Goal: Information Seeking & Learning: Learn about a topic

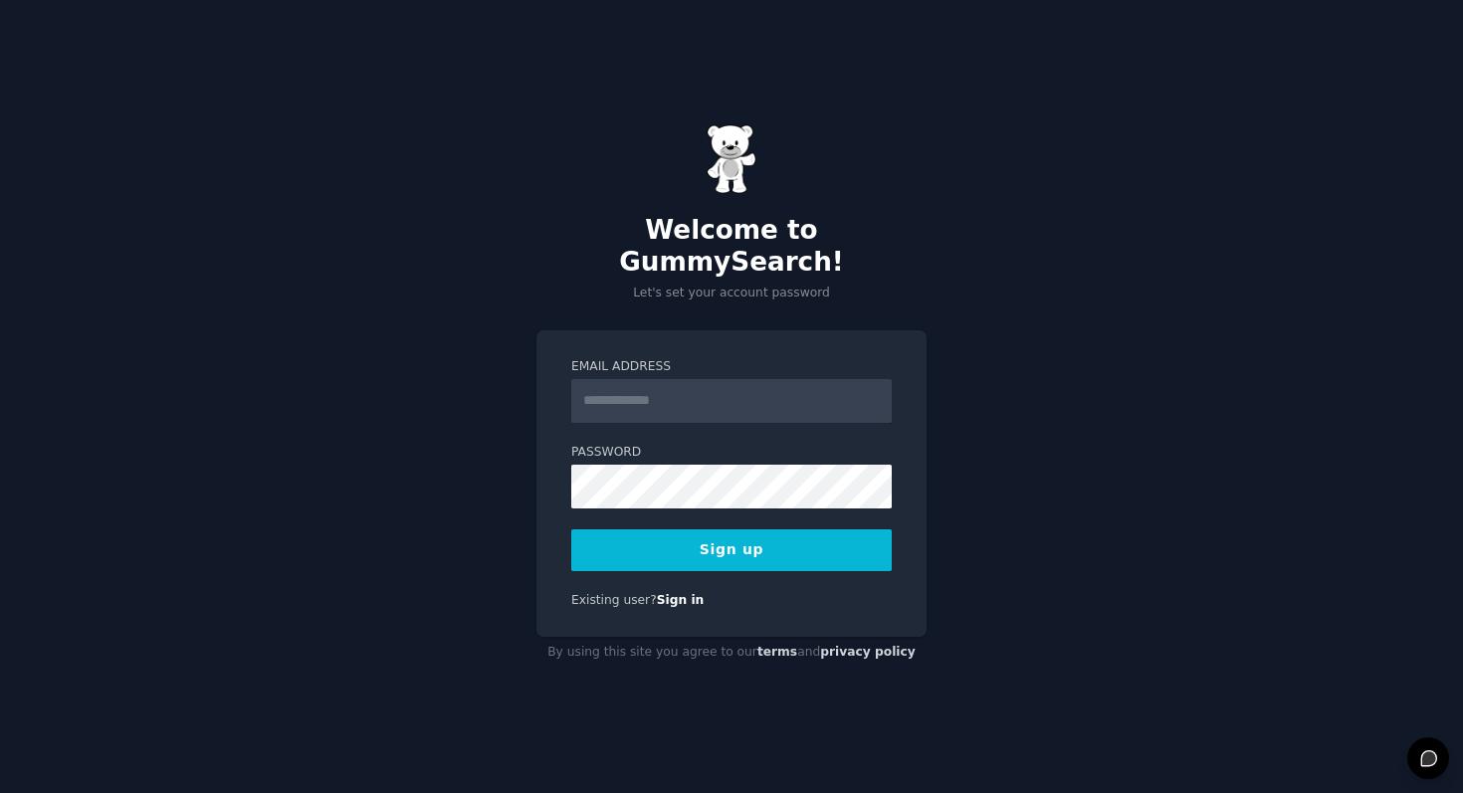
click at [722, 400] on input "Email Address" at bounding box center [731, 401] width 320 height 44
type input "**********"
click at [776, 539] on button "Sign up" at bounding box center [731, 550] width 320 height 42
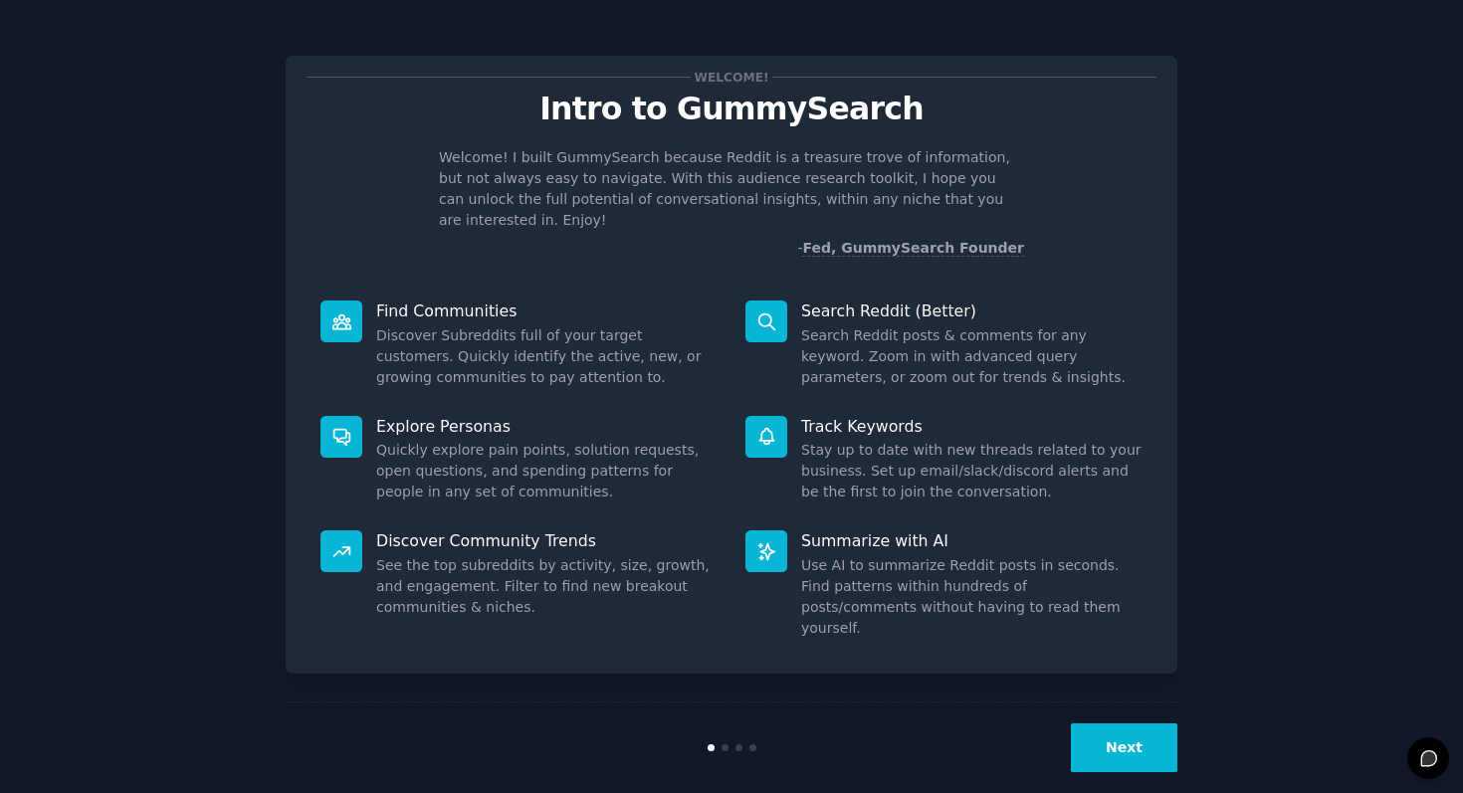
click at [1137, 723] on button "Next" at bounding box center [1124, 747] width 106 height 49
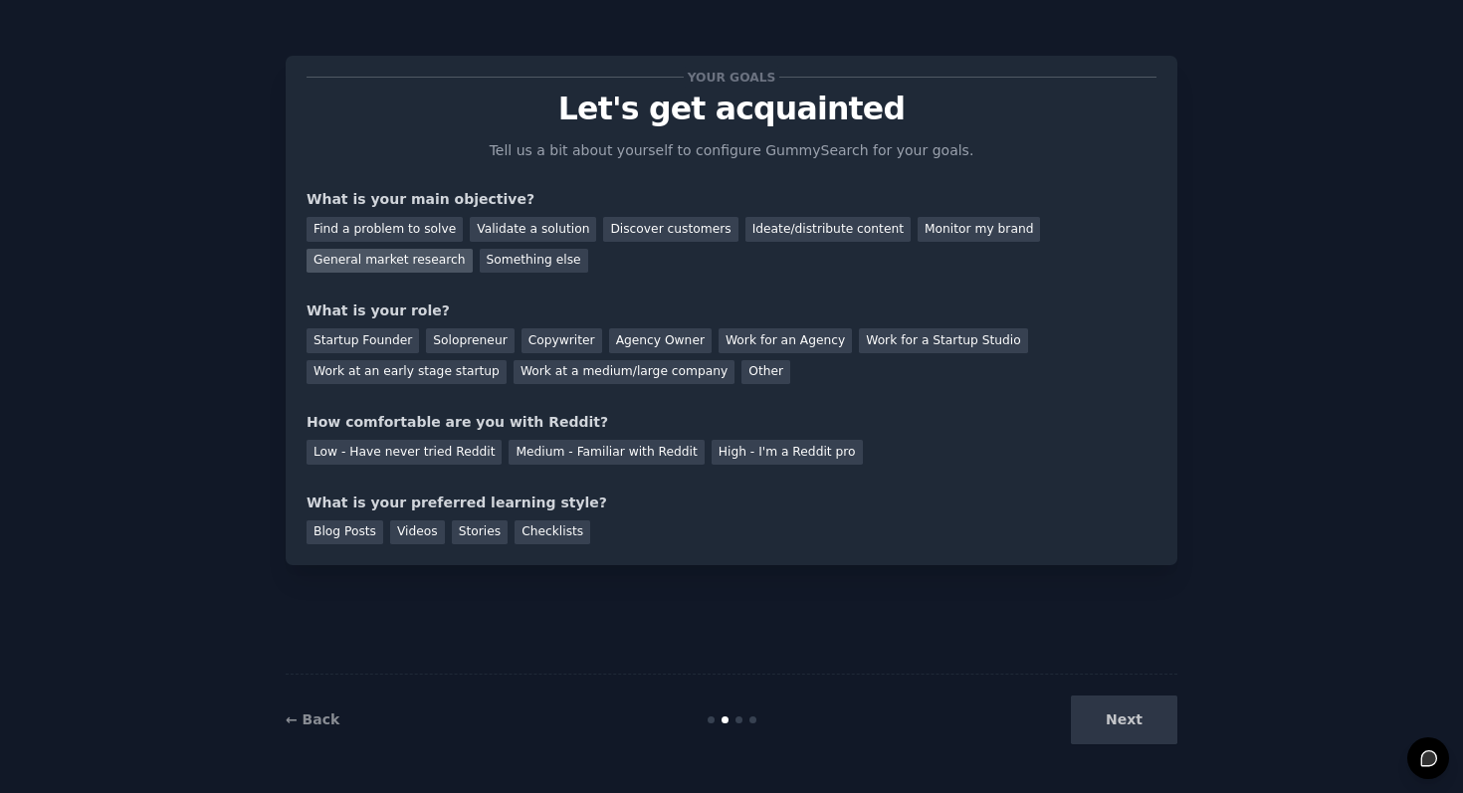
click at [424, 258] on div "General market research" at bounding box center [389, 261] width 166 height 25
click at [406, 232] on div "Find a problem to solve" at bounding box center [384, 229] width 156 height 25
click at [375, 369] on div "Work at an early stage startup" at bounding box center [406, 372] width 200 height 25
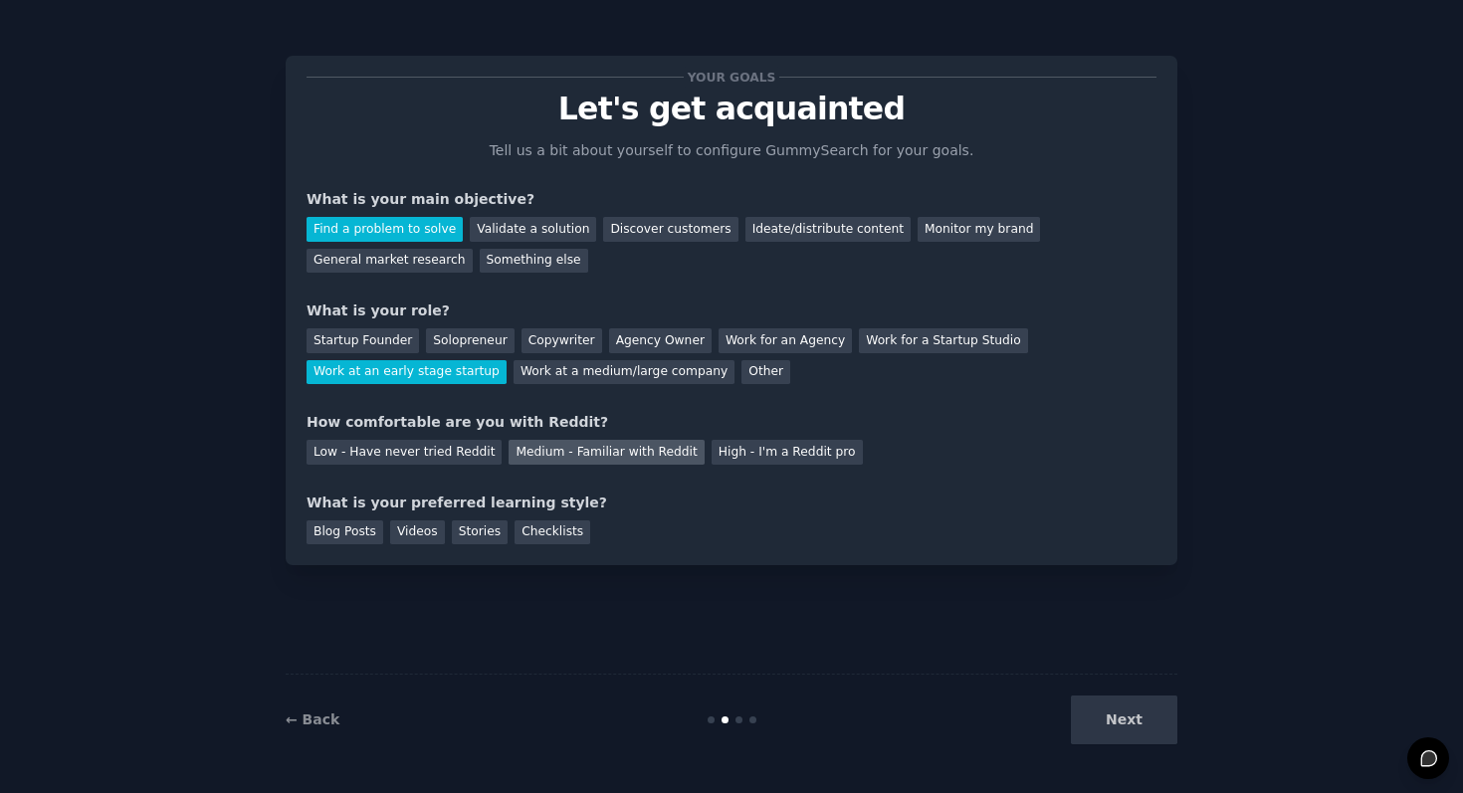
click at [599, 448] on div "Medium - Familiar with Reddit" at bounding box center [605, 452] width 195 height 25
click at [432, 534] on div "Videos" at bounding box center [417, 532] width 55 height 25
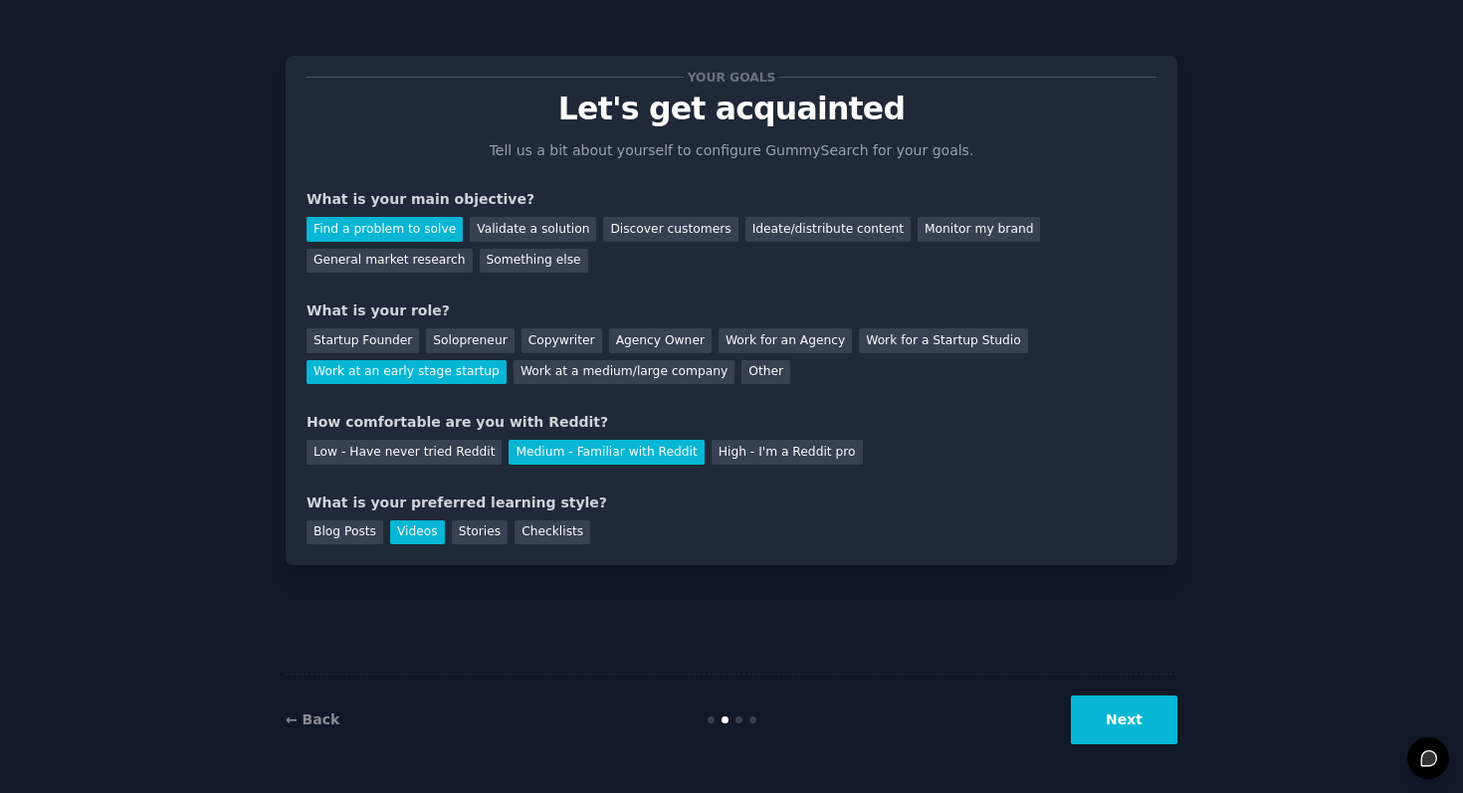
click at [1126, 714] on button "Next" at bounding box center [1124, 719] width 106 height 49
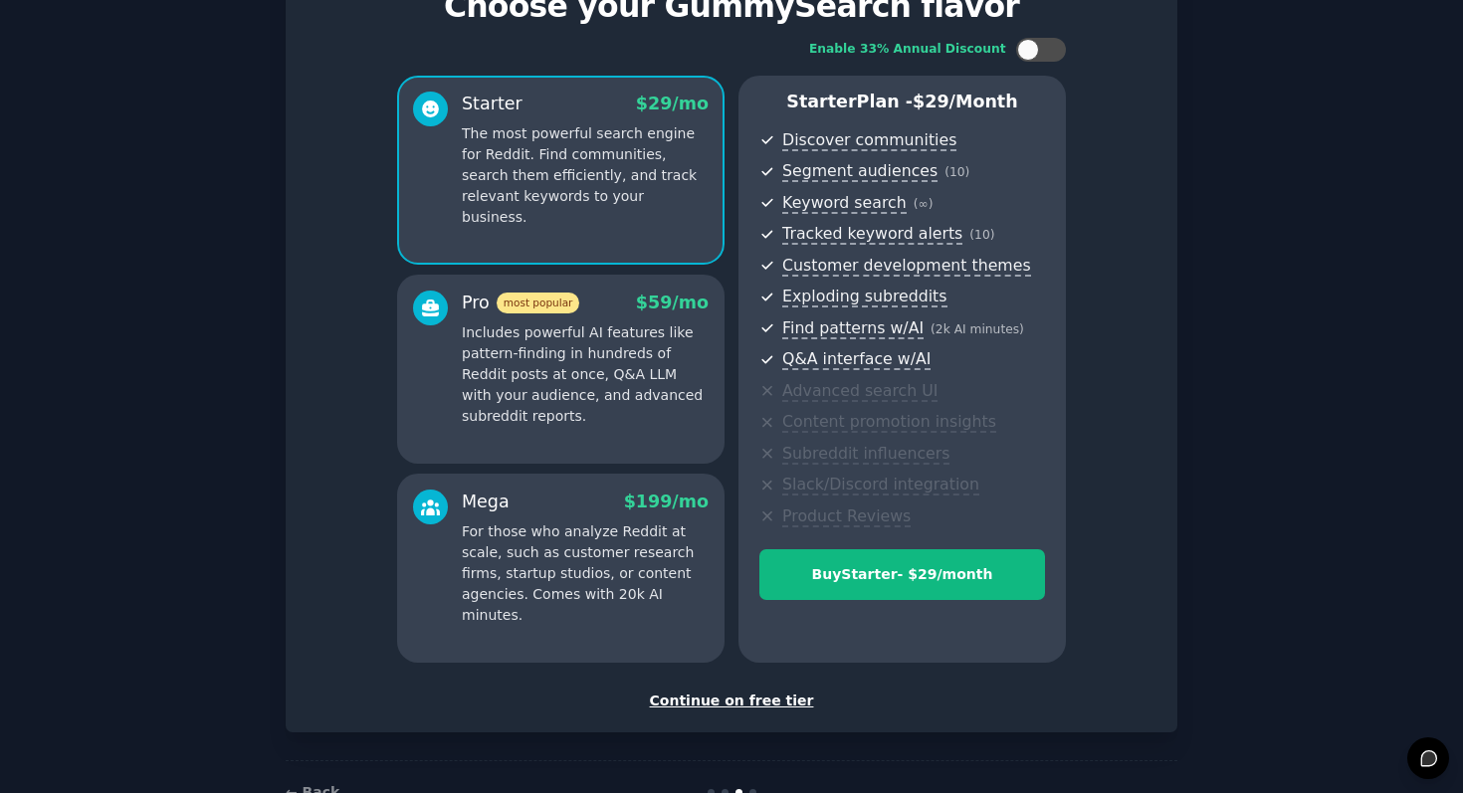
scroll to position [161, 0]
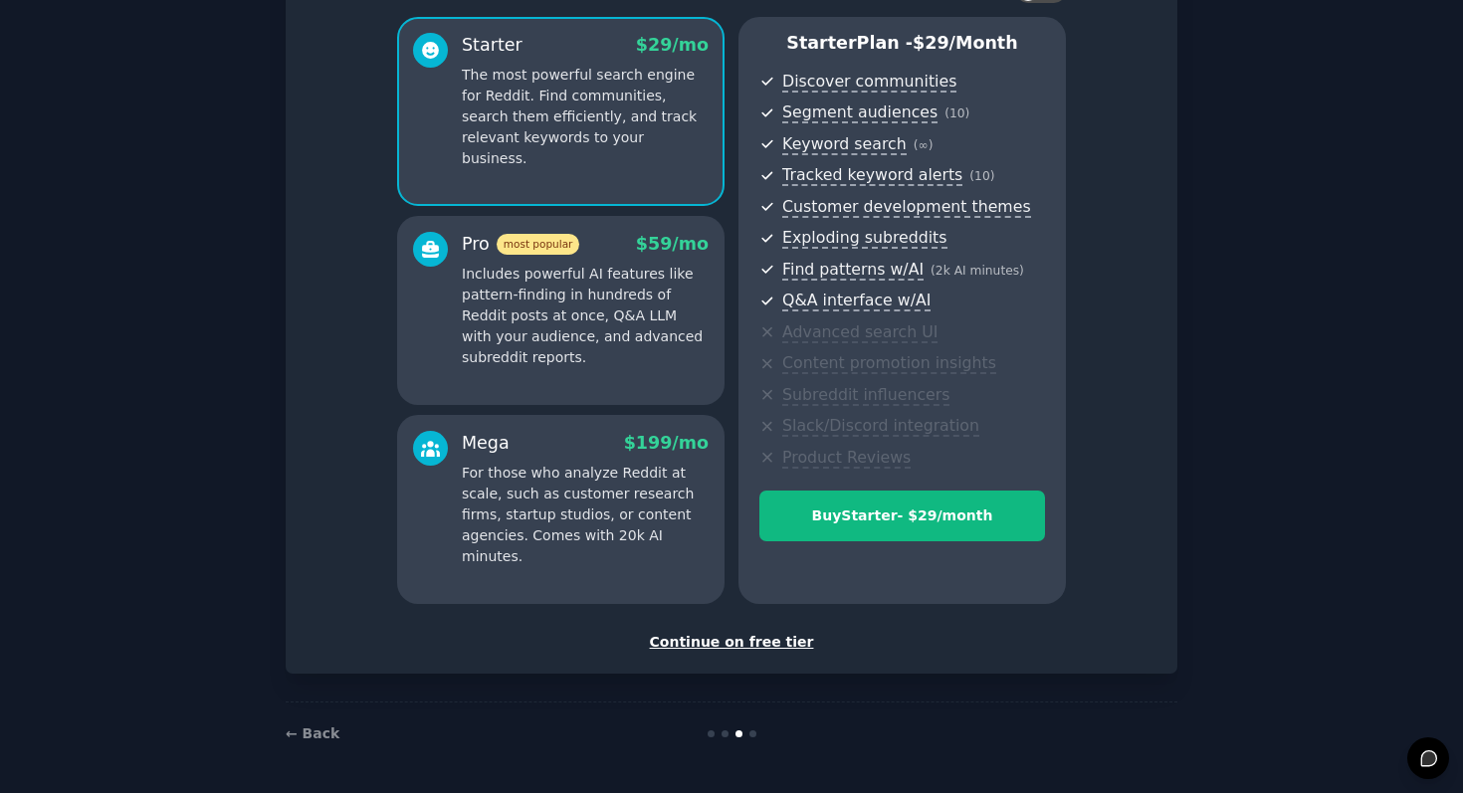
click at [744, 647] on div "Continue on free tier" at bounding box center [731, 642] width 850 height 21
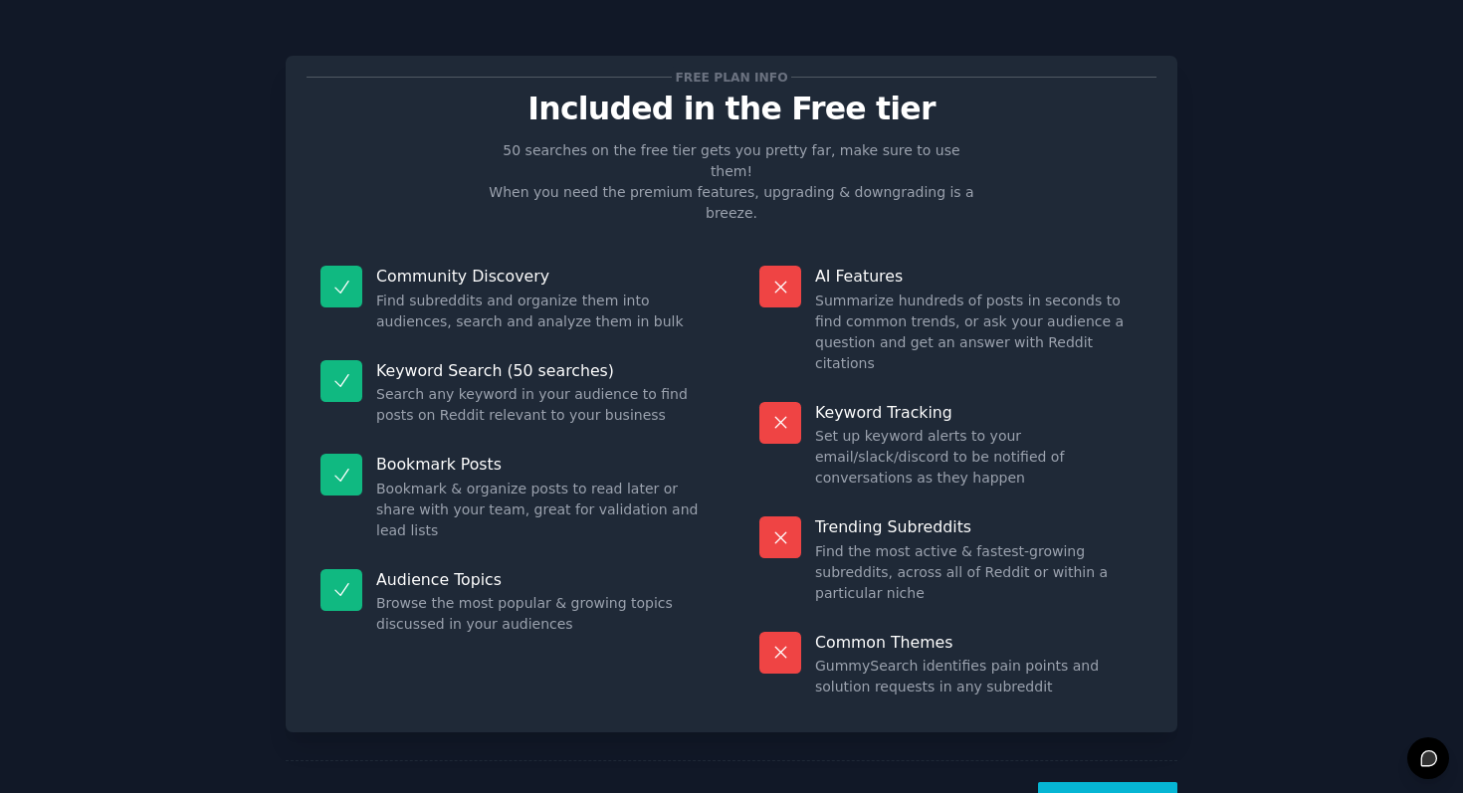
click at [1091, 782] on button "Let's Go!" at bounding box center [1107, 806] width 139 height 49
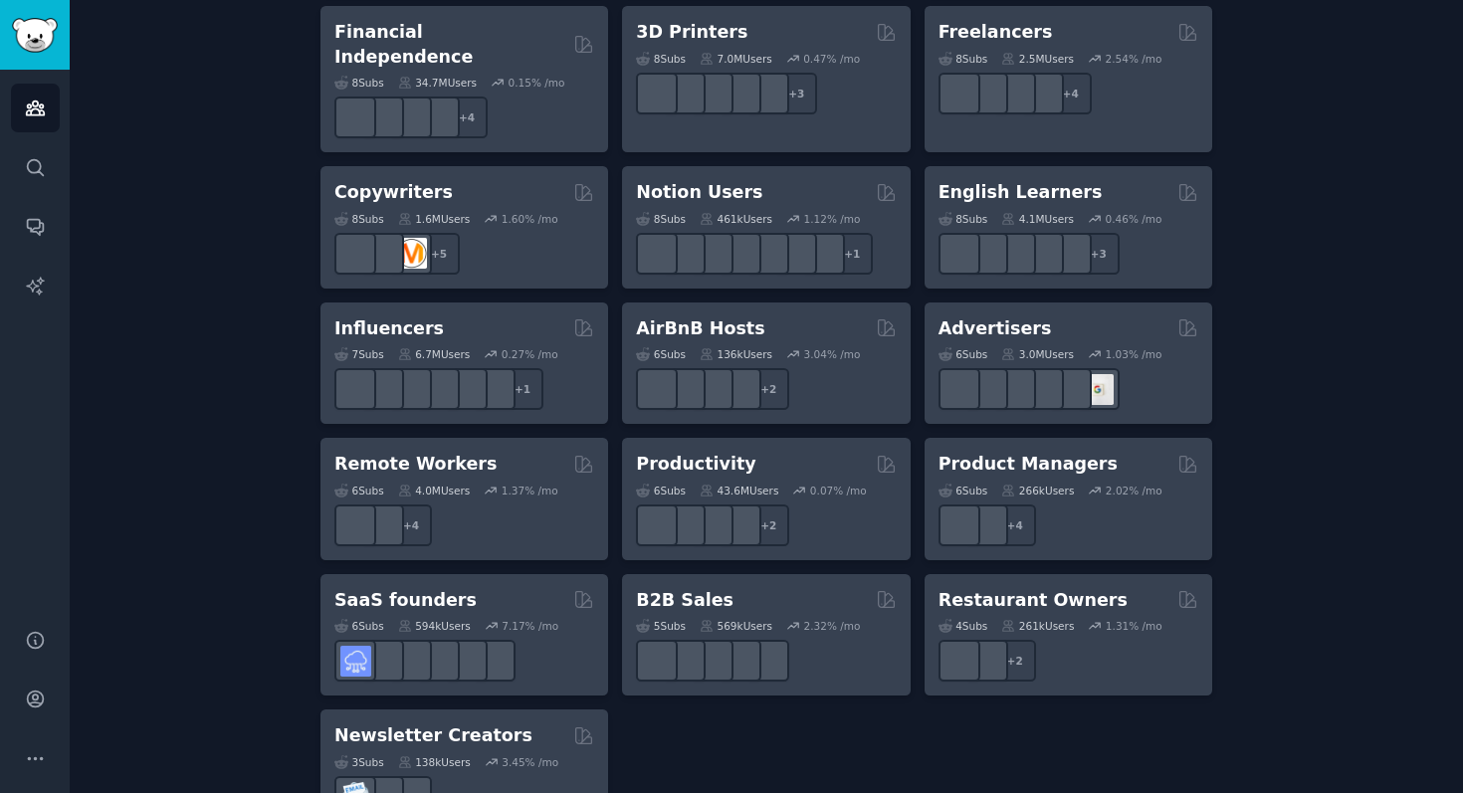
scroll to position [1494, 0]
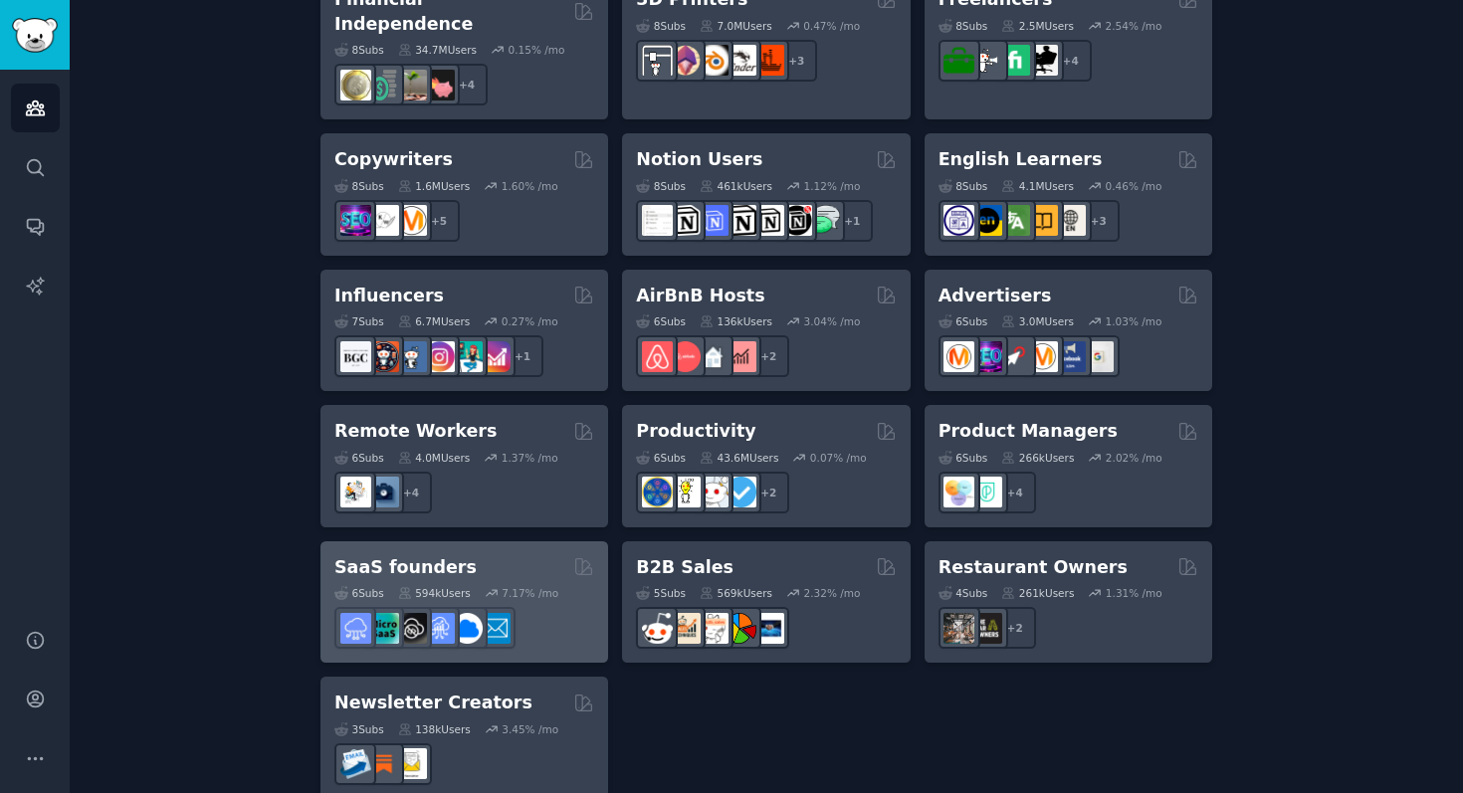
click at [533, 555] on div "SaaS founders" at bounding box center [464, 567] width 260 height 25
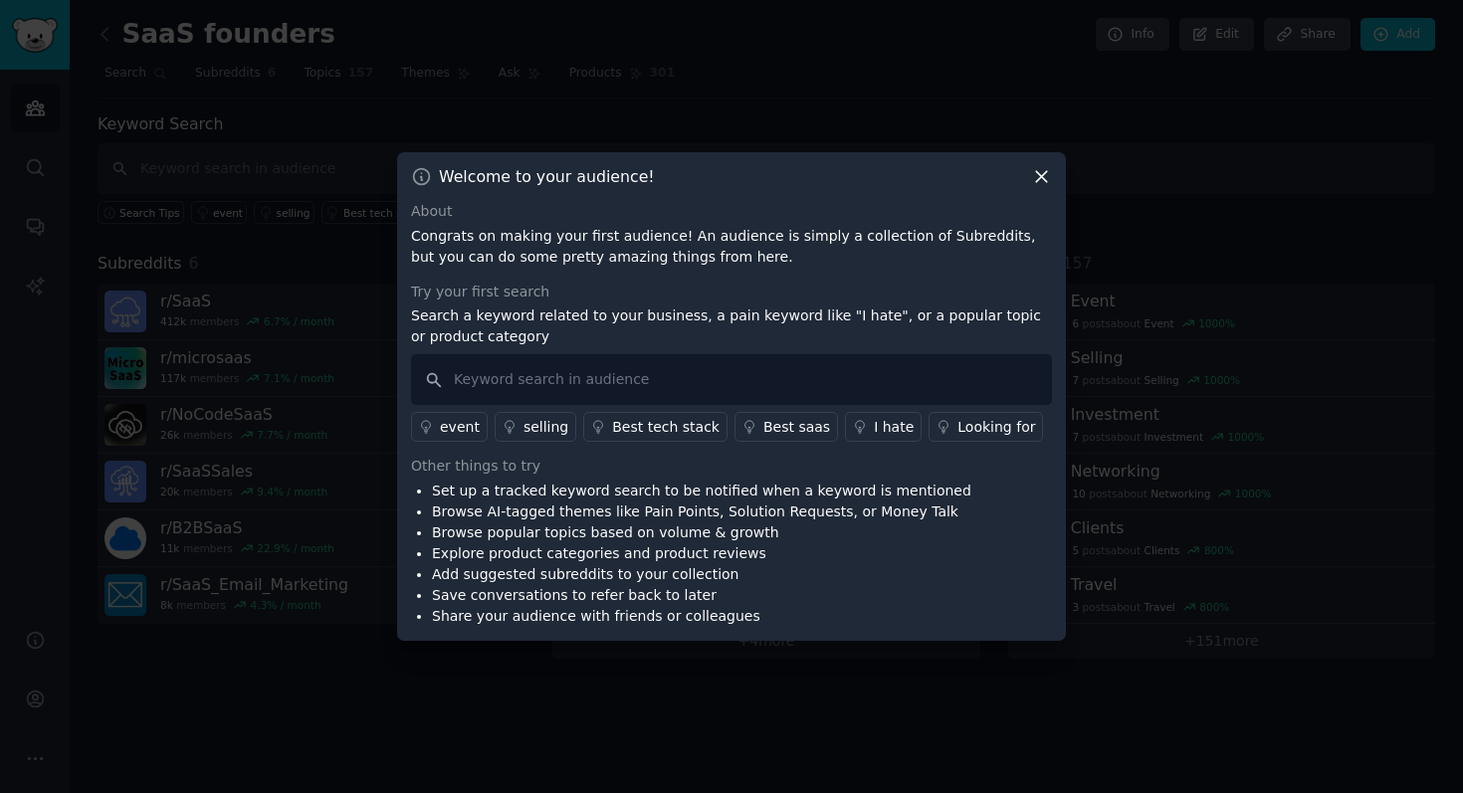
click at [1039, 177] on icon at bounding box center [1041, 177] width 11 height 11
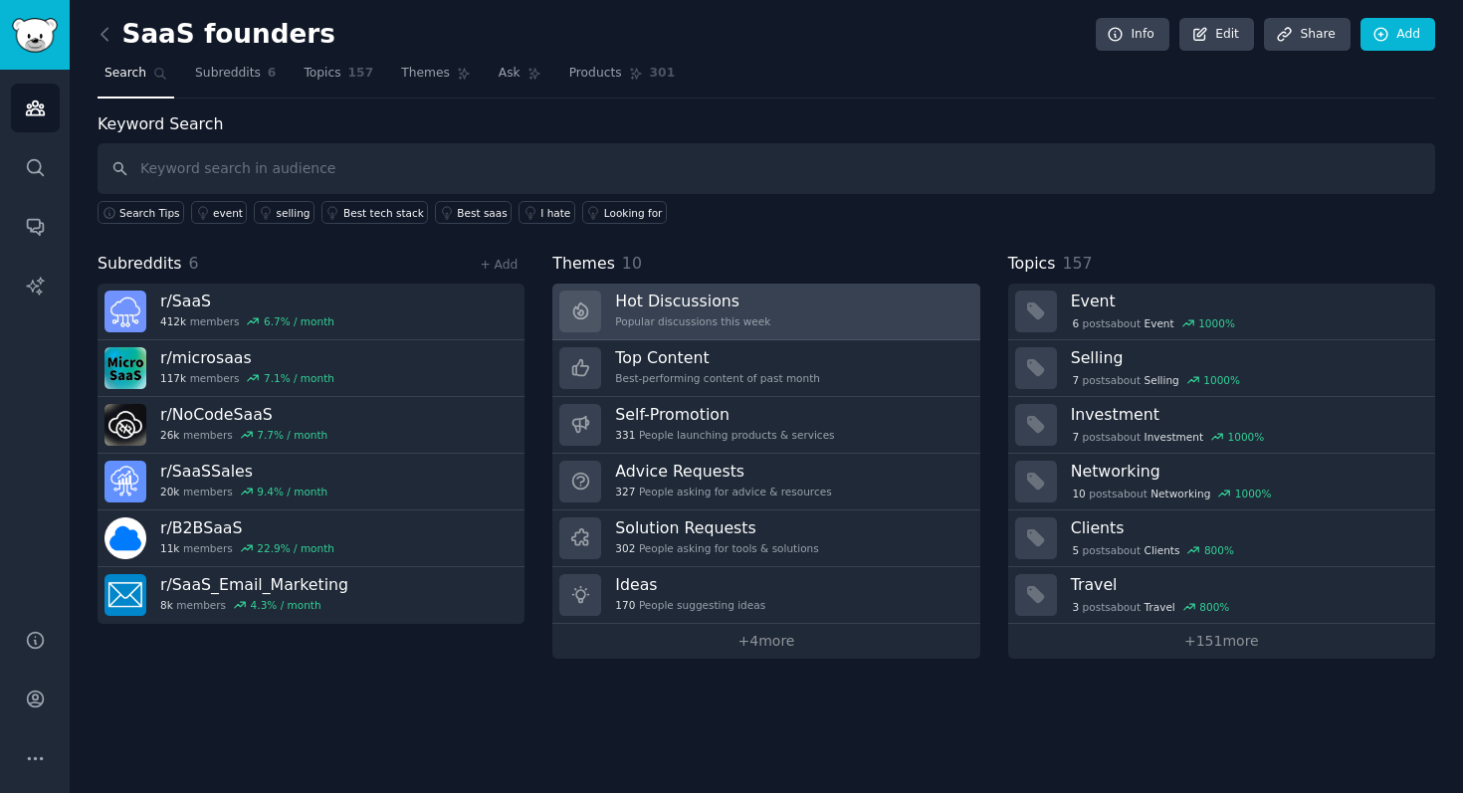
click at [715, 298] on h3 "Hot Discussions" at bounding box center [692, 301] width 155 height 21
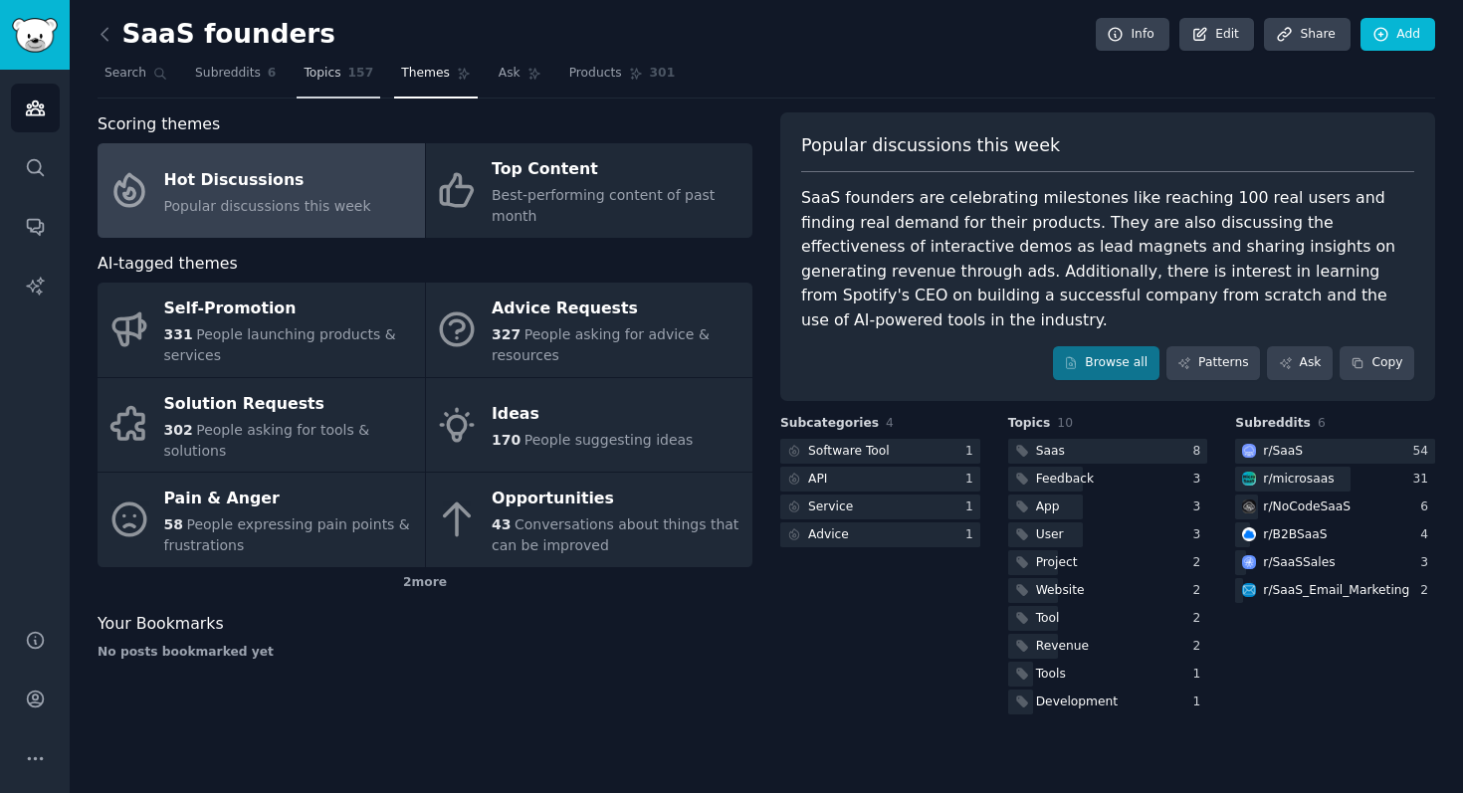
click at [344, 78] on link "Topics 157" at bounding box center [339, 78] width 84 height 41
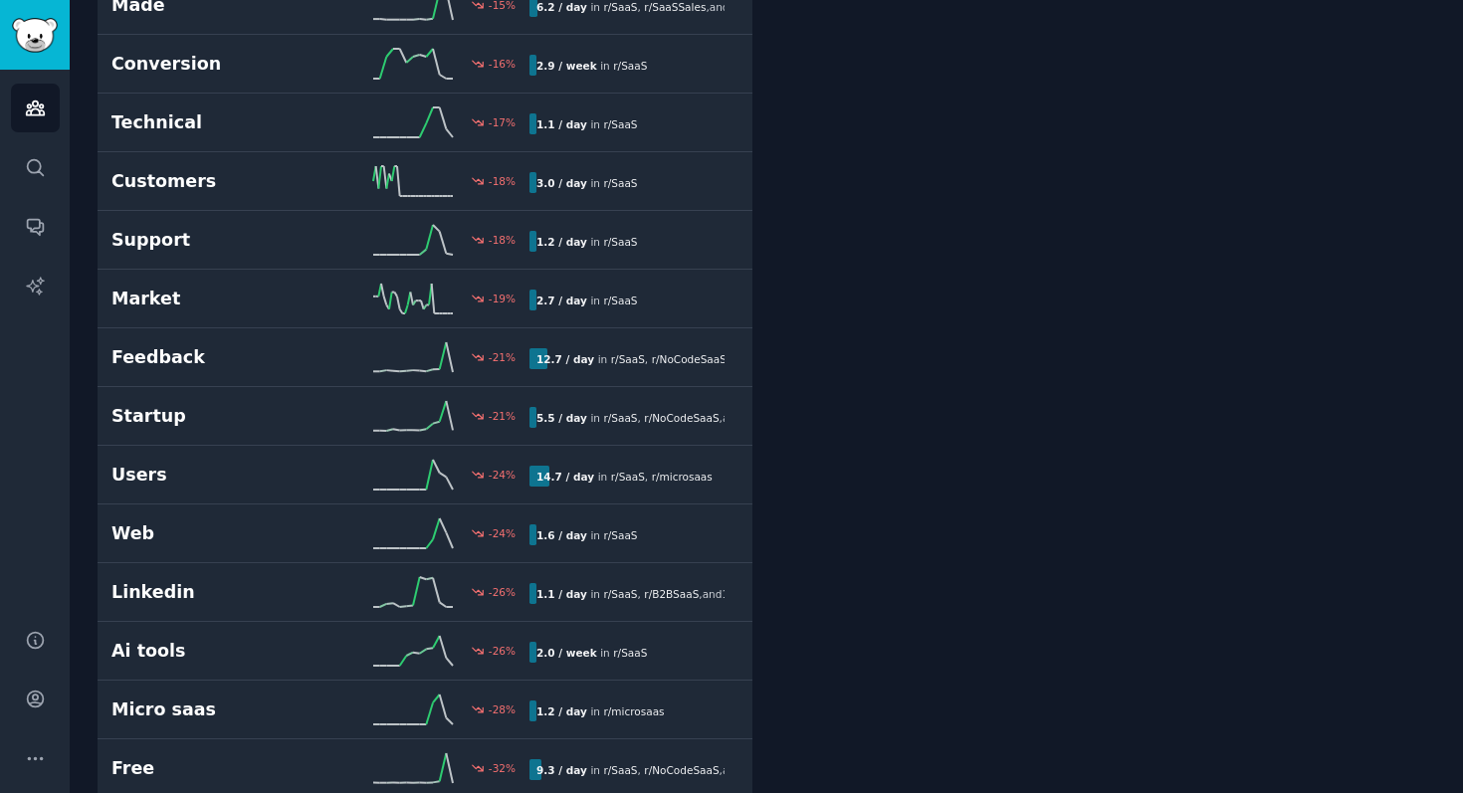
scroll to position [4285, 0]
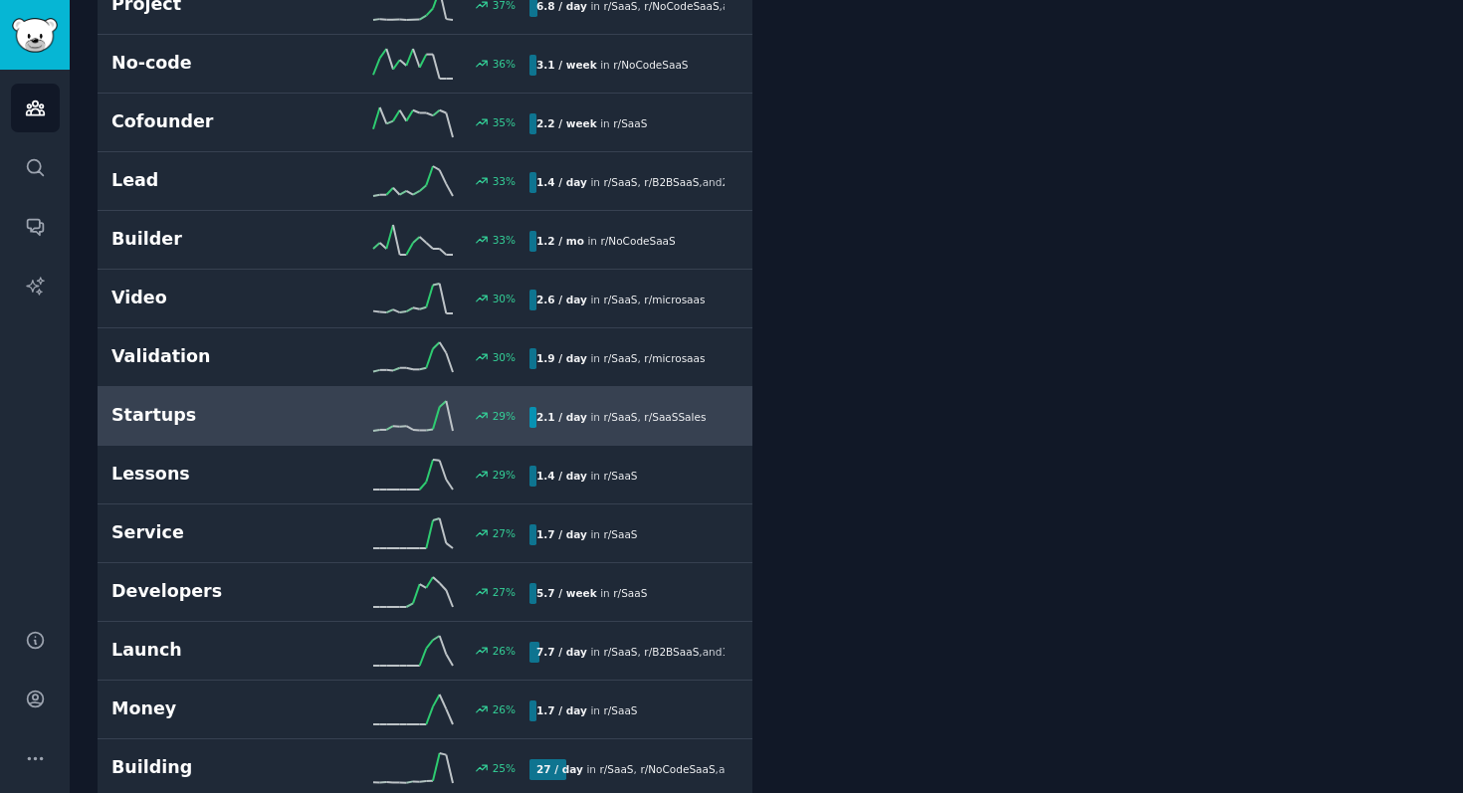
click at [316, 403] on h2 "Startups" at bounding box center [215, 415] width 209 height 25
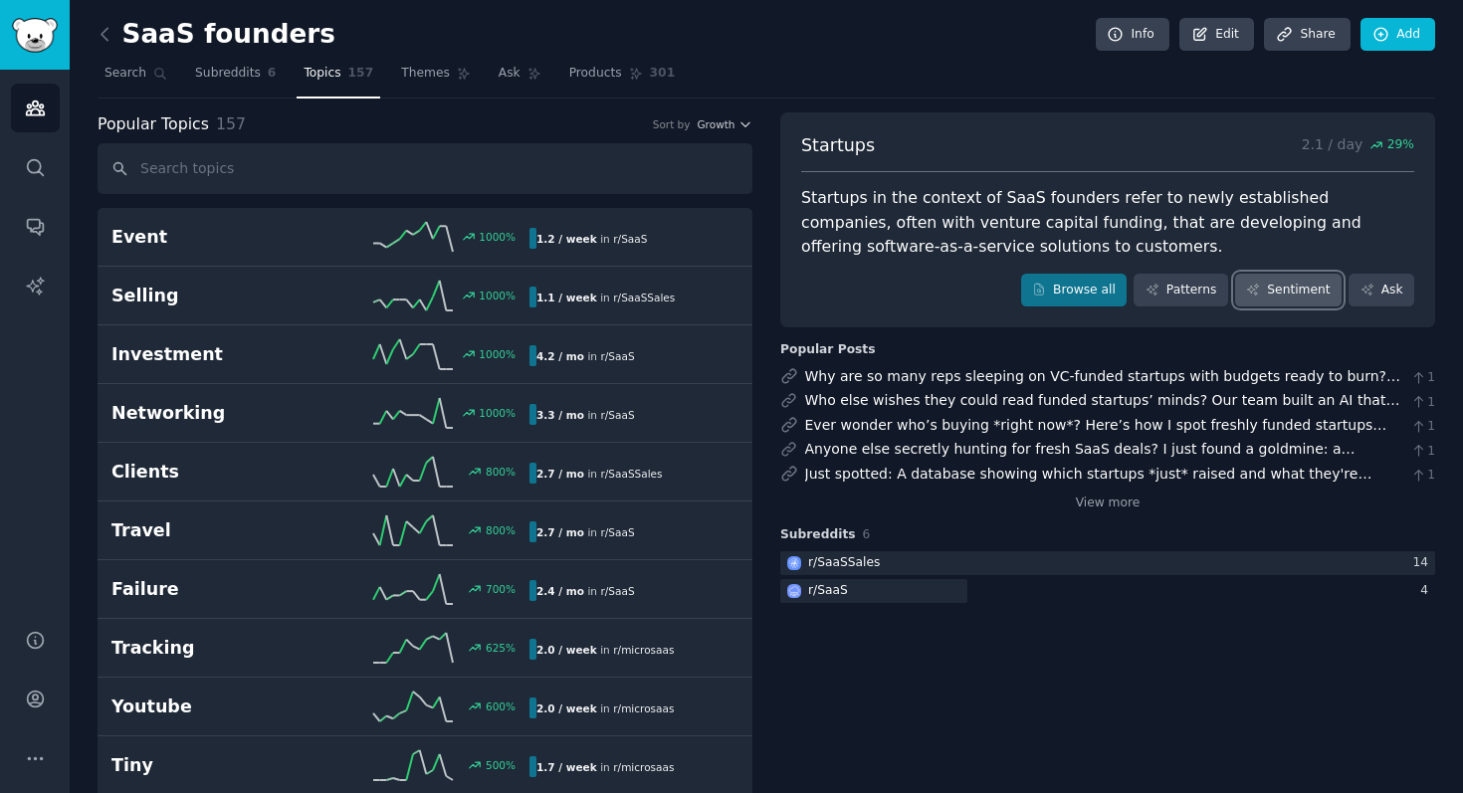
click at [1288, 284] on link "Sentiment" at bounding box center [1288, 291] width 106 height 34
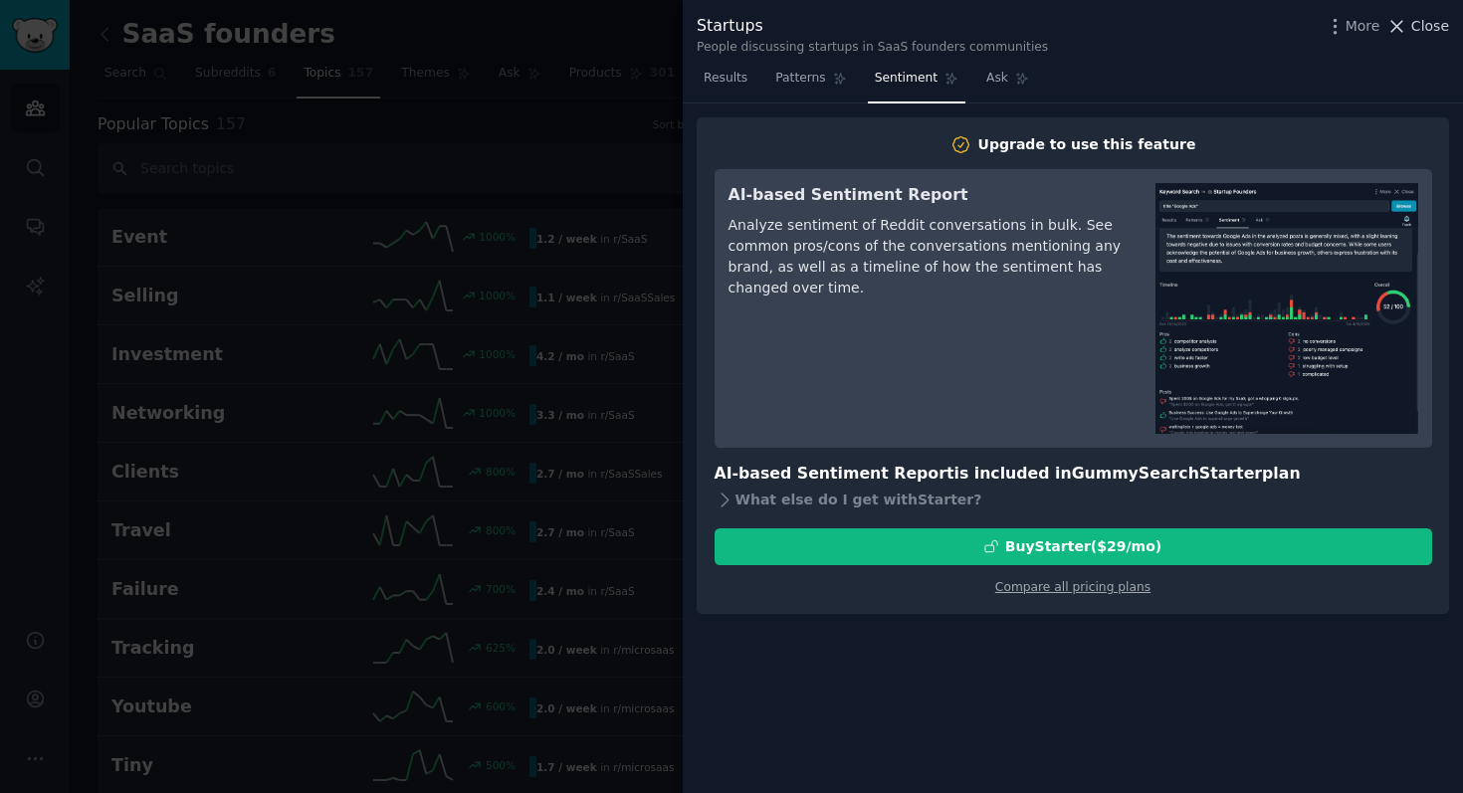
click at [1420, 20] on span "Close" at bounding box center [1430, 26] width 38 height 21
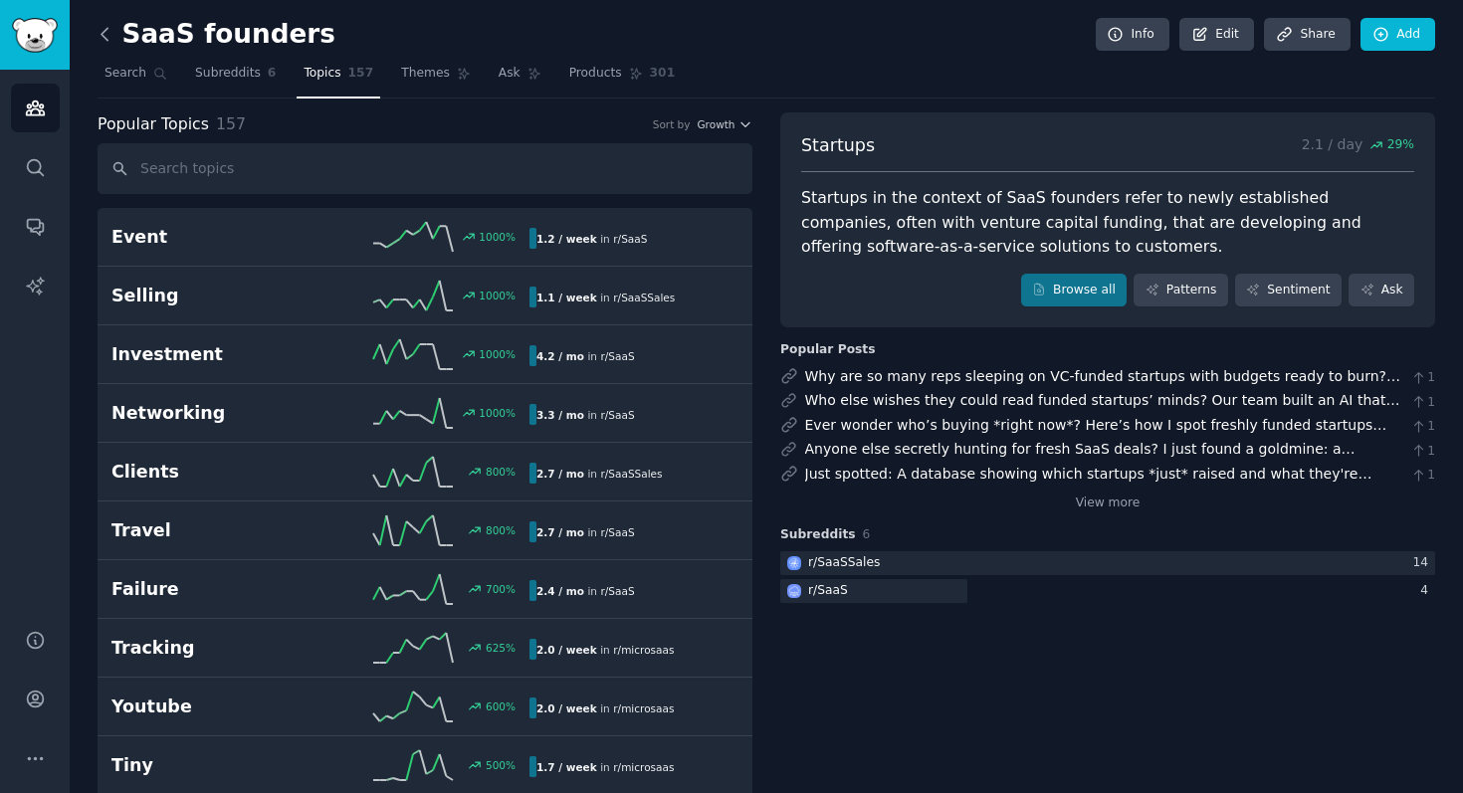
click at [102, 36] on icon at bounding box center [104, 34] width 6 height 12
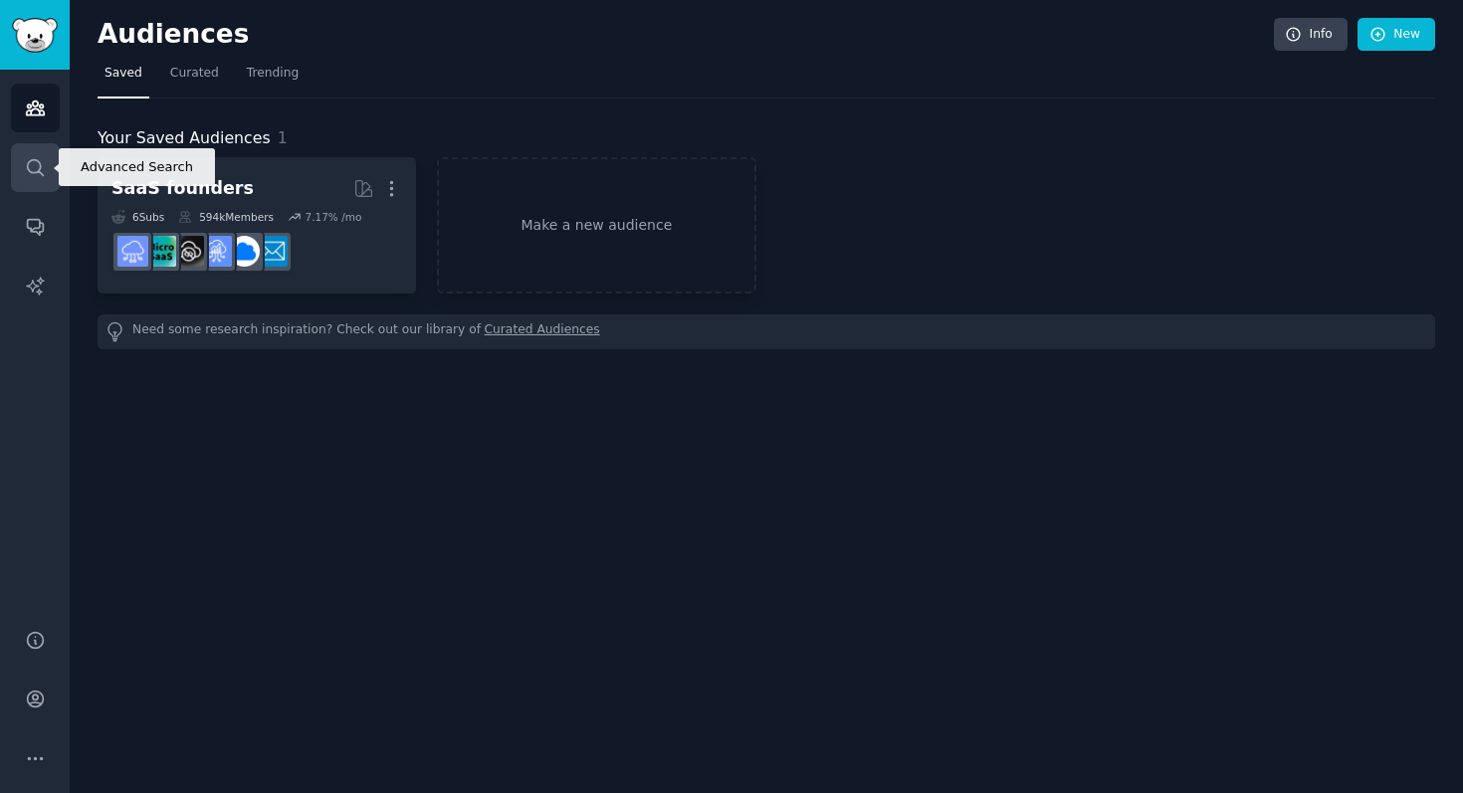
click at [32, 167] on icon "Sidebar" at bounding box center [35, 167] width 21 height 21
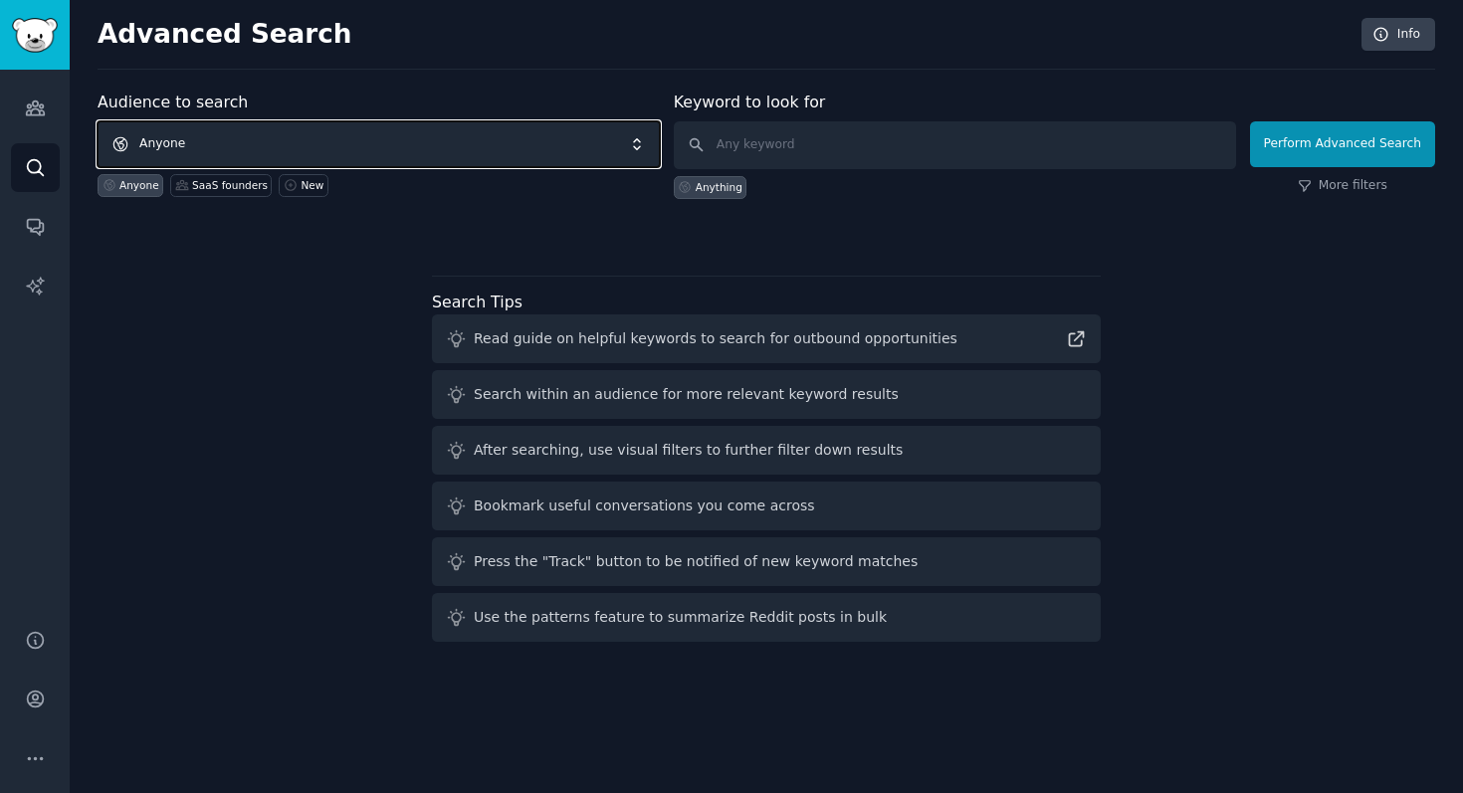
click at [330, 143] on span "Anyone" at bounding box center [379, 144] width 562 height 46
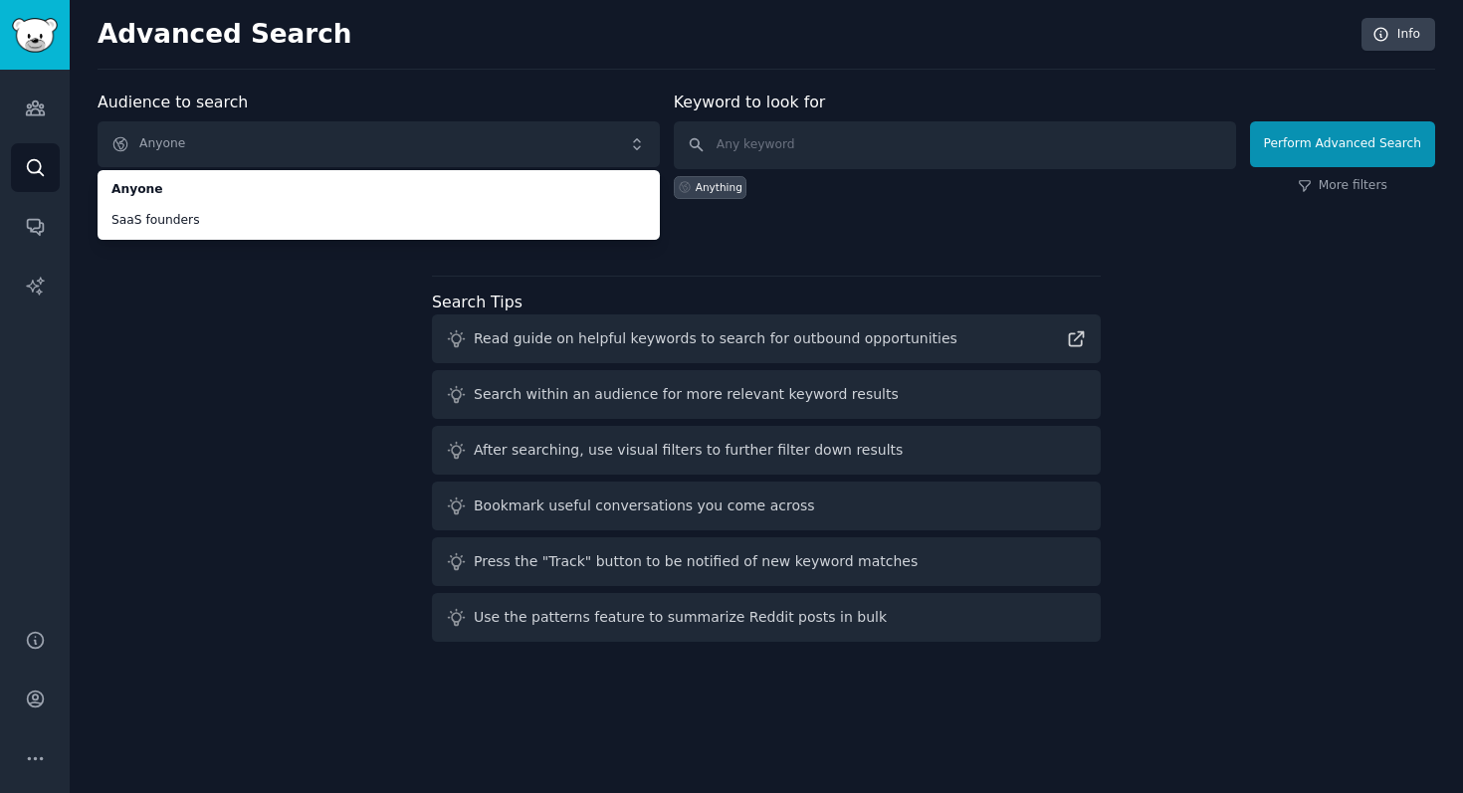
click at [292, 341] on div "Audience to search Anyone Anyone SaaS founders Anyone SaaS founders New Keyword…" at bounding box center [766, 370] width 1337 height 559
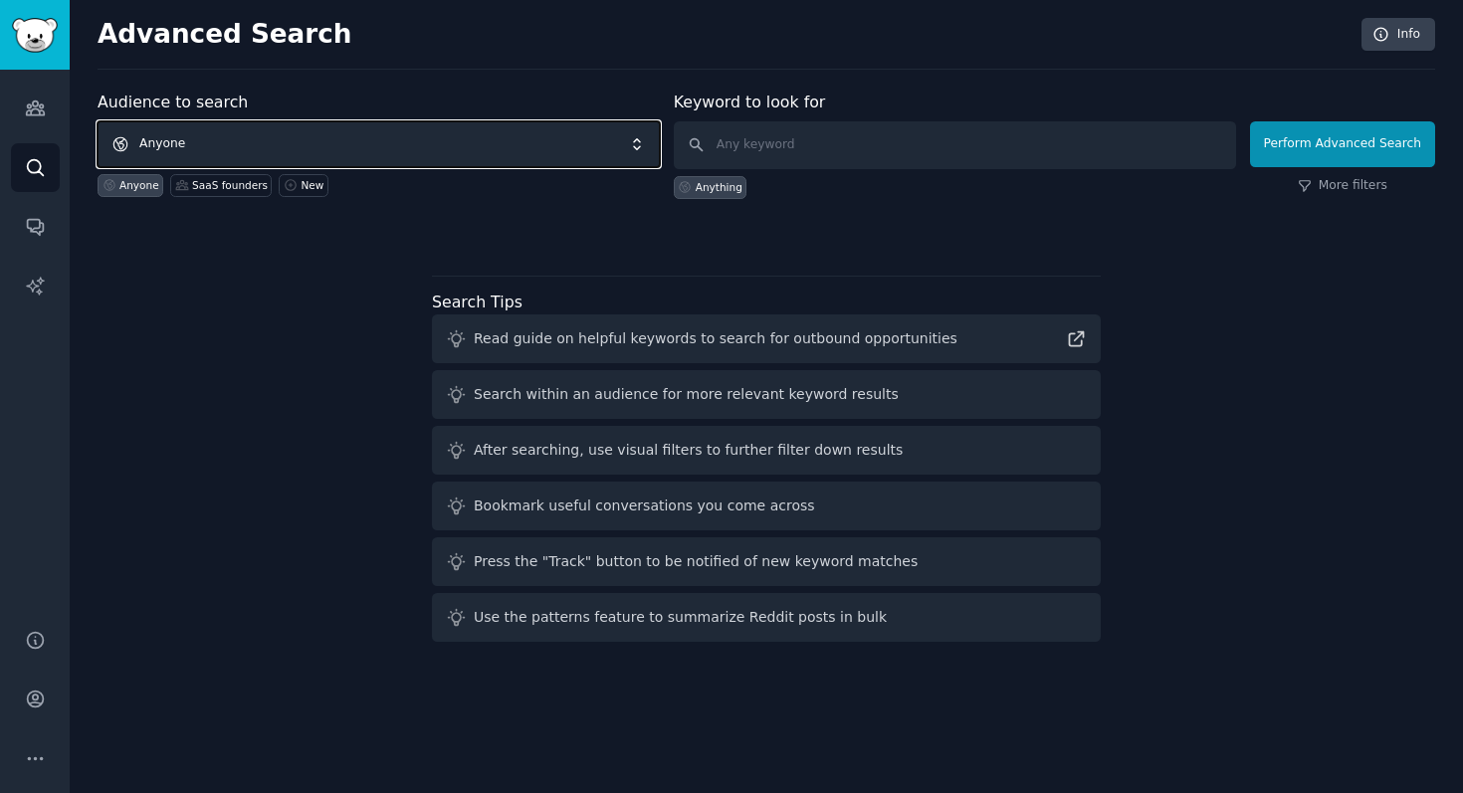
click at [432, 151] on span "Anyone" at bounding box center [379, 144] width 562 height 46
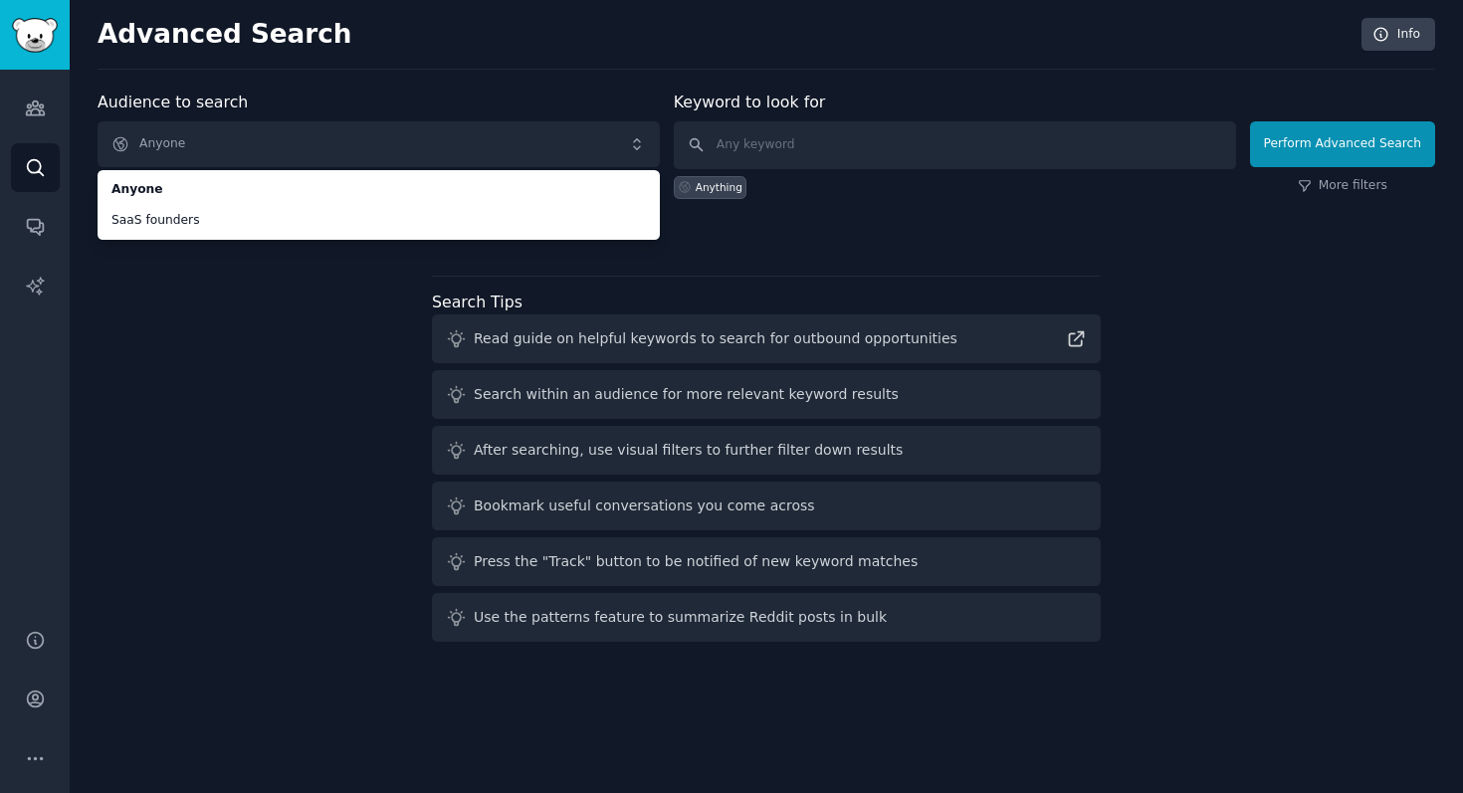
click at [305, 314] on div "Audience to search Anyone Anyone SaaS founders Anyone SaaS founders New Keyword…" at bounding box center [766, 370] width 1337 height 559
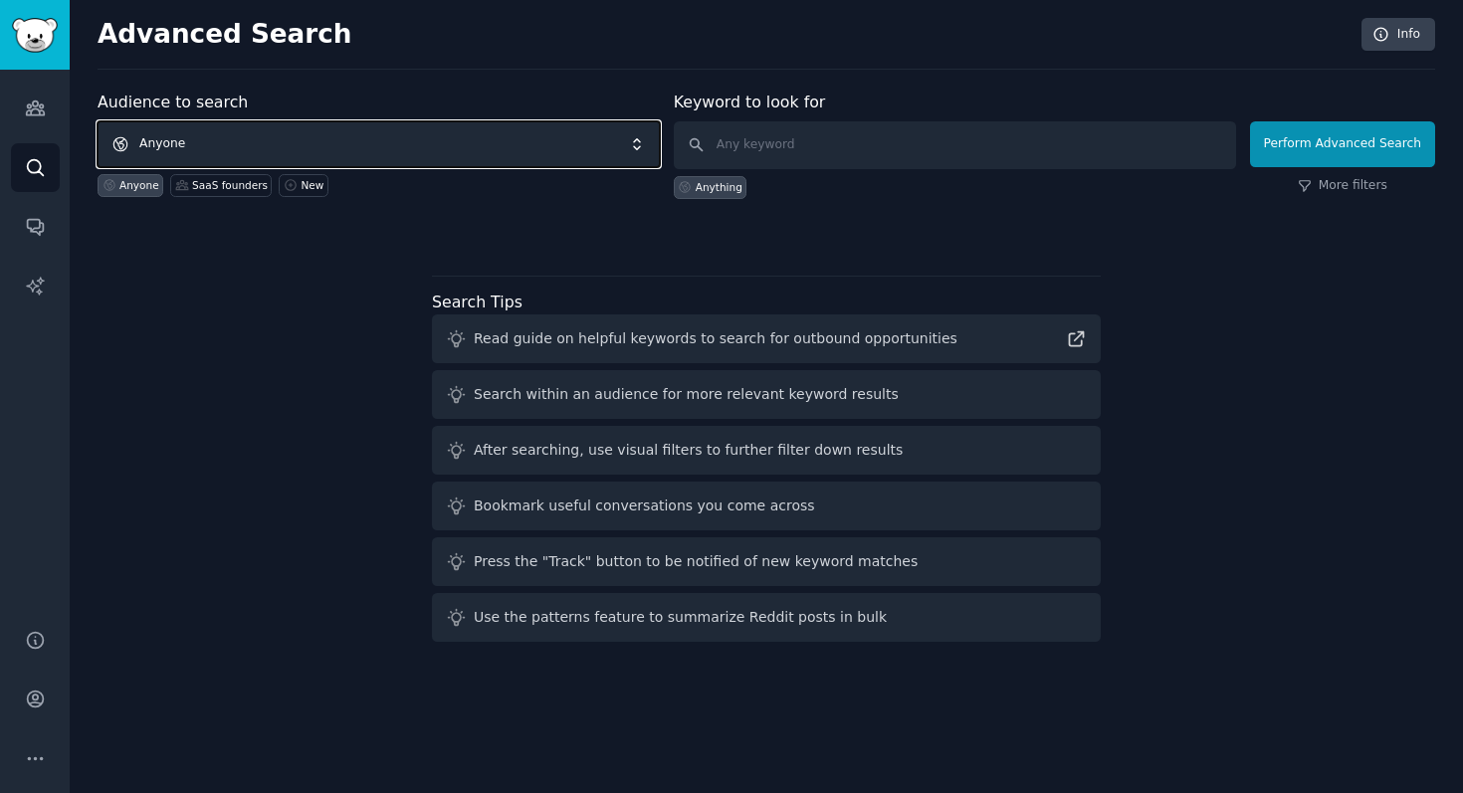
click at [290, 135] on span "Anyone" at bounding box center [379, 144] width 562 height 46
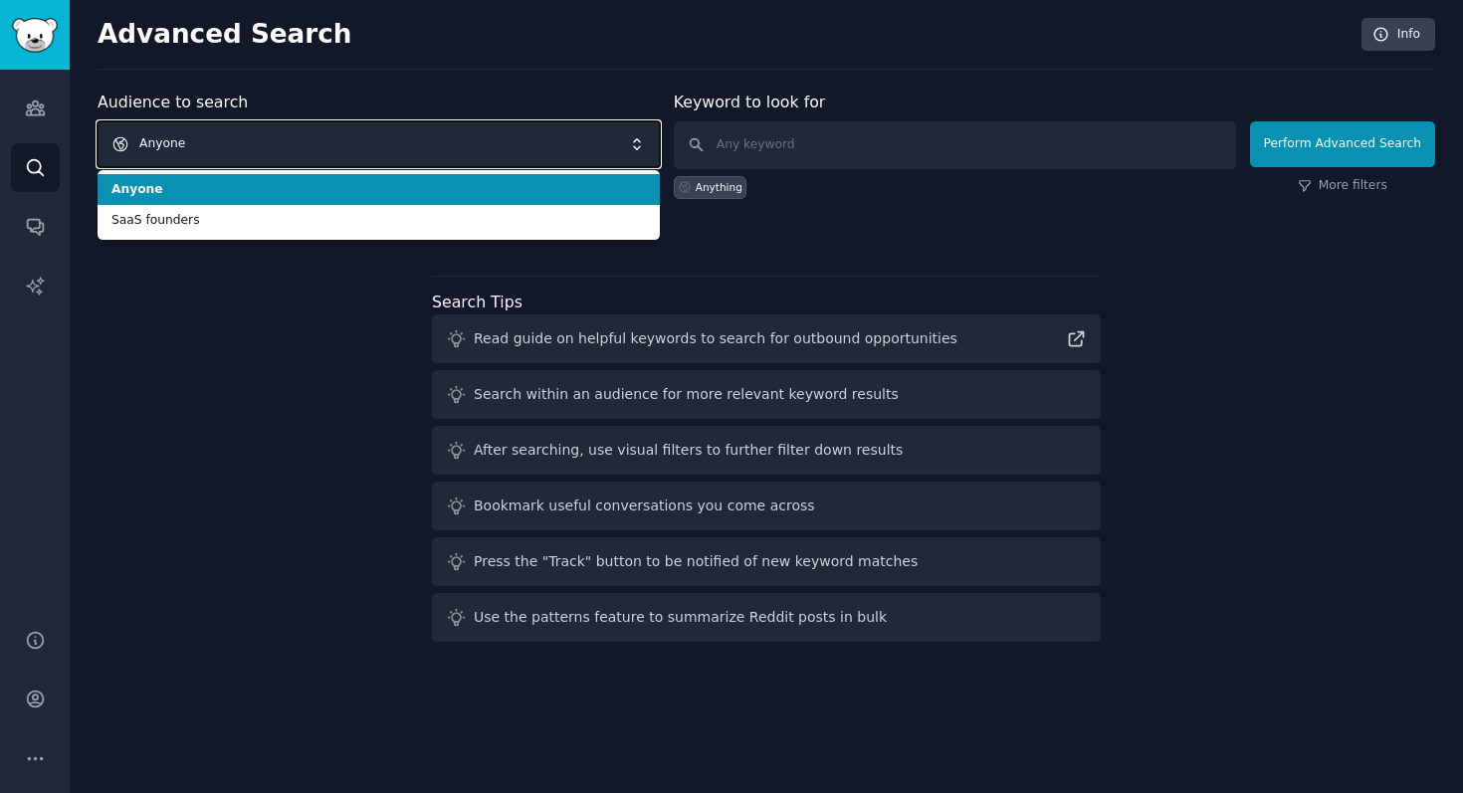
click at [251, 134] on span "Anyone" at bounding box center [379, 144] width 562 height 46
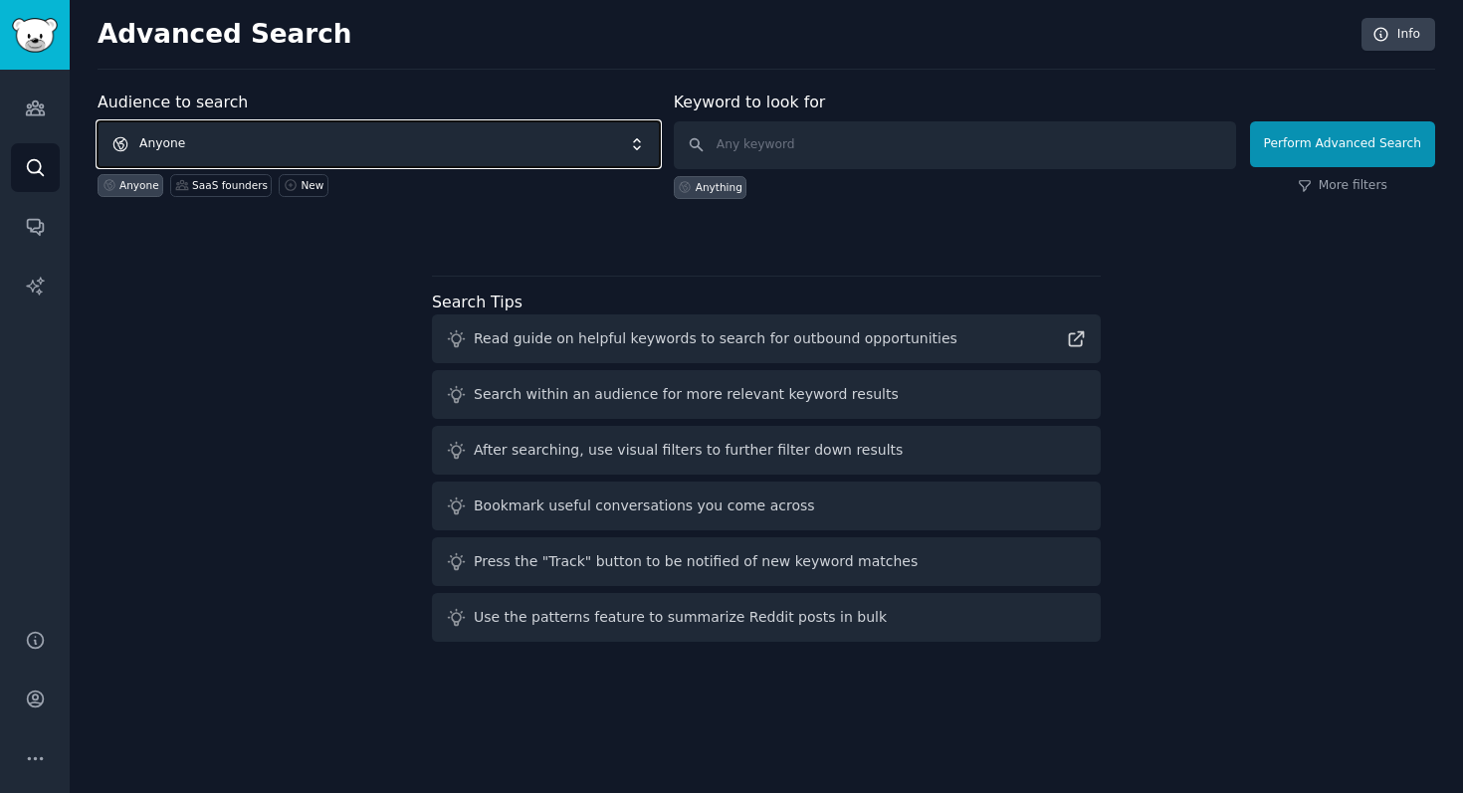
click at [247, 142] on span "Anyone" at bounding box center [379, 144] width 562 height 46
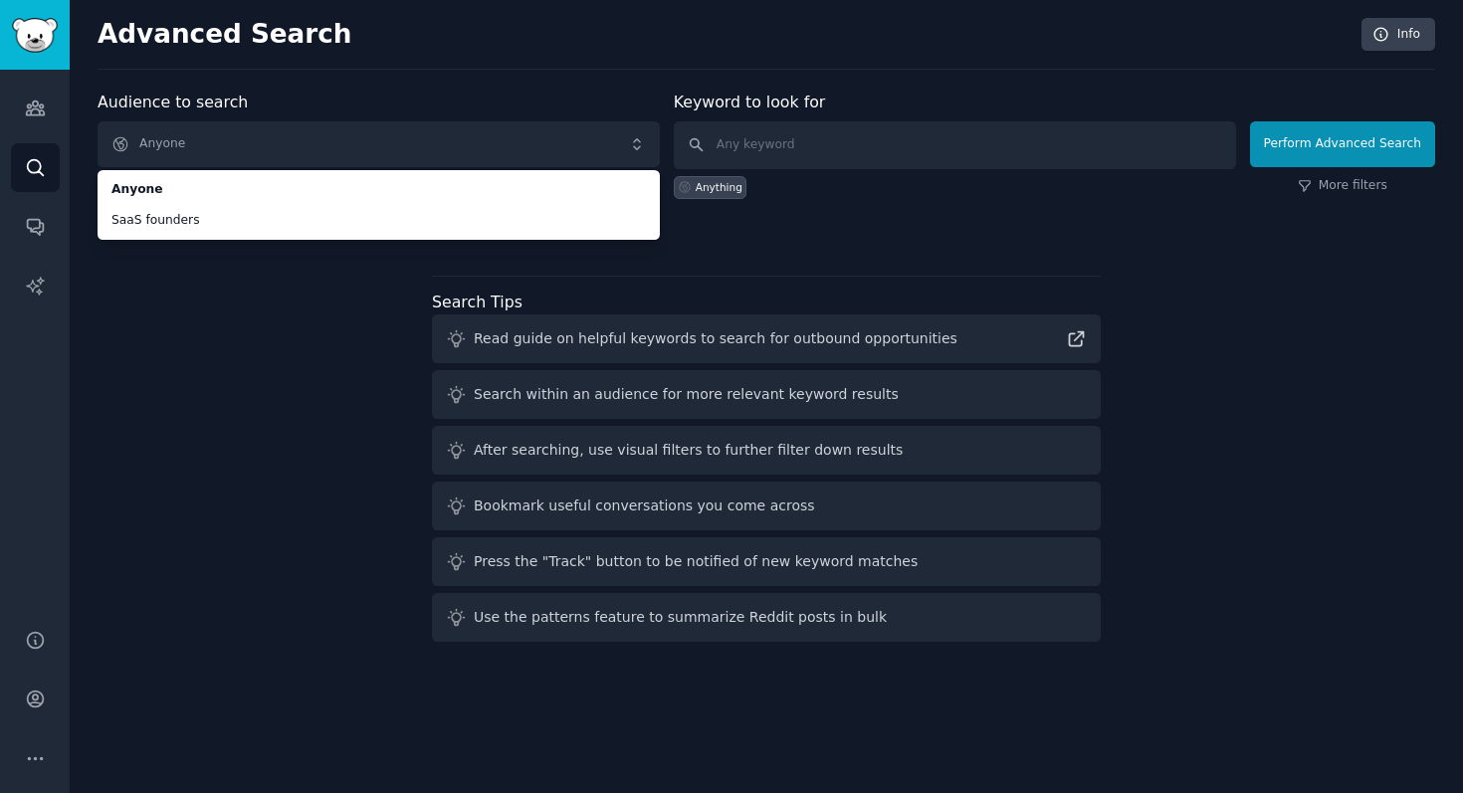
click at [224, 373] on div "Audience to search Anyone Anyone SaaS founders Anyone SaaS founders New Keyword…" at bounding box center [766, 370] width 1337 height 559
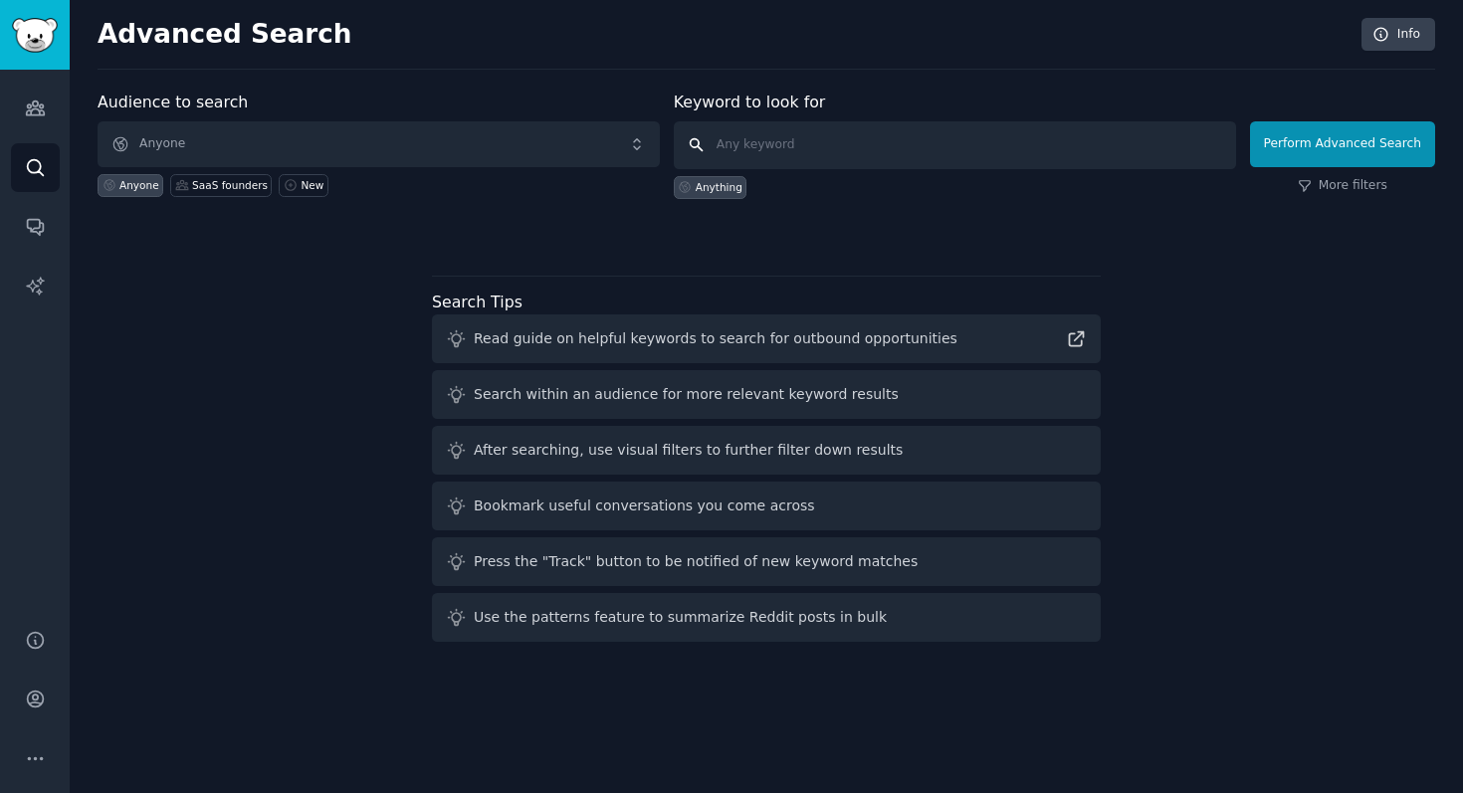
click at [759, 152] on input "text" at bounding box center [955, 145] width 562 height 48
type input "cars"
click button "Perform Advanced Search" at bounding box center [1342, 144] width 185 height 46
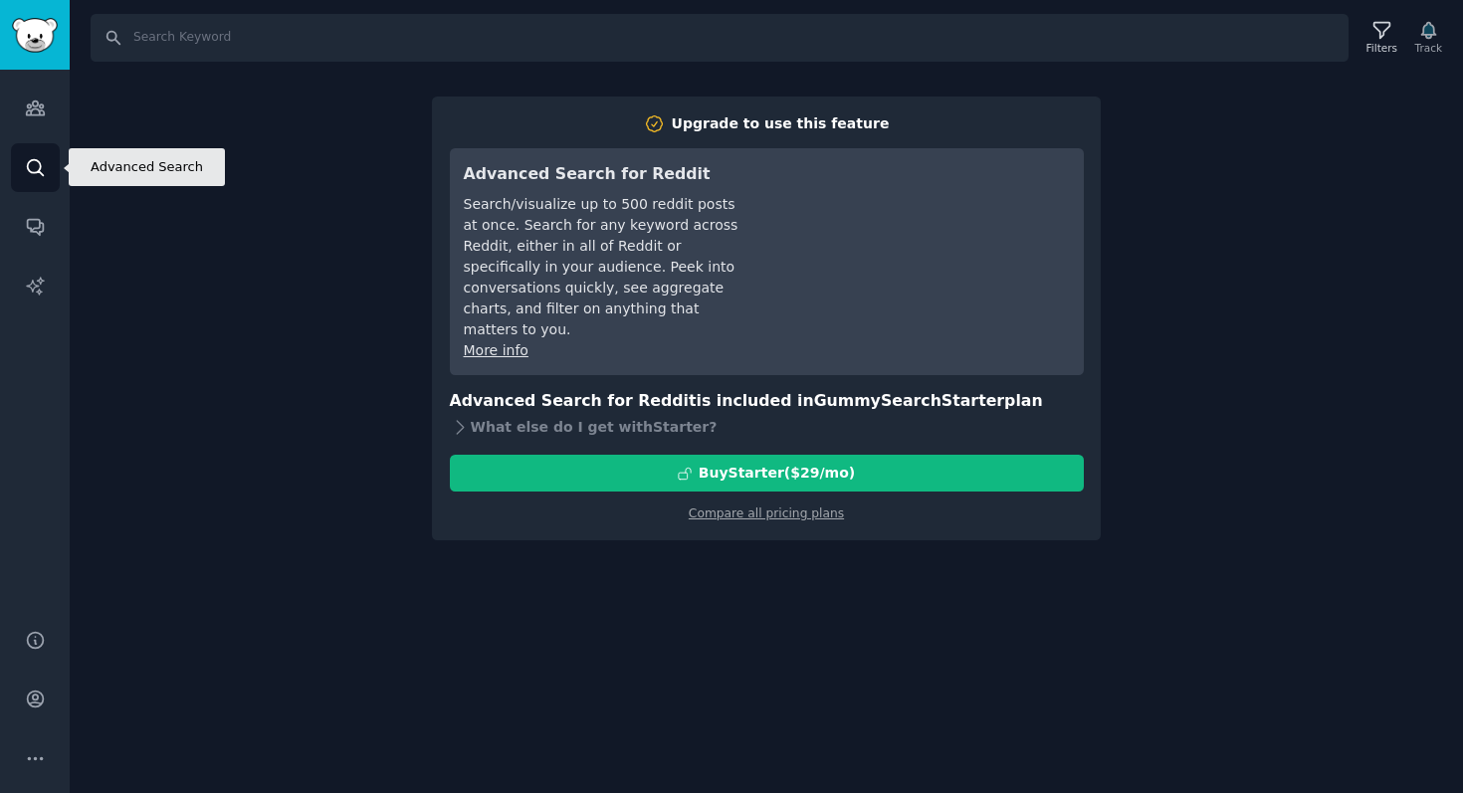
click at [34, 163] on icon "Sidebar" at bounding box center [35, 167] width 21 height 21
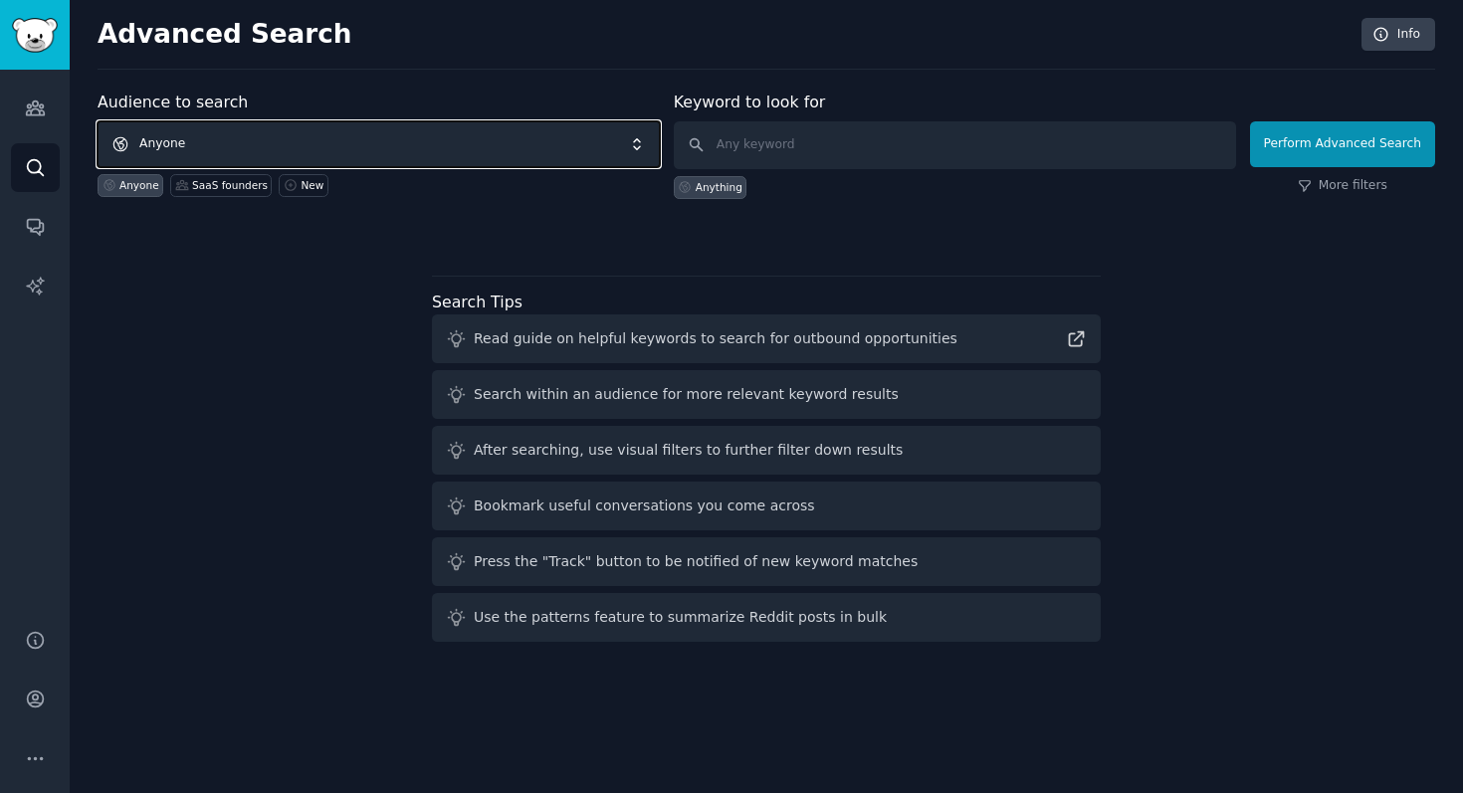
click at [334, 131] on span "Anyone" at bounding box center [379, 144] width 562 height 46
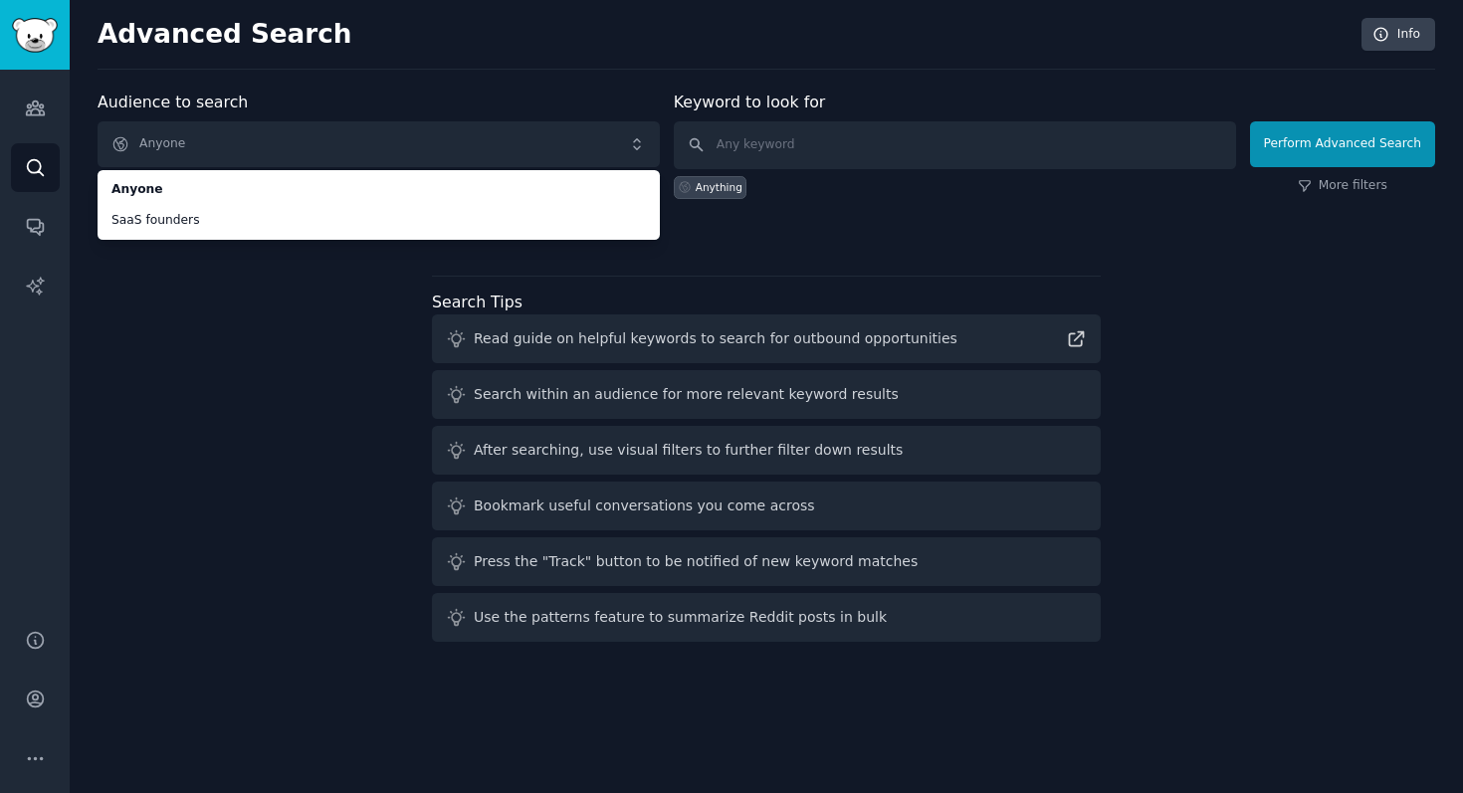
click at [320, 367] on div "Audience to search Anyone Anyone SaaS founders Anyone SaaS founders New Keyword…" at bounding box center [766, 370] width 1337 height 559
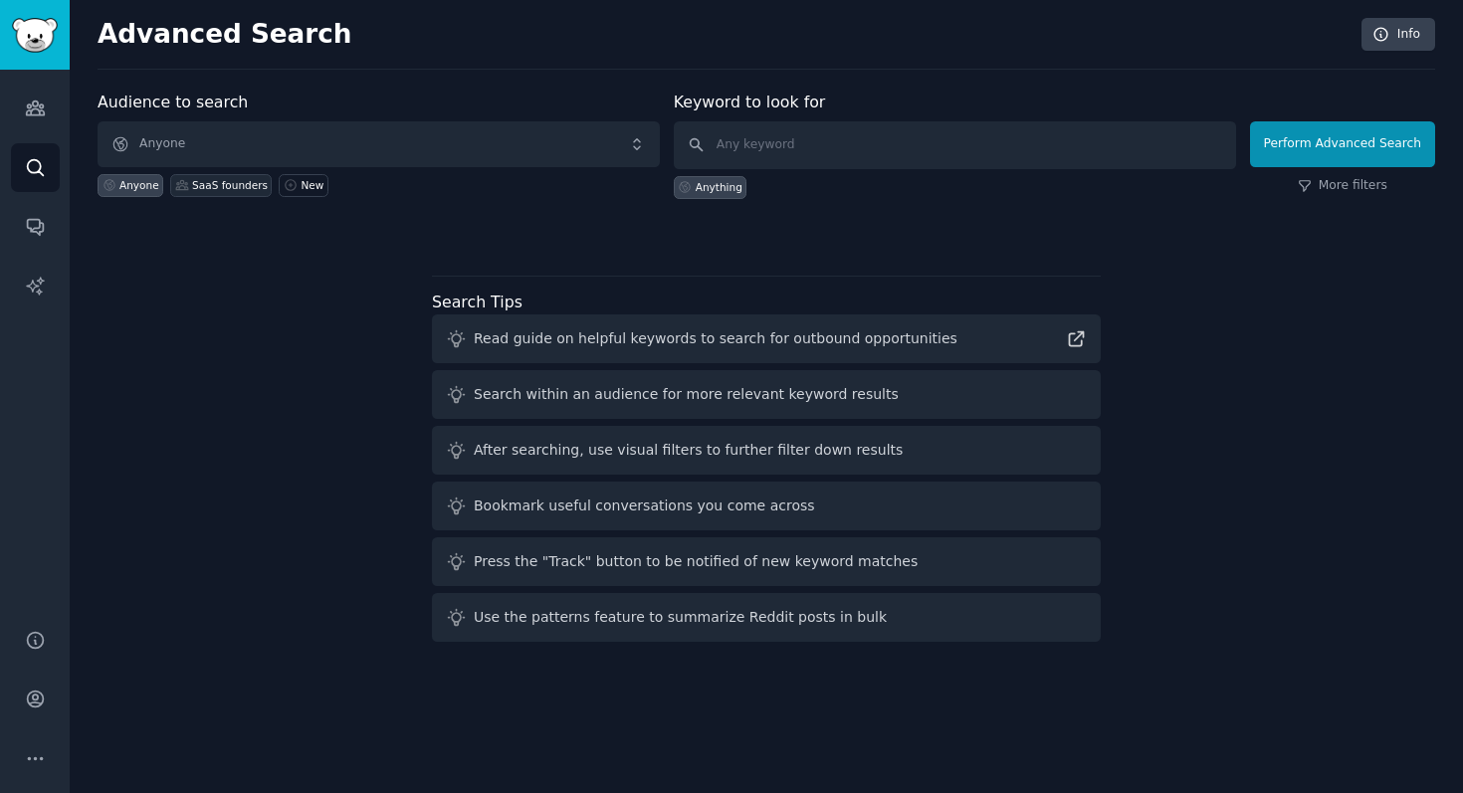
click at [251, 192] on div "SaaS founders" at bounding box center [220, 185] width 101 height 23
click at [269, 160] on span "SaaS founders" at bounding box center [379, 144] width 562 height 46
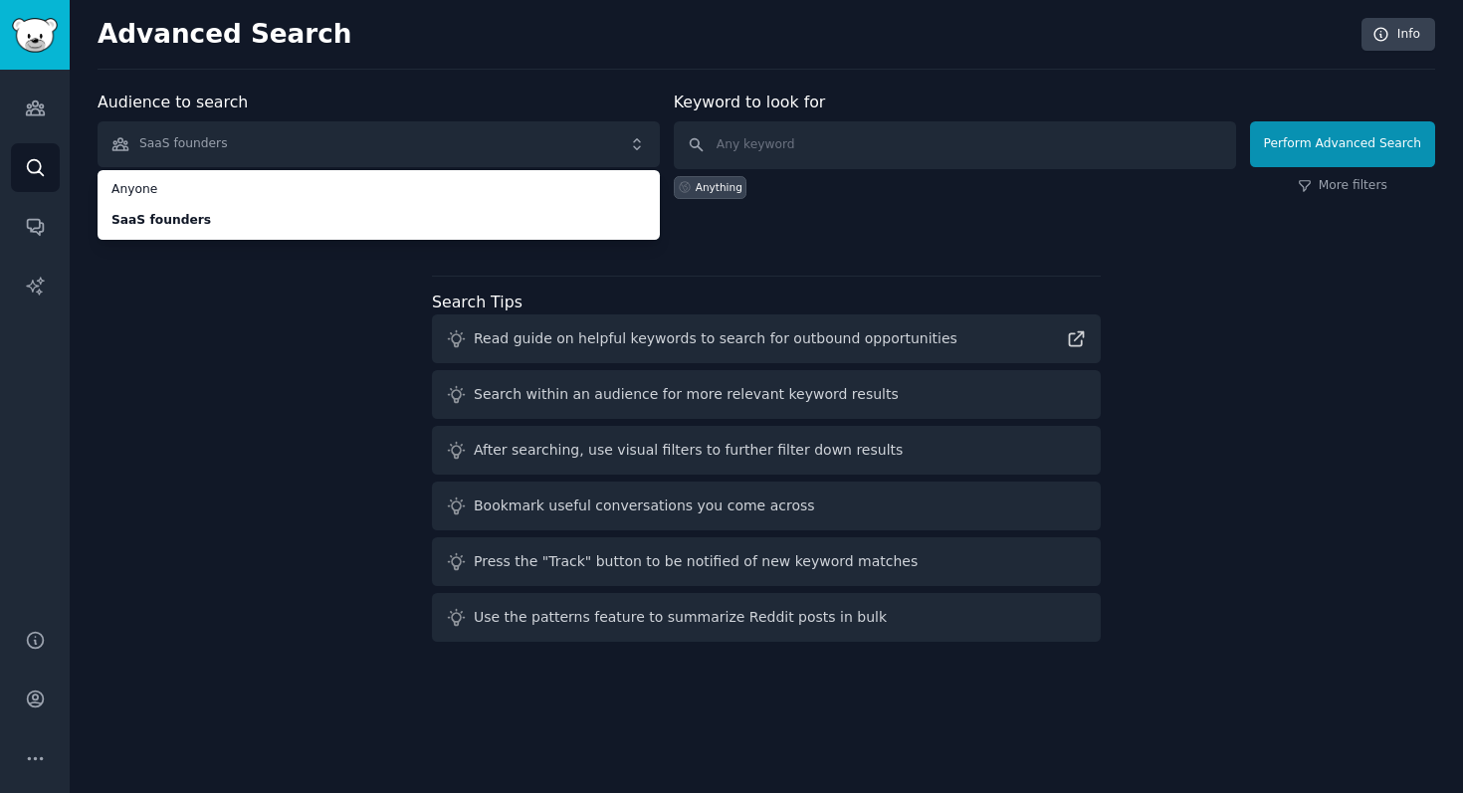
click at [263, 348] on div "Audience to search SaaS founders Anyone SaaS founders Anyone SaaS founders New …" at bounding box center [766, 370] width 1337 height 559
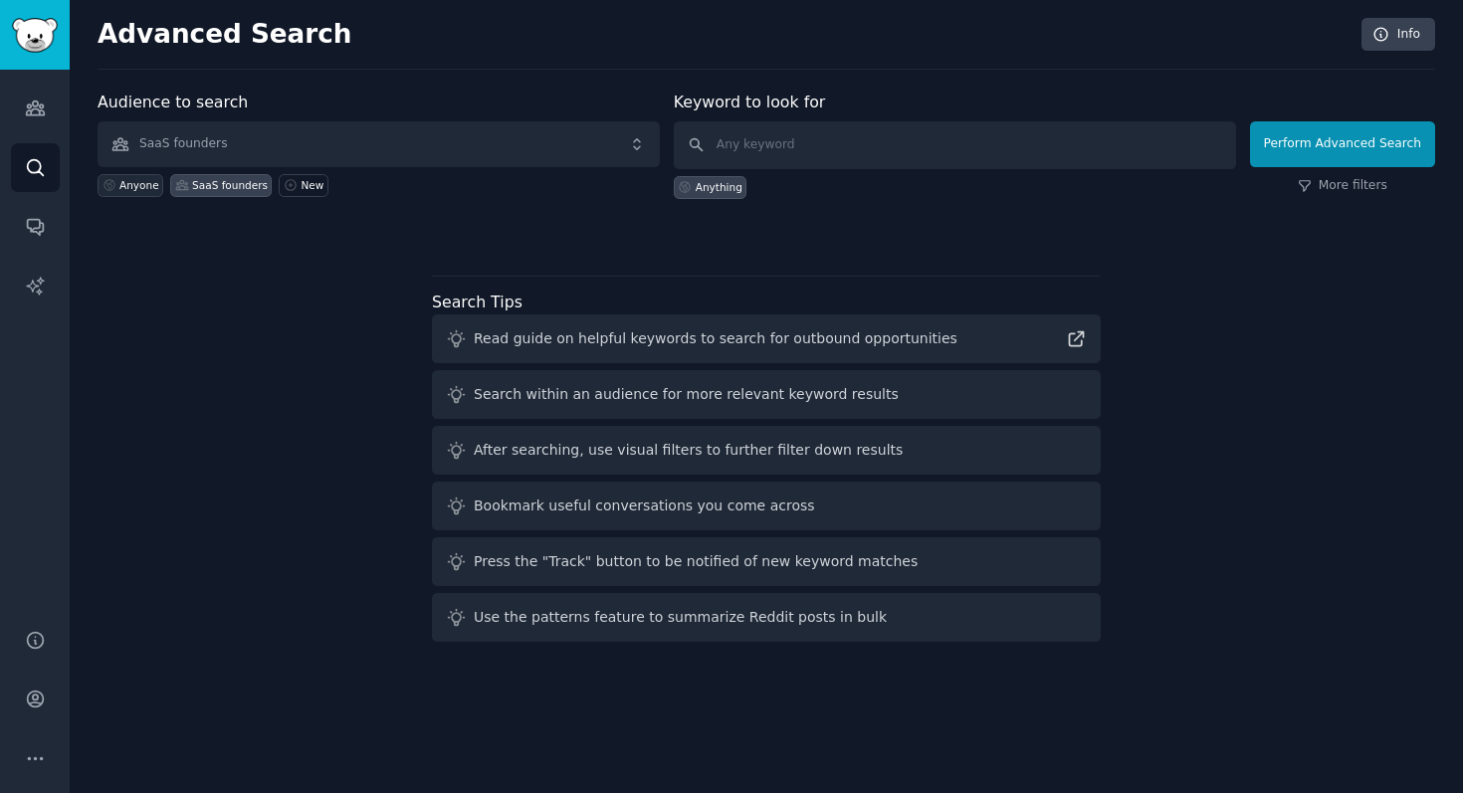
click at [143, 184] on div "Anyone" at bounding box center [139, 185] width 40 height 14
click at [217, 175] on div "SaaS founders" at bounding box center [220, 185] width 101 height 23
click at [267, 153] on span "SaaS founders" at bounding box center [379, 144] width 562 height 46
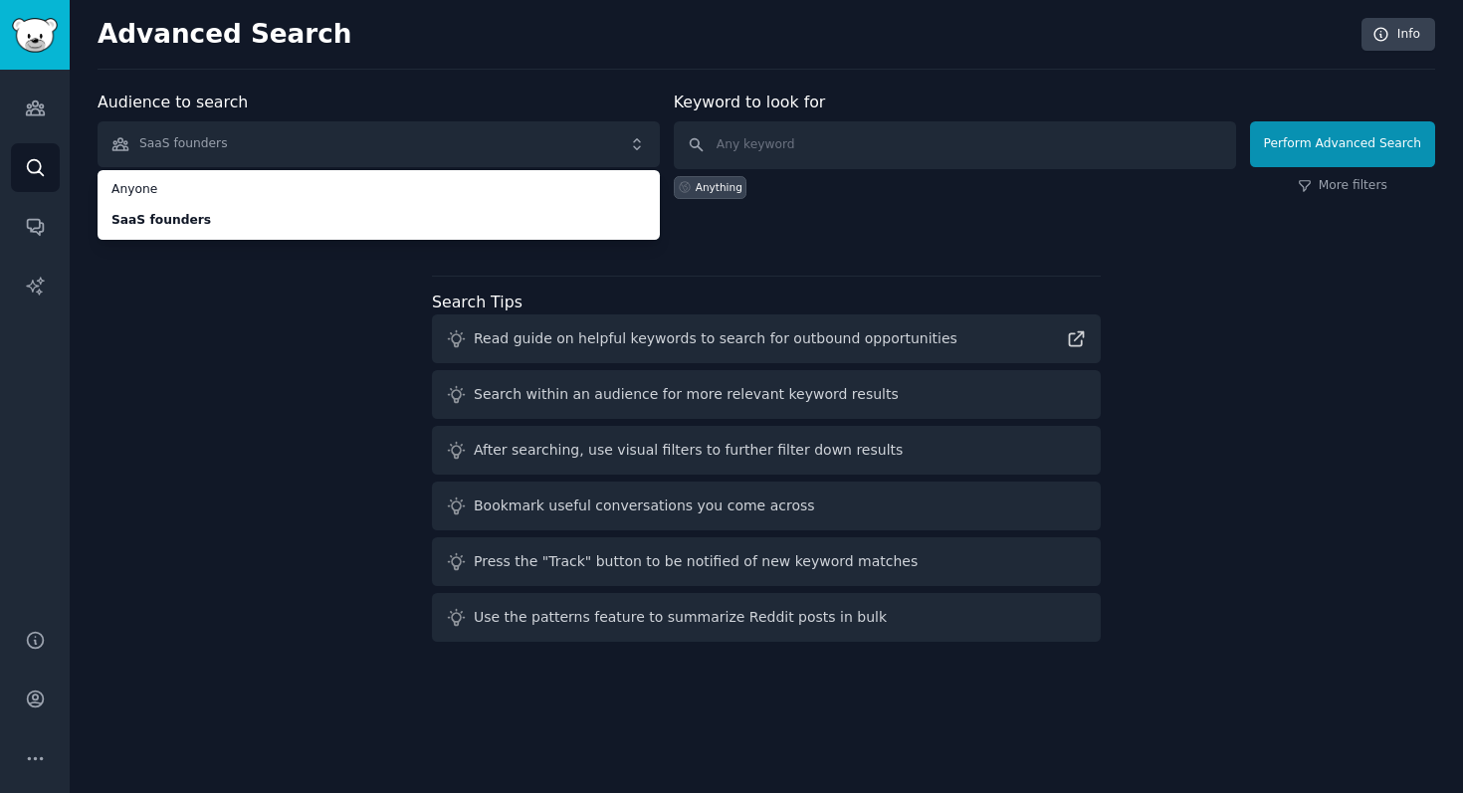
click at [95, 275] on div "Advanced Search Info Audience to search SaaS founders Anyone SaaS founders Anyo…" at bounding box center [766, 396] width 1393 height 793
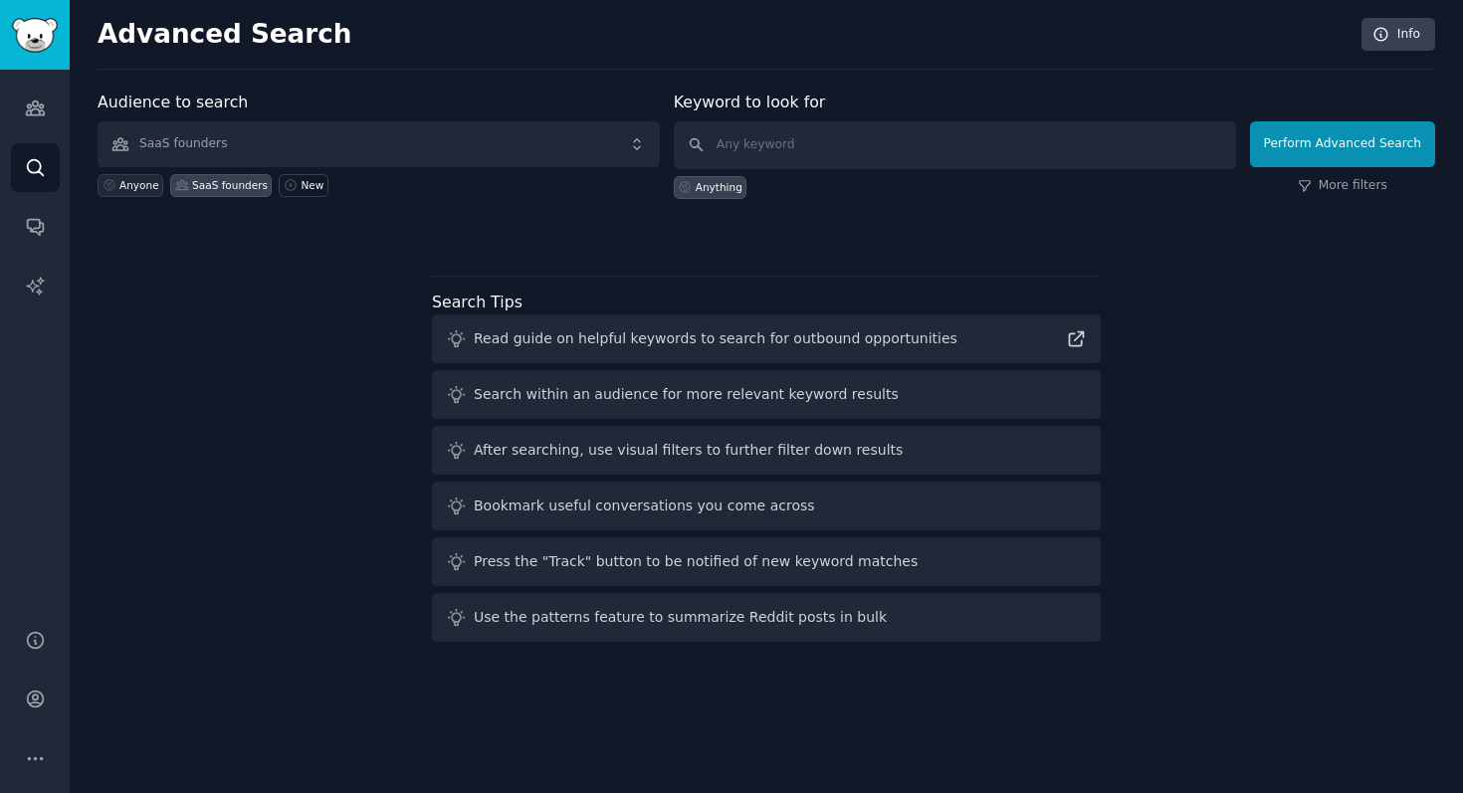
click at [134, 188] on div "Anyone" at bounding box center [139, 185] width 40 height 14
click at [195, 145] on span "Anyone" at bounding box center [379, 144] width 562 height 46
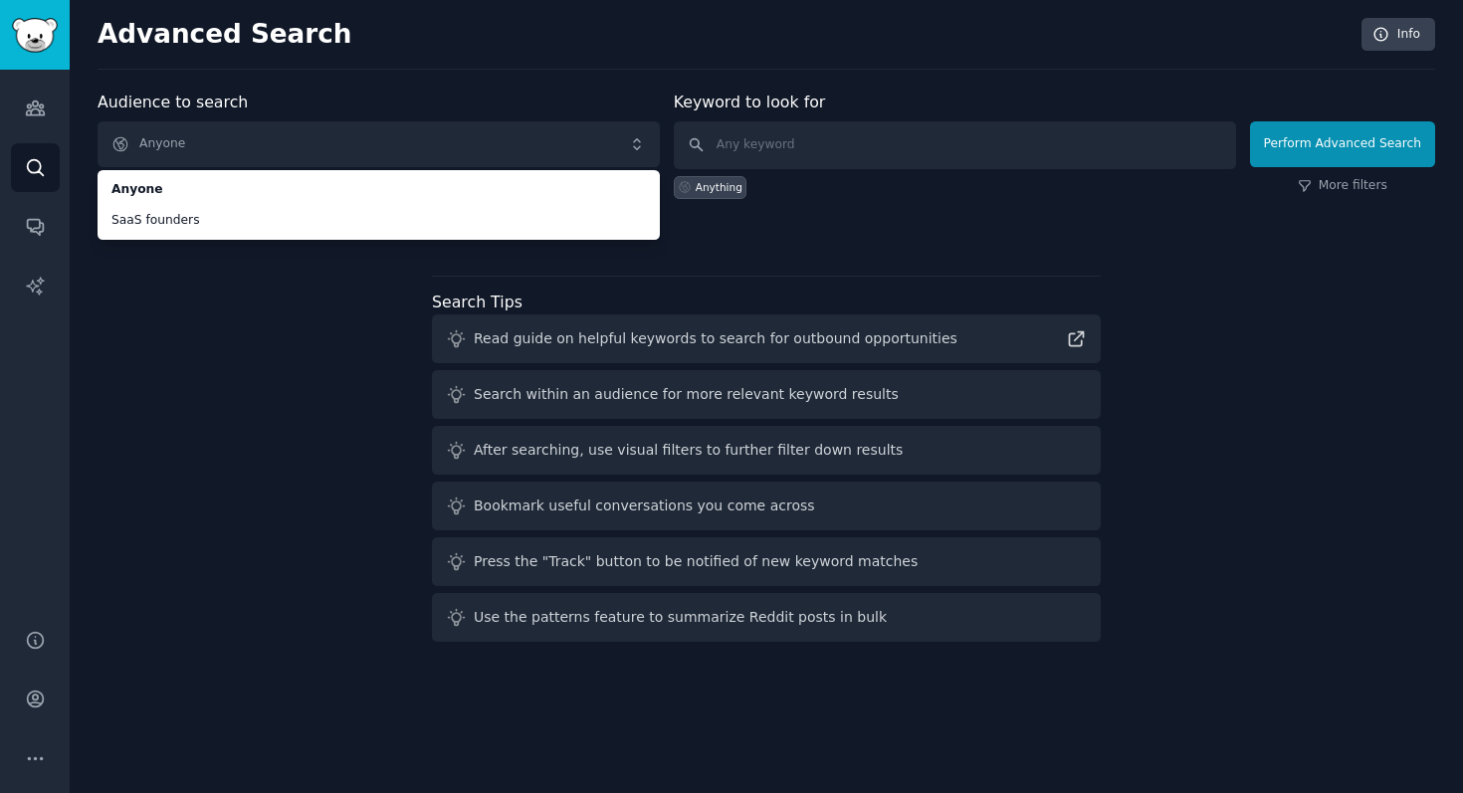
click at [256, 286] on div "Audience to search Anyone Anyone SaaS founders Anyone SaaS founders New Keyword…" at bounding box center [766, 370] width 1337 height 559
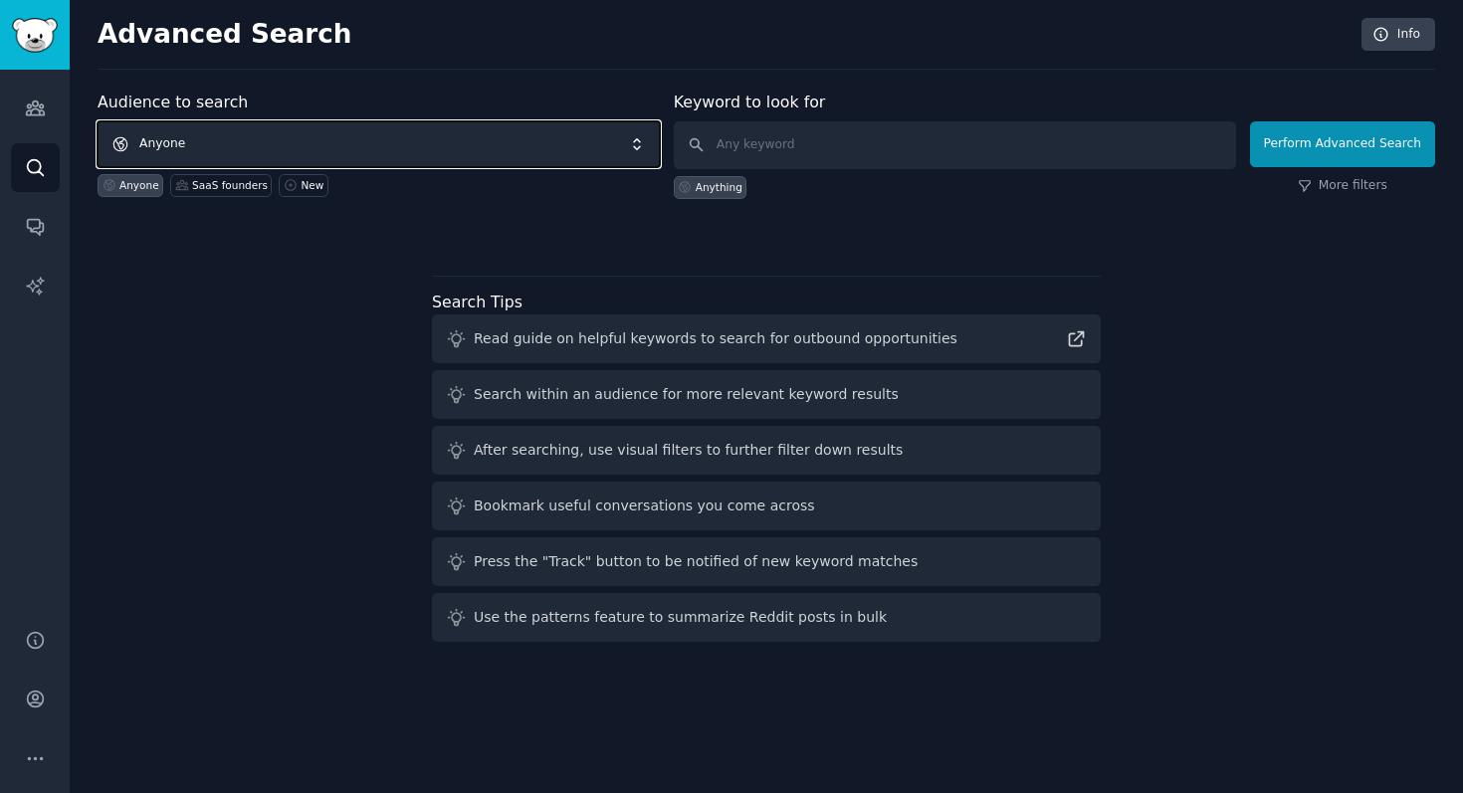
click at [593, 146] on span "Anyone" at bounding box center [379, 144] width 562 height 46
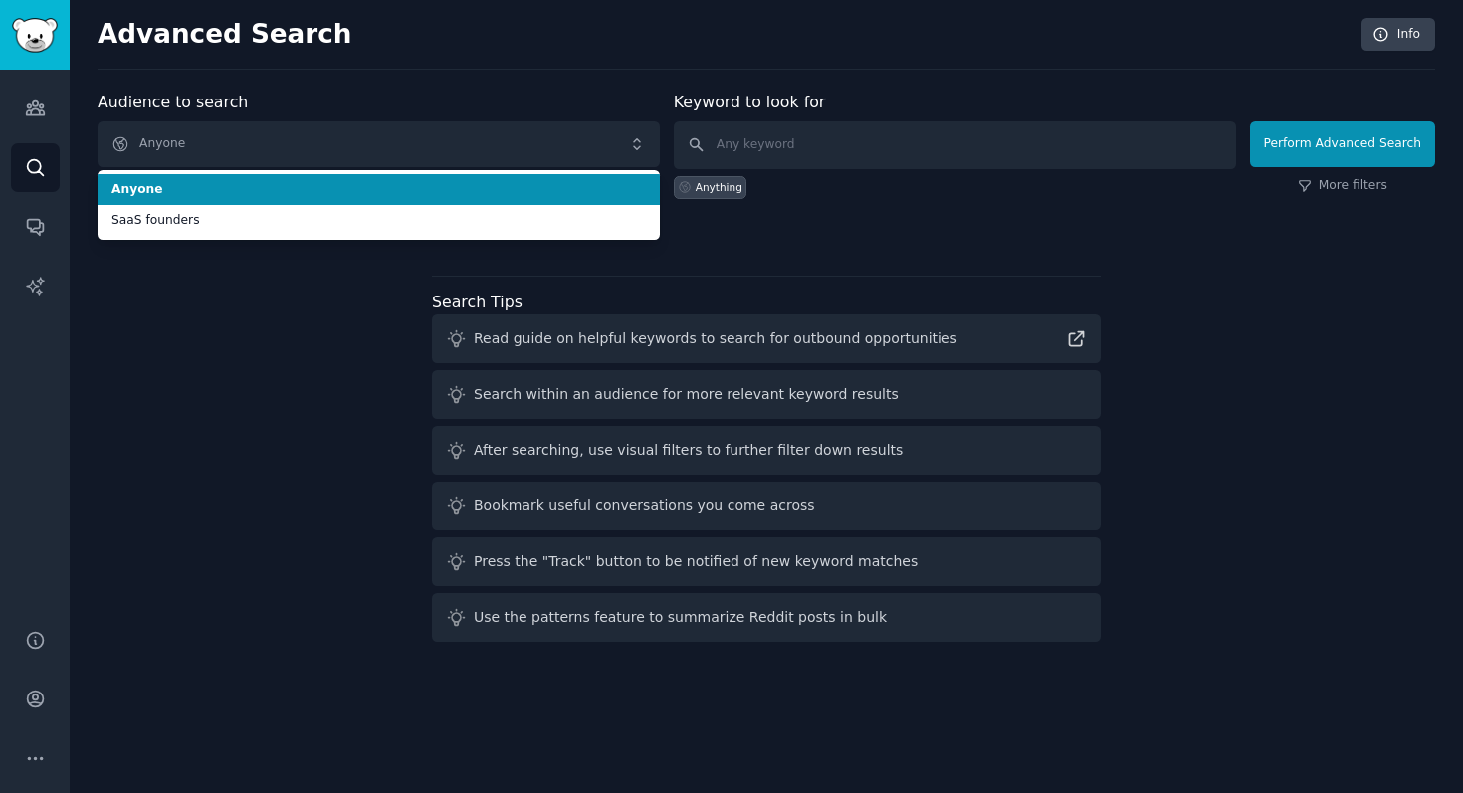
click at [885, 76] on div "Advanced Search Info Audience to search Anyone Anyone SaaS founders Anyone SaaS…" at bounding box center [766, 396] width 1393 height 793
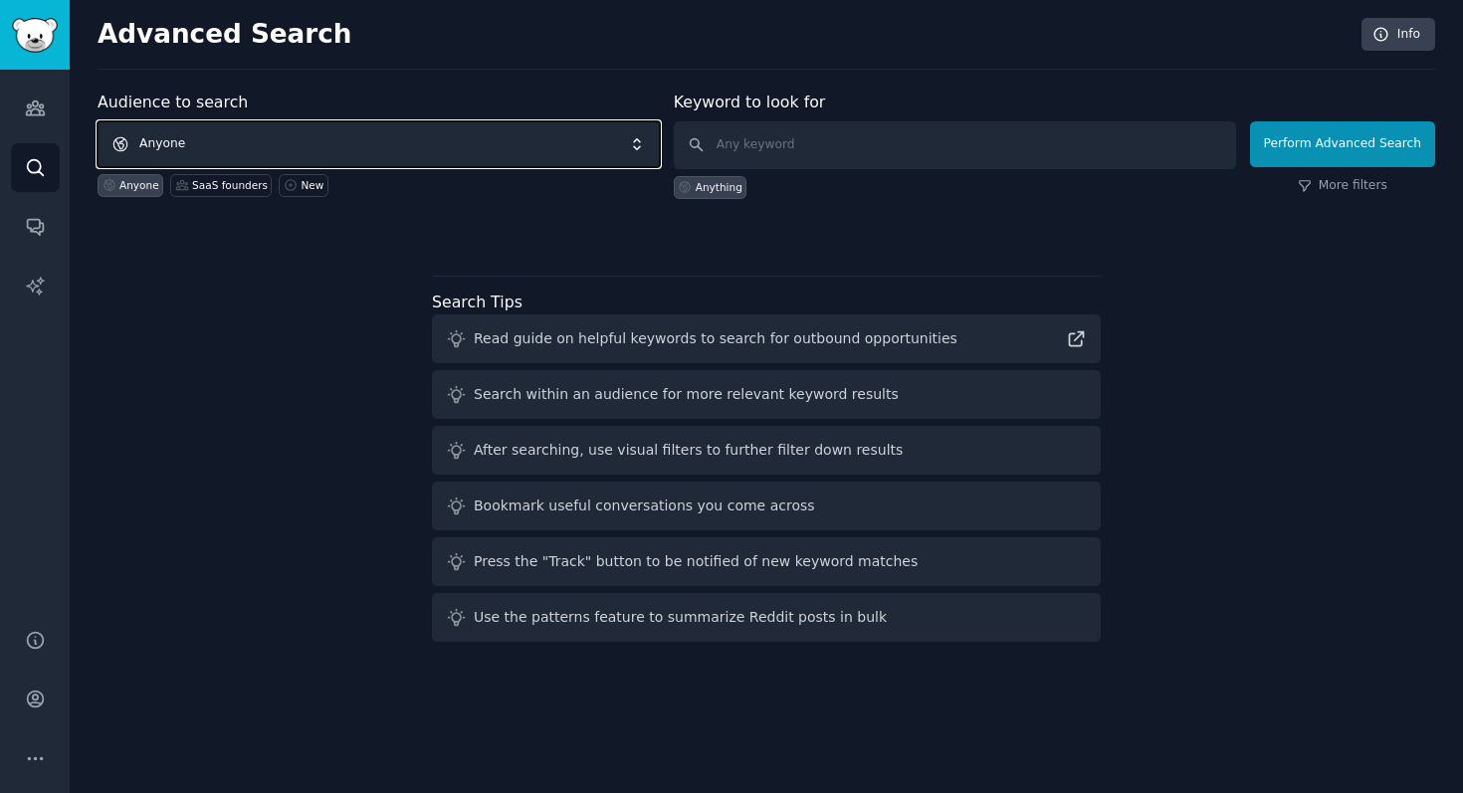
click at [222, 153] on span "Anyone" at bounding box center [379, 144] width 562 height 46
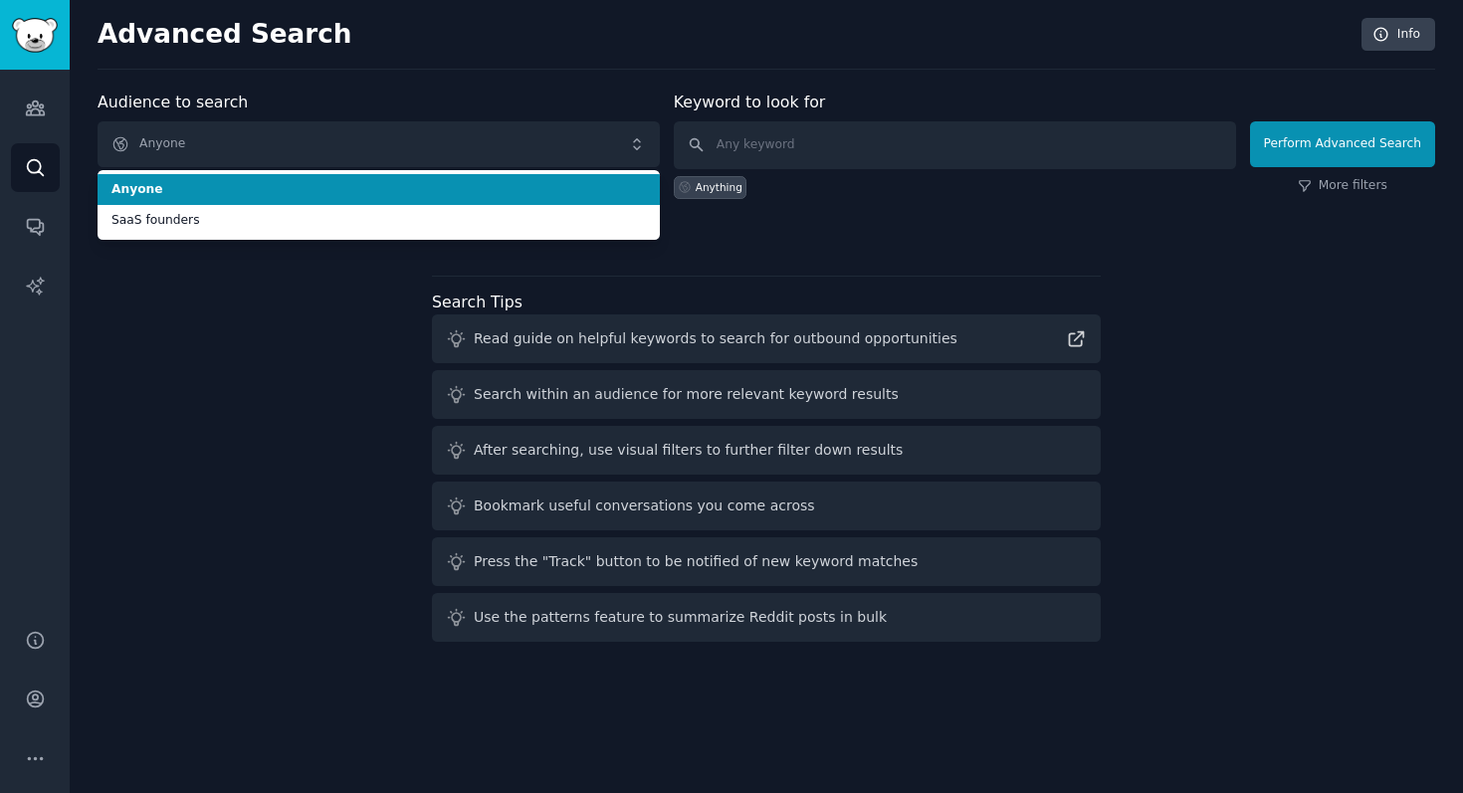
click at [229, 193] on span "Anyone" at bounding box center [378, 190] width 534 height 18
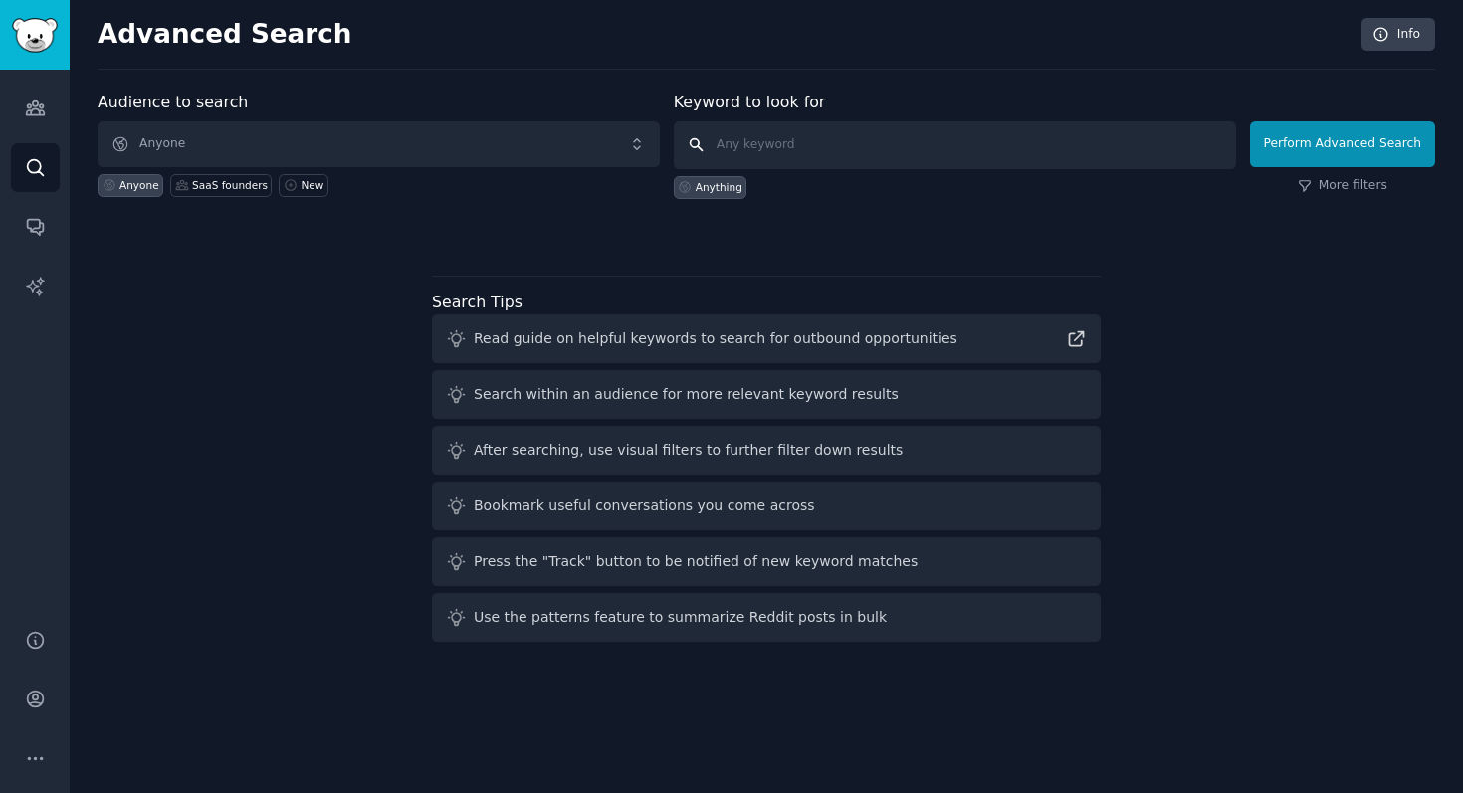
click at [789, 151] on input "text" at bounding box center [955, 145] width 562 height 48
click at [31, 102] on icon "Sidebar" at bounding box center [35, 108] width 18 height 14
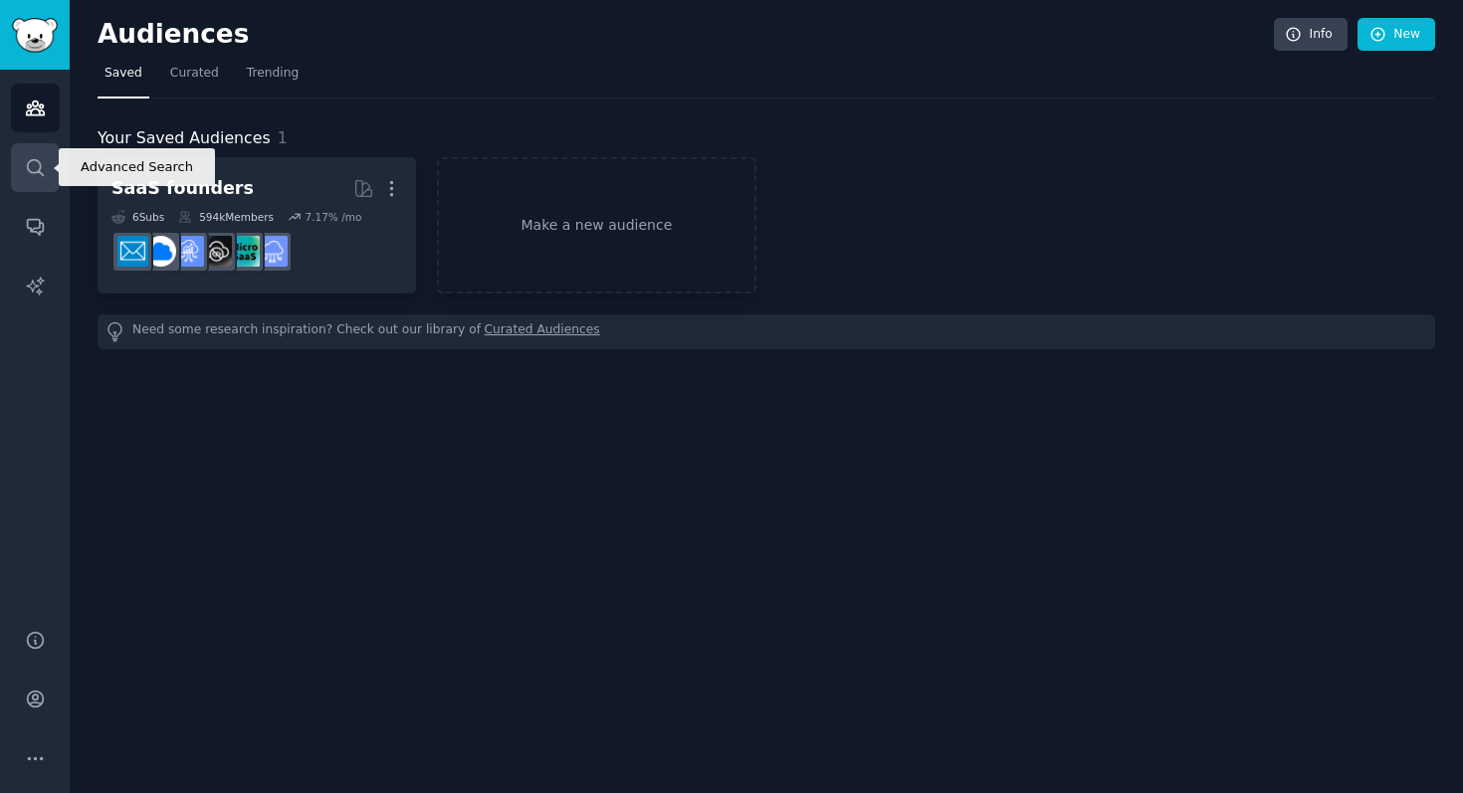
click at [36, 184] on link "Search" at bounding box center [35, 167] width 49 height 49
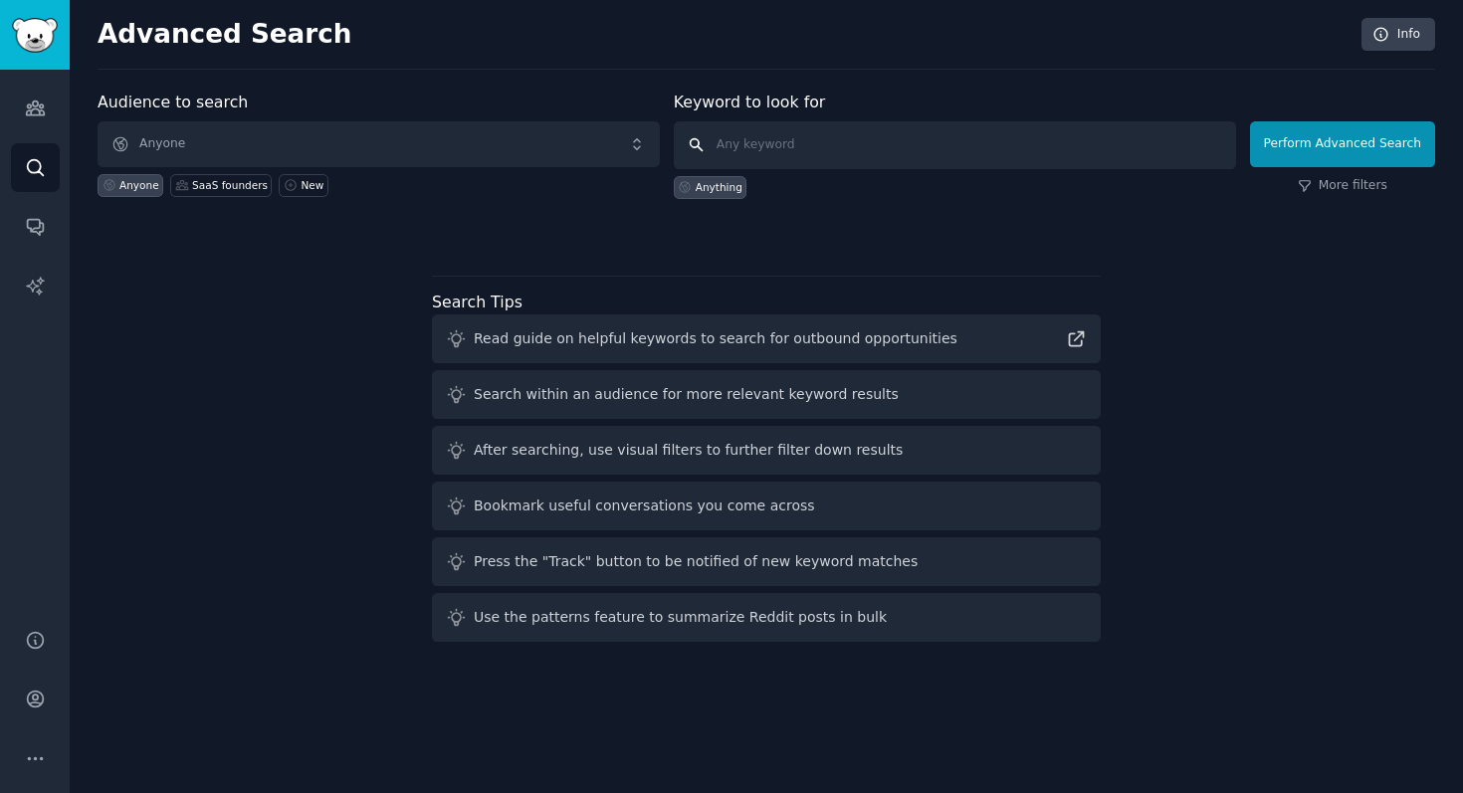
click at [812, 156] on input "text" at bounding box center [955, 145] width 562 height 48
type input "n"
type input "cars"
click at [1135, 146] on input "cars" at bounding box center [955, 145] width 562 height 48
click button "Perform Advanced Search" at bounding box center [1342, 144] width 185 height 46
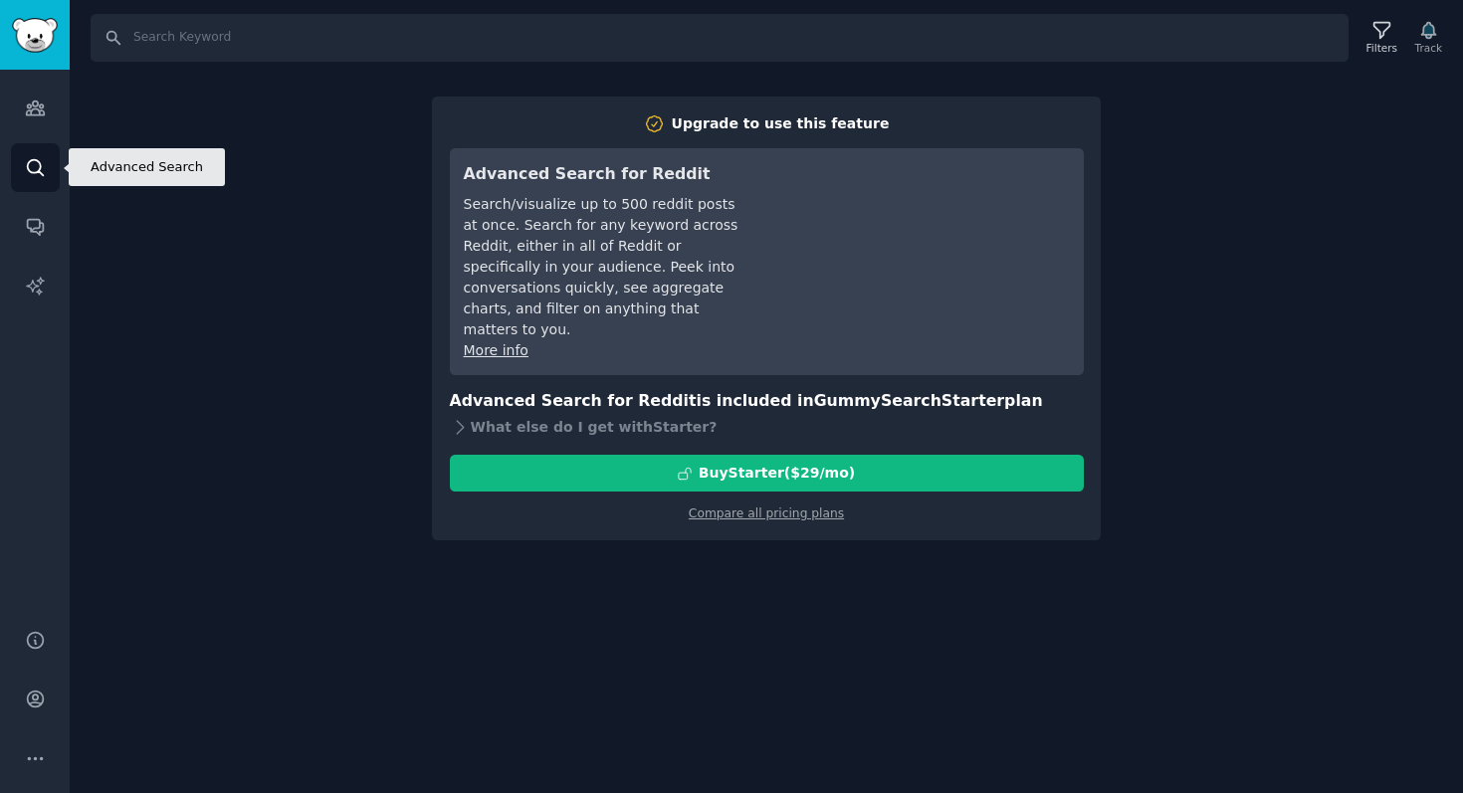
click at [25, 160] on icon "Sidebar" at bounding box center [35, 167] width 21 height 21
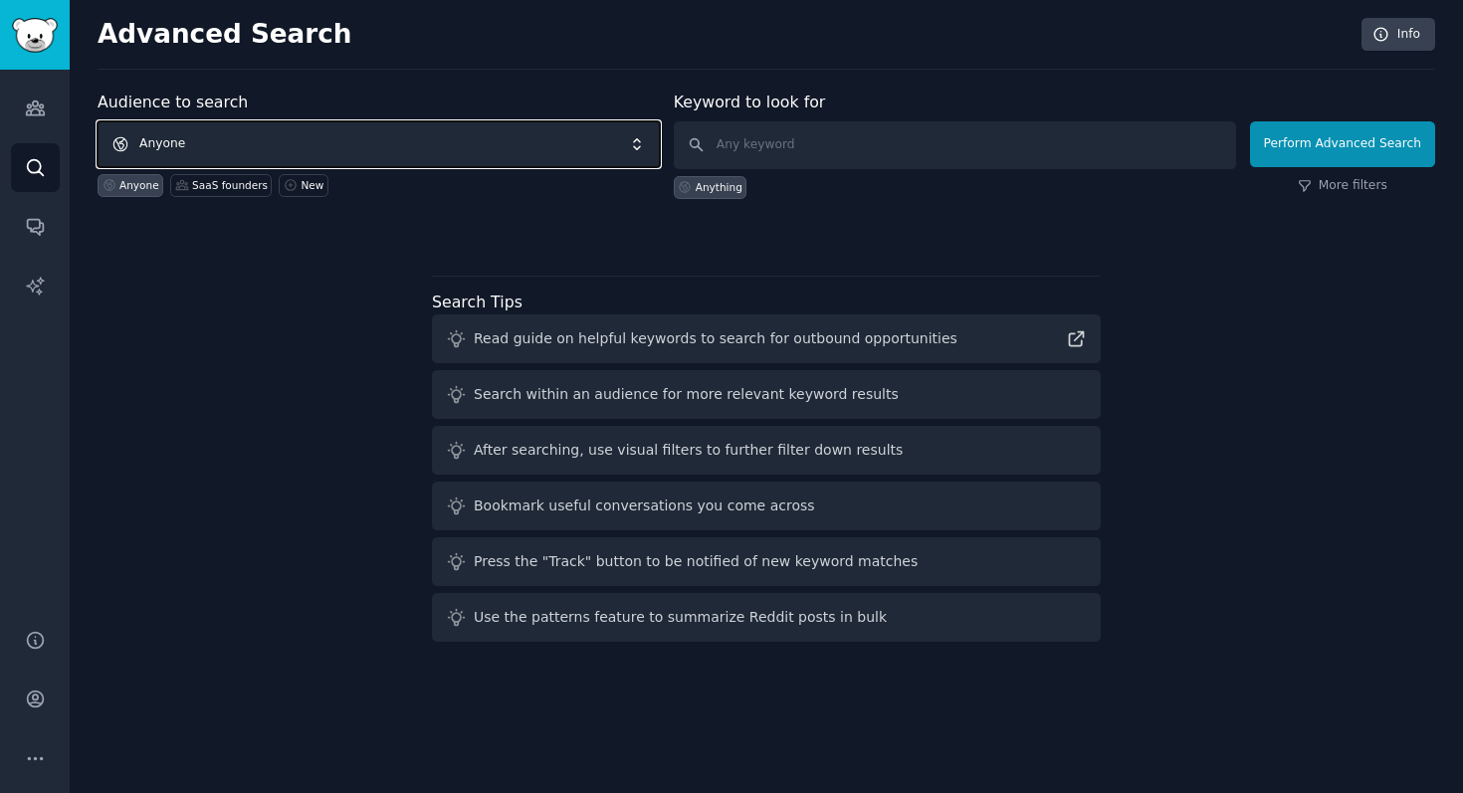
click at [231, 149] on span "Anyone" at bounding box center [379, 144] width 562 height 46
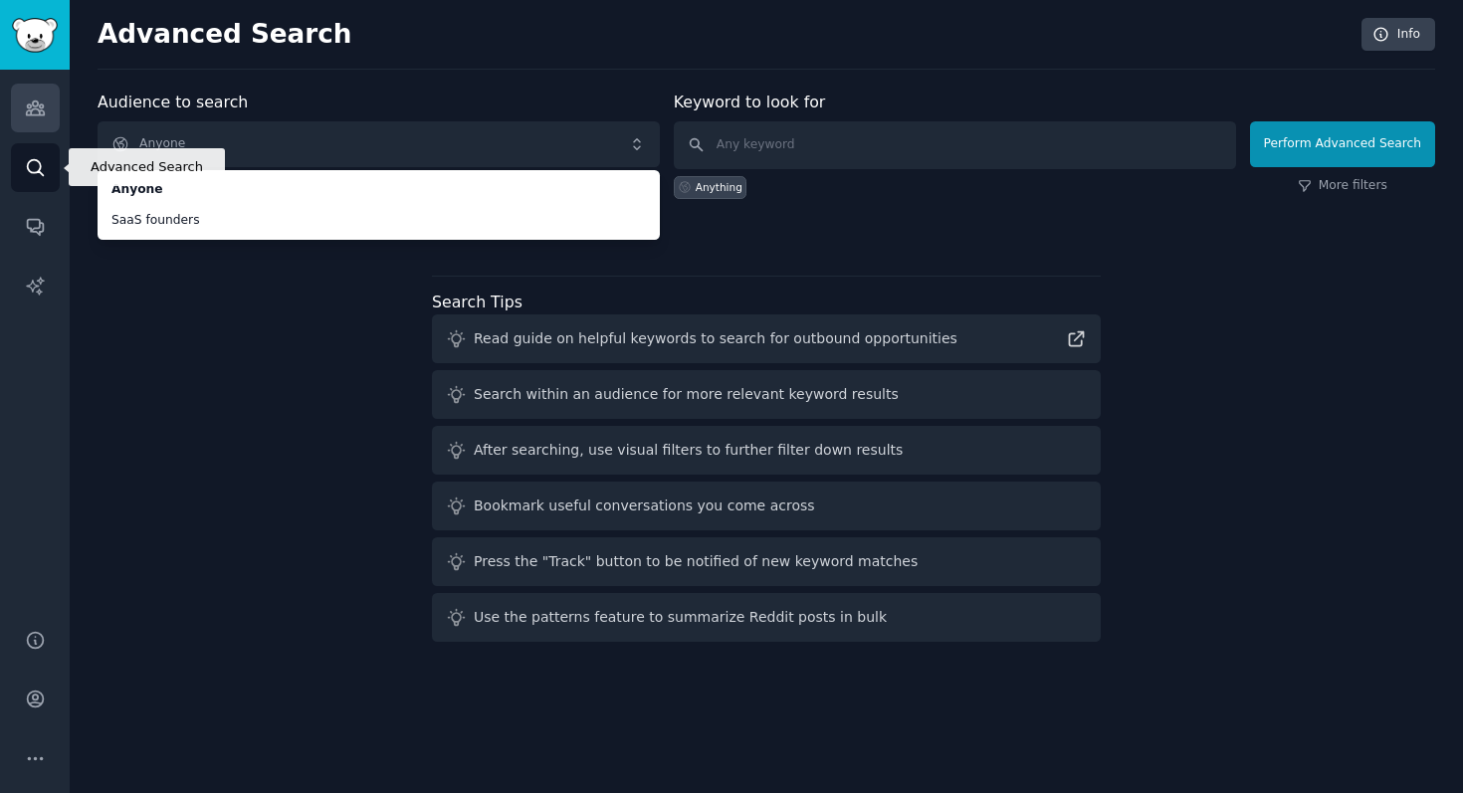
click at [38, 112] on icon "Sidebar" at bounding box center [35, 108] width 18 height 14
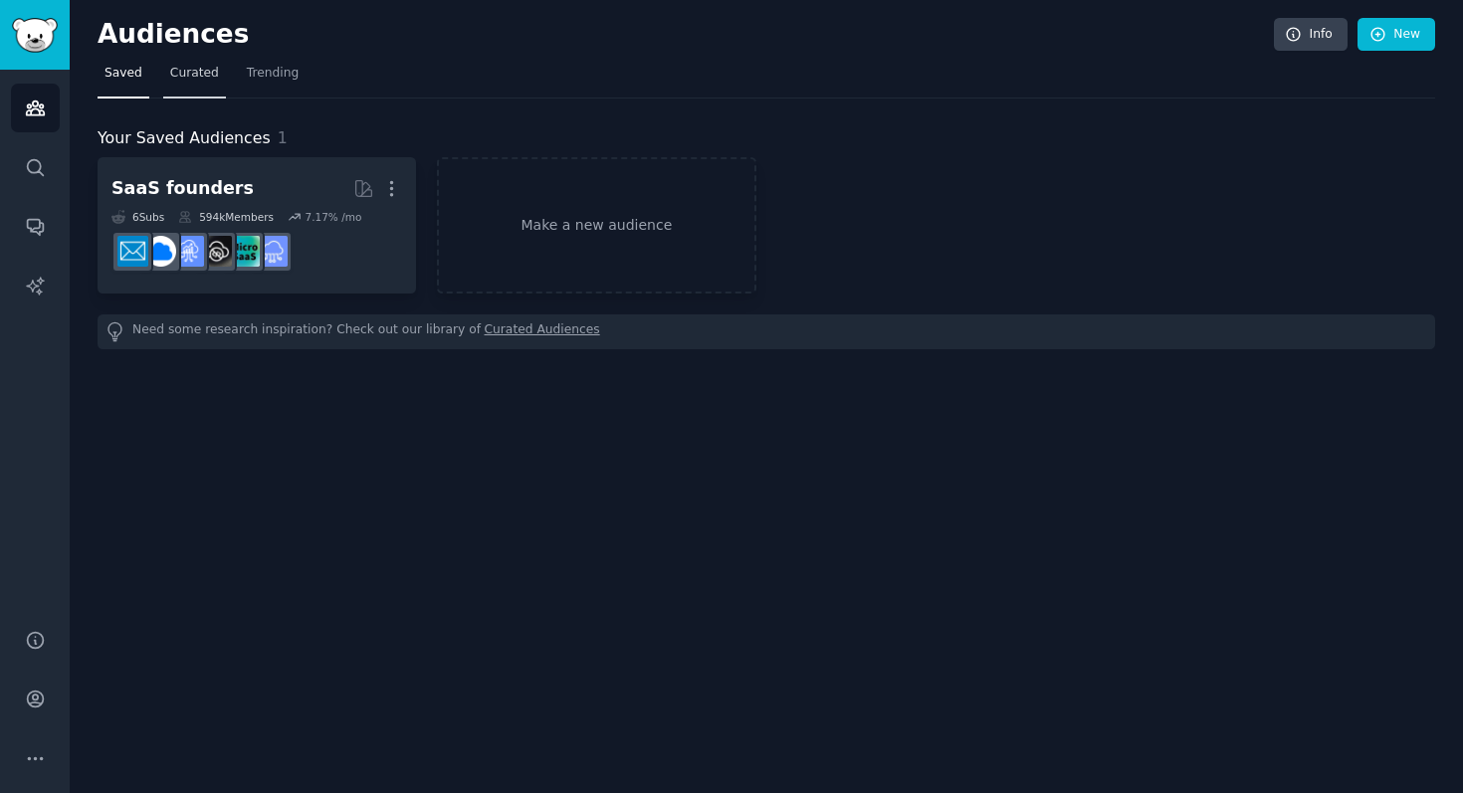
click at [201, 77] on span "Curated" at bounding box center [194, 74] width 49 height 18
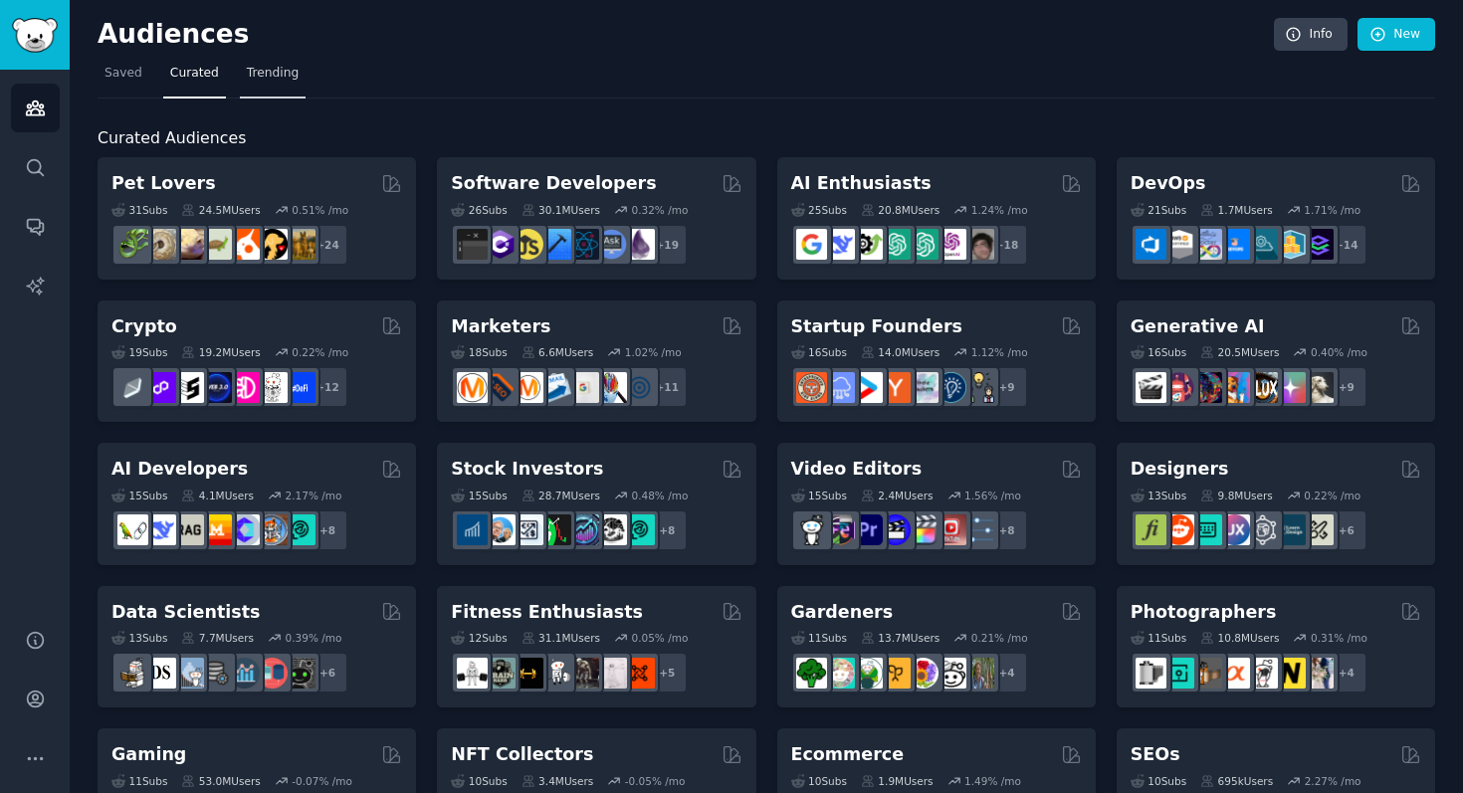
click at [284, 75] on span "Trending" at bounding box center [273, 74] width 52 height 18
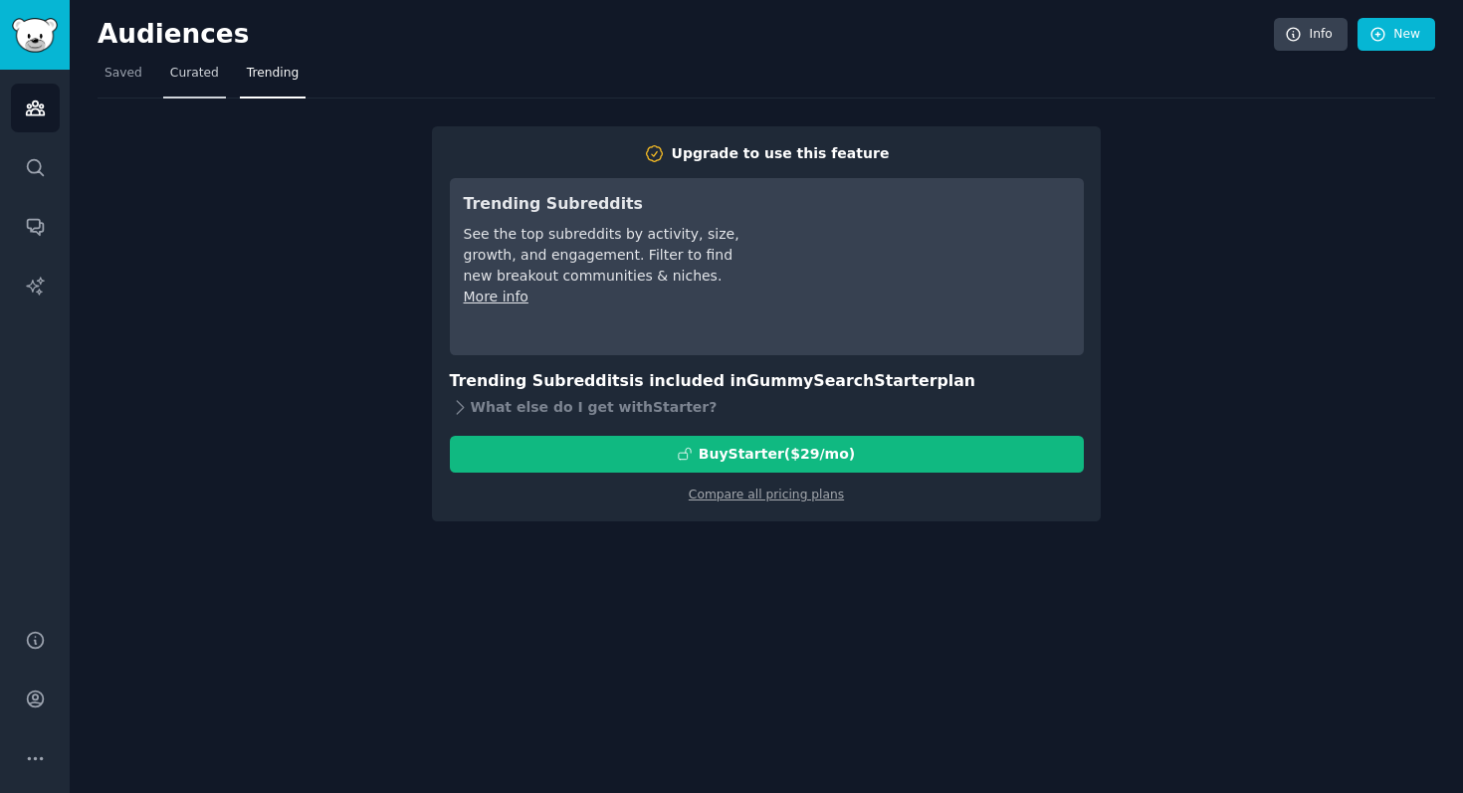
click at [176, 73] on span "Curated" at bounding box center [194, 74] width 49 height 18
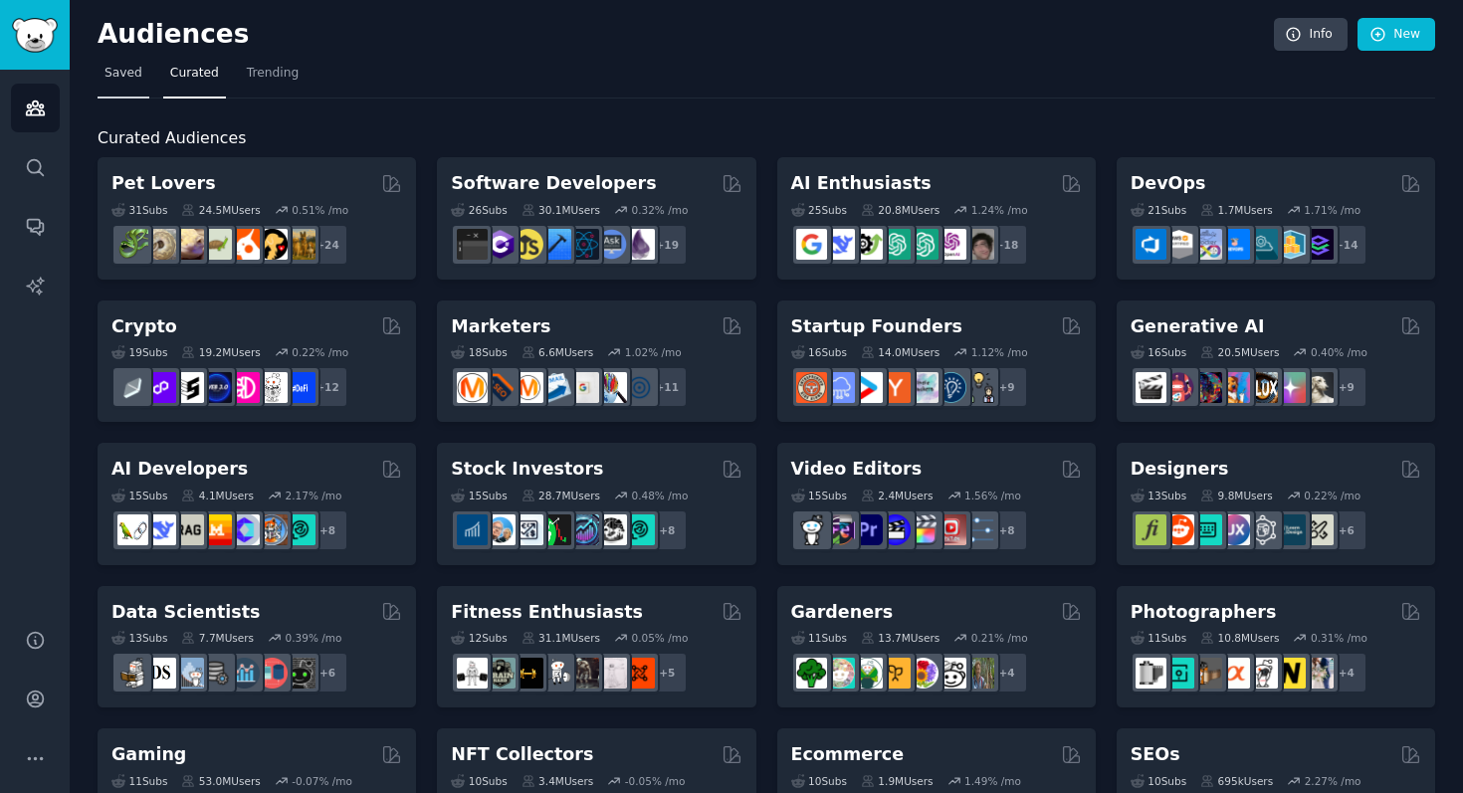
click at [125, 70] on span "Saved" at bounding box center [123, 74] width 38 height 18
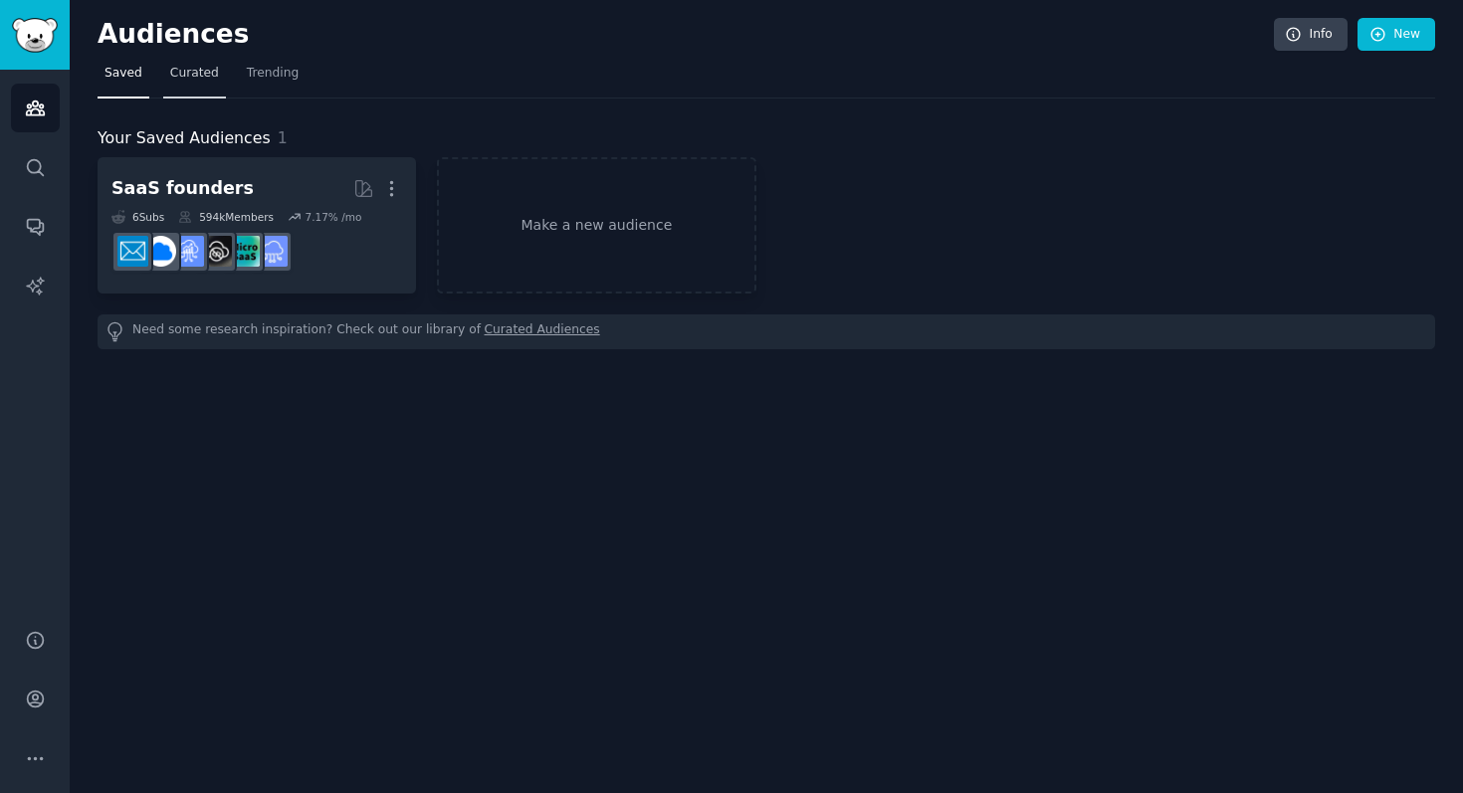
click at [198, 71] on span "Curated" at bounding box center [194, 74] width 49 height 18
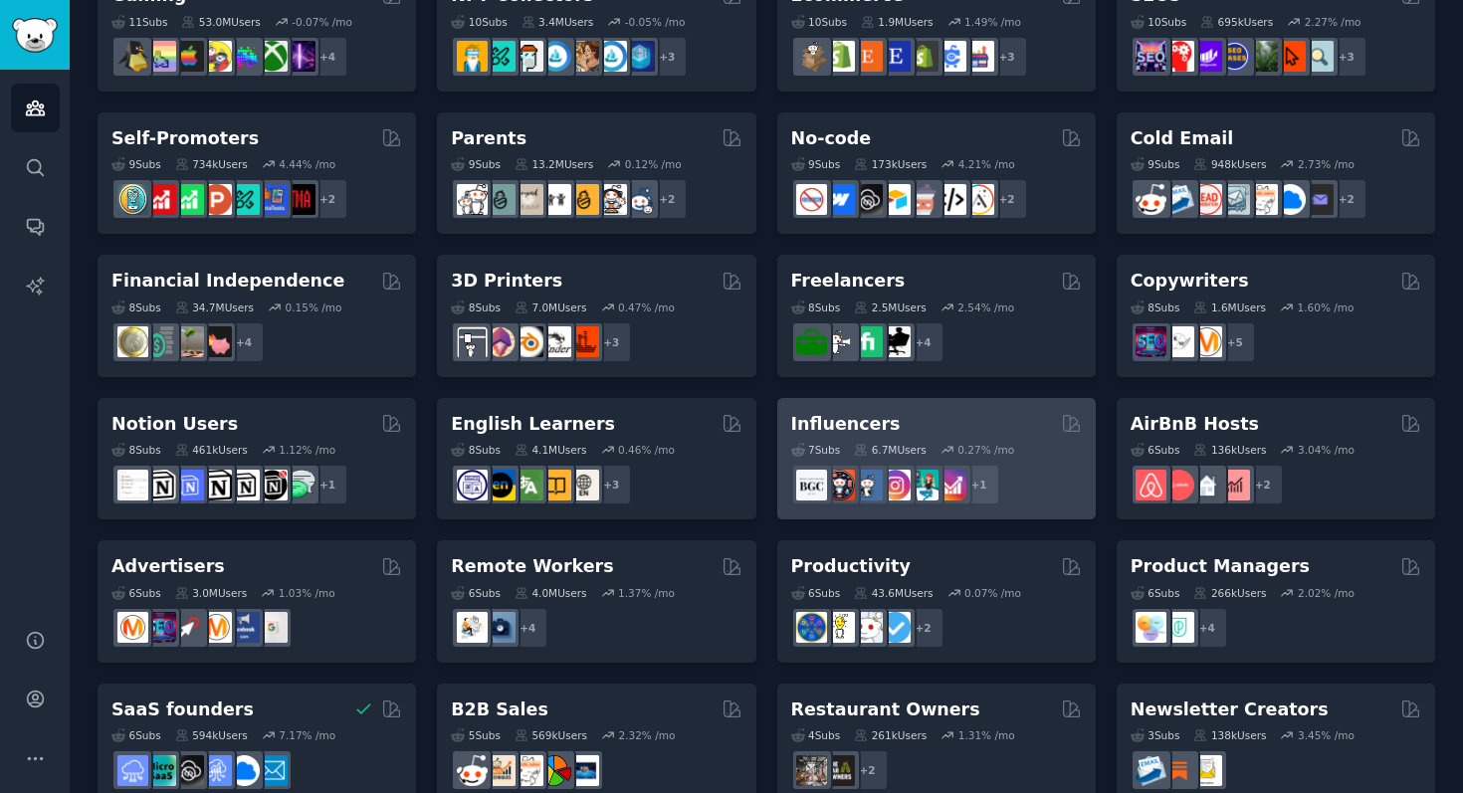
scroll to position [760, 0]
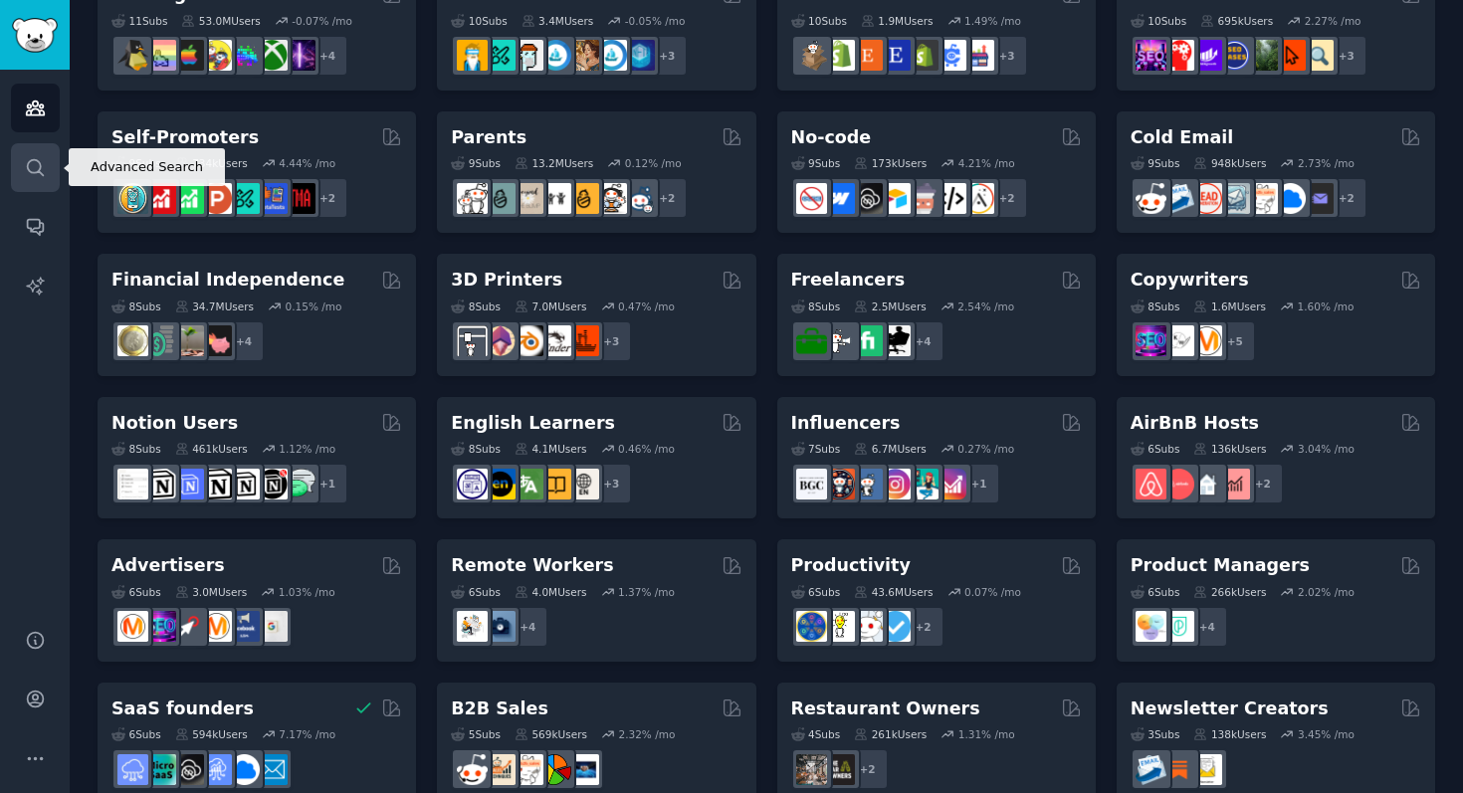
click at [23, 179] on link "Search" at bounding box center [35, 167] width 49 height 49
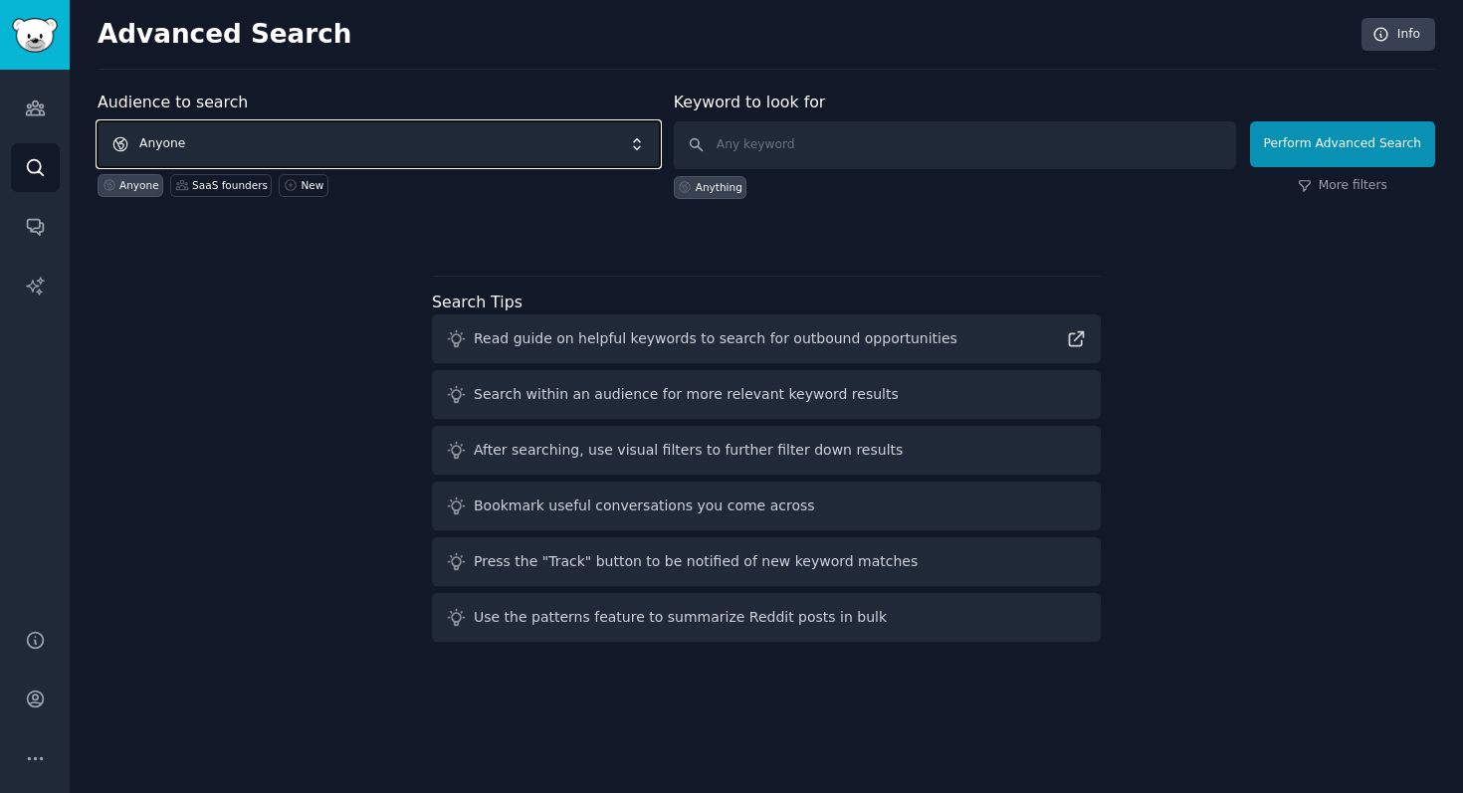
click at [290, 141] on span "Anyone" at bounding box center [379, 144] width 562 height 46
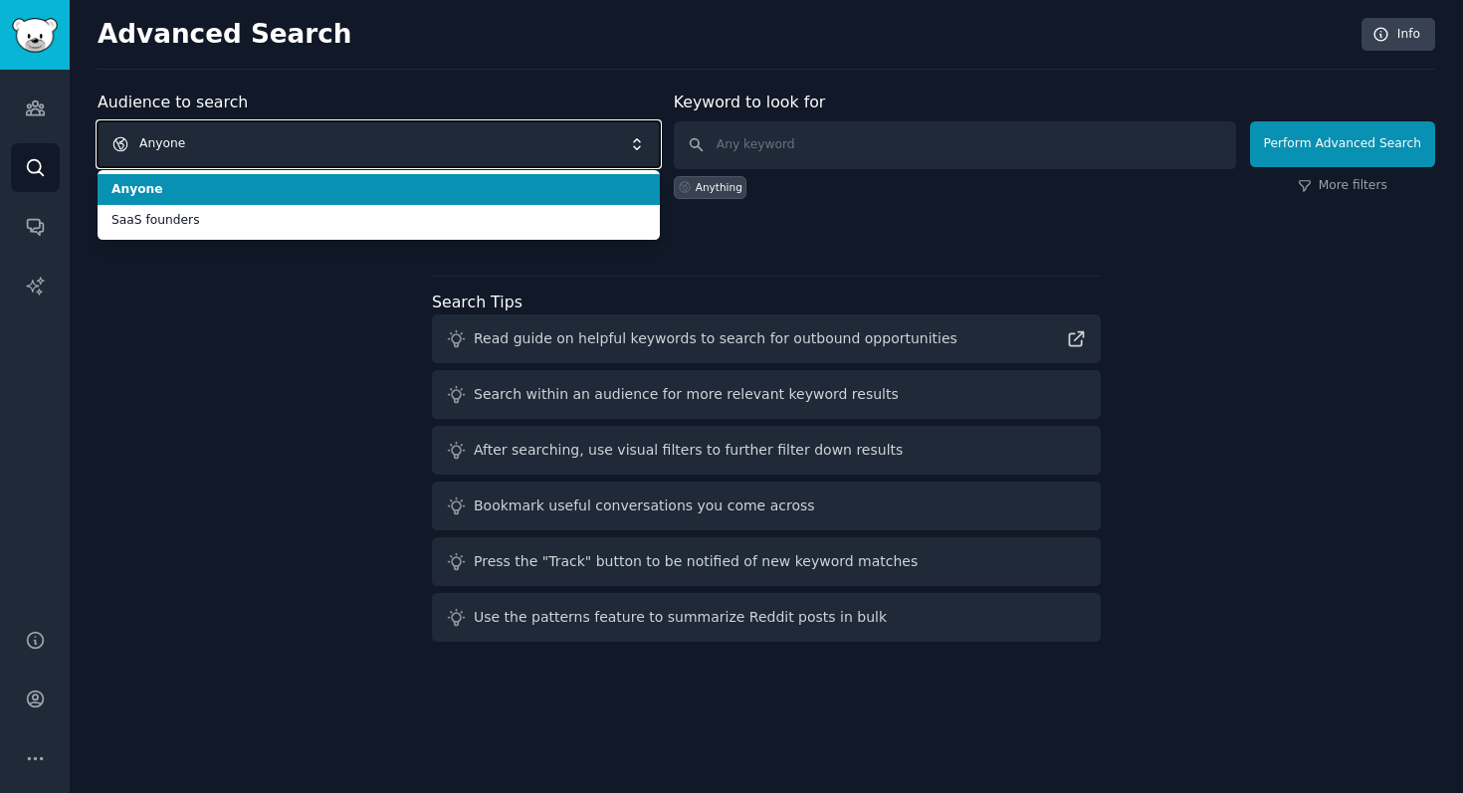
click at [234, 125] on span "Anyone" at bounding box center [379, 144] width 562 height 46
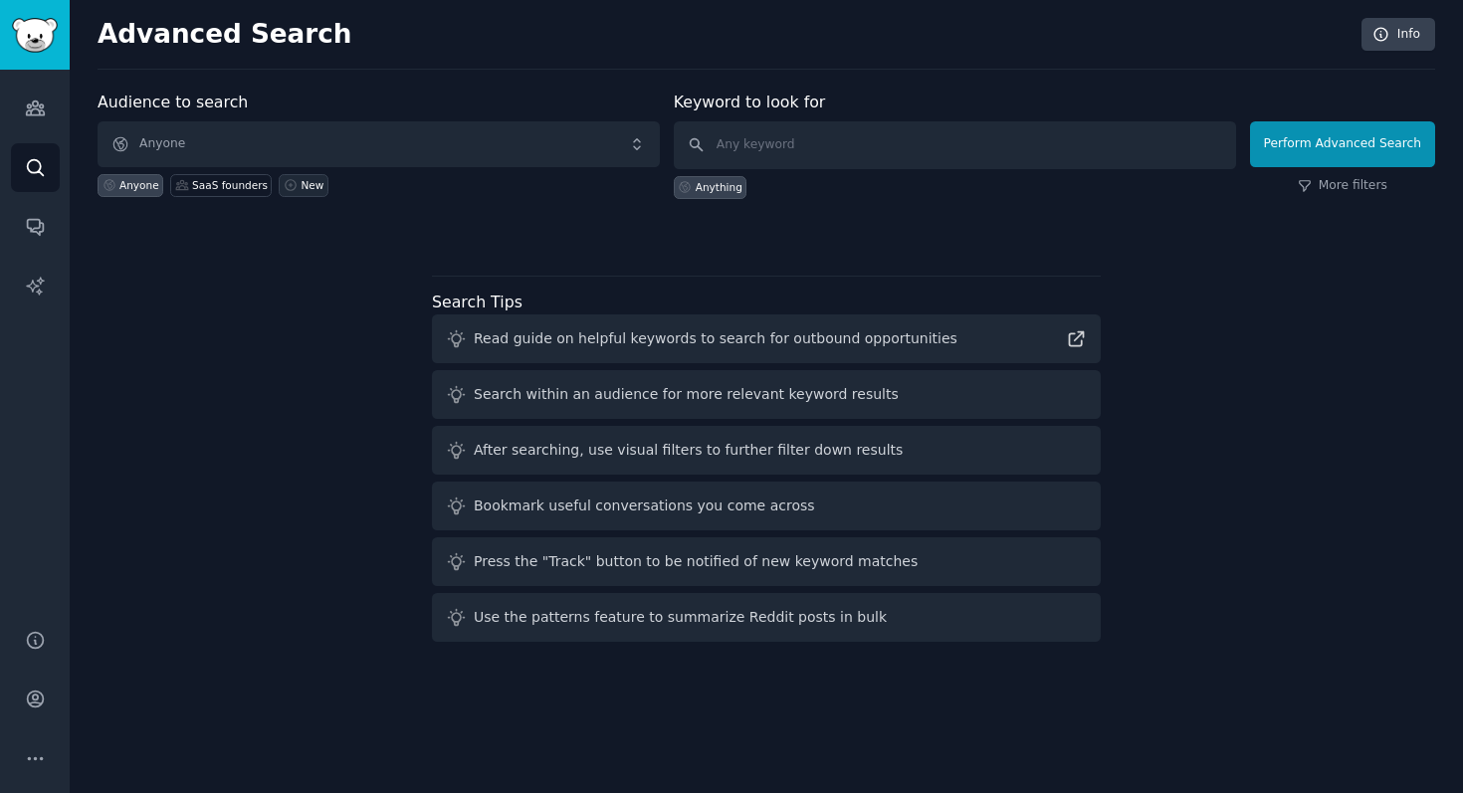
click at [306, 186] on div "New" at bounding box center [311, 185] width 23 height 14
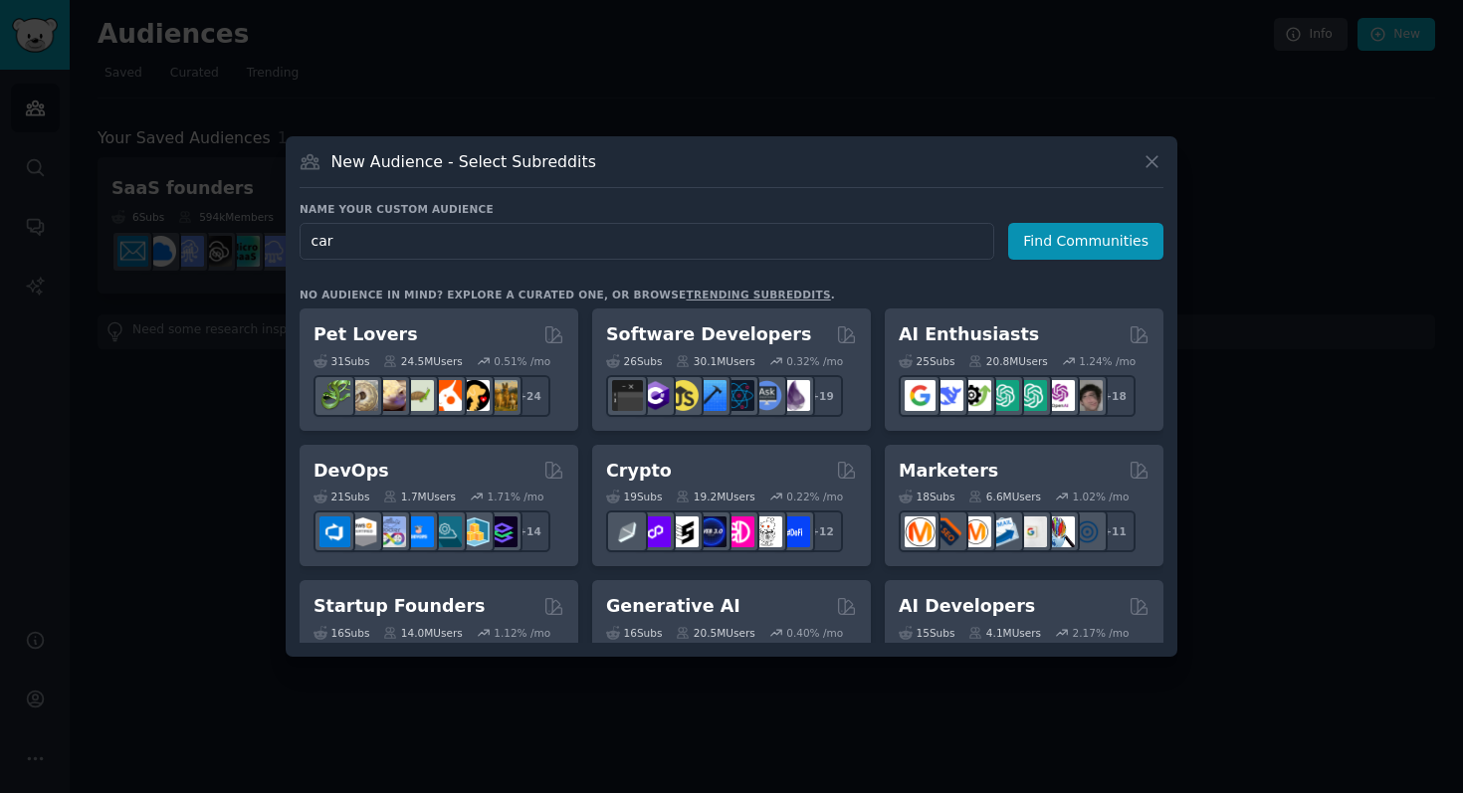
type input "cars"
click button "Find Communities" at bounding box center [1085, 241] width 155 height 37
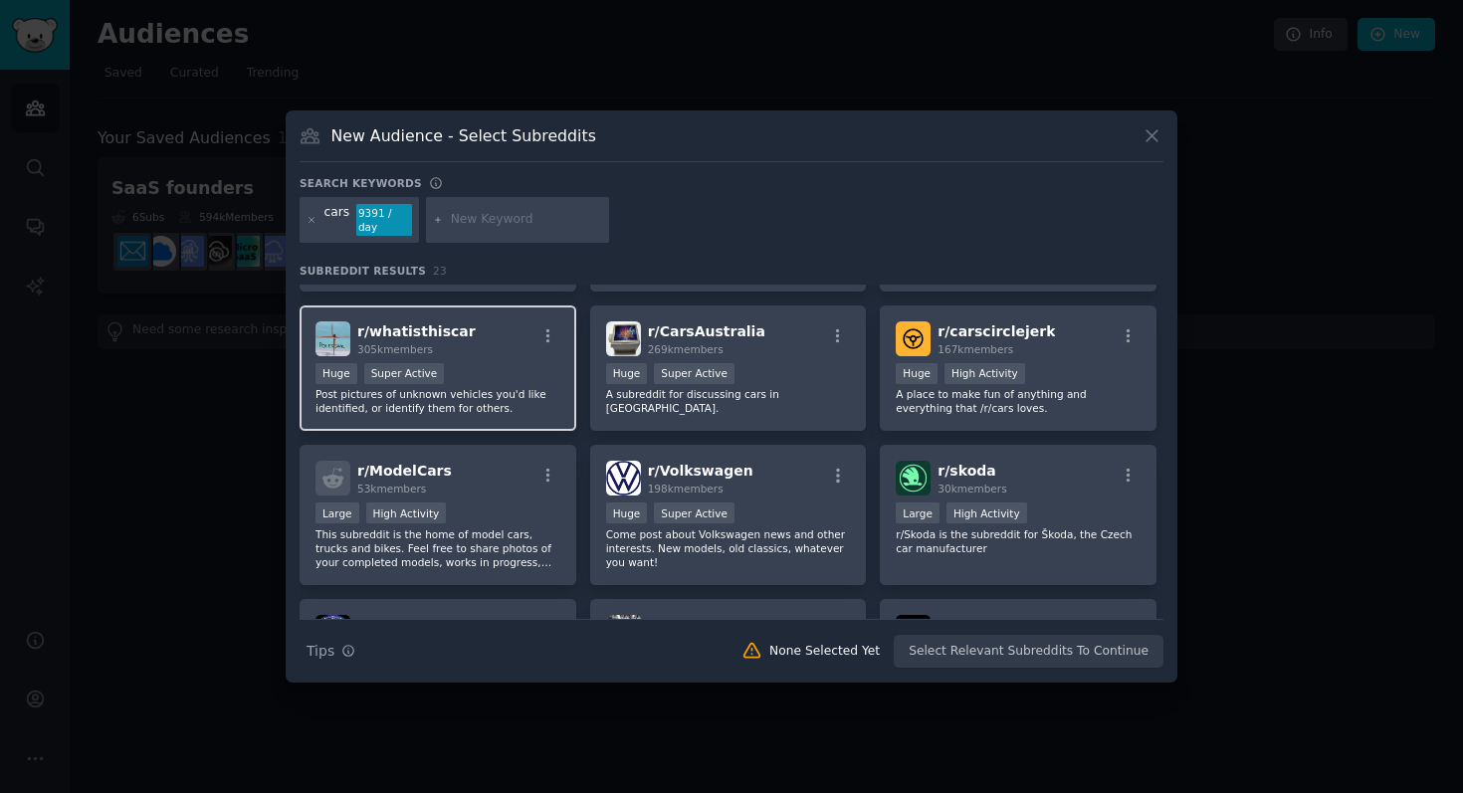
scroll to position [251, 0]
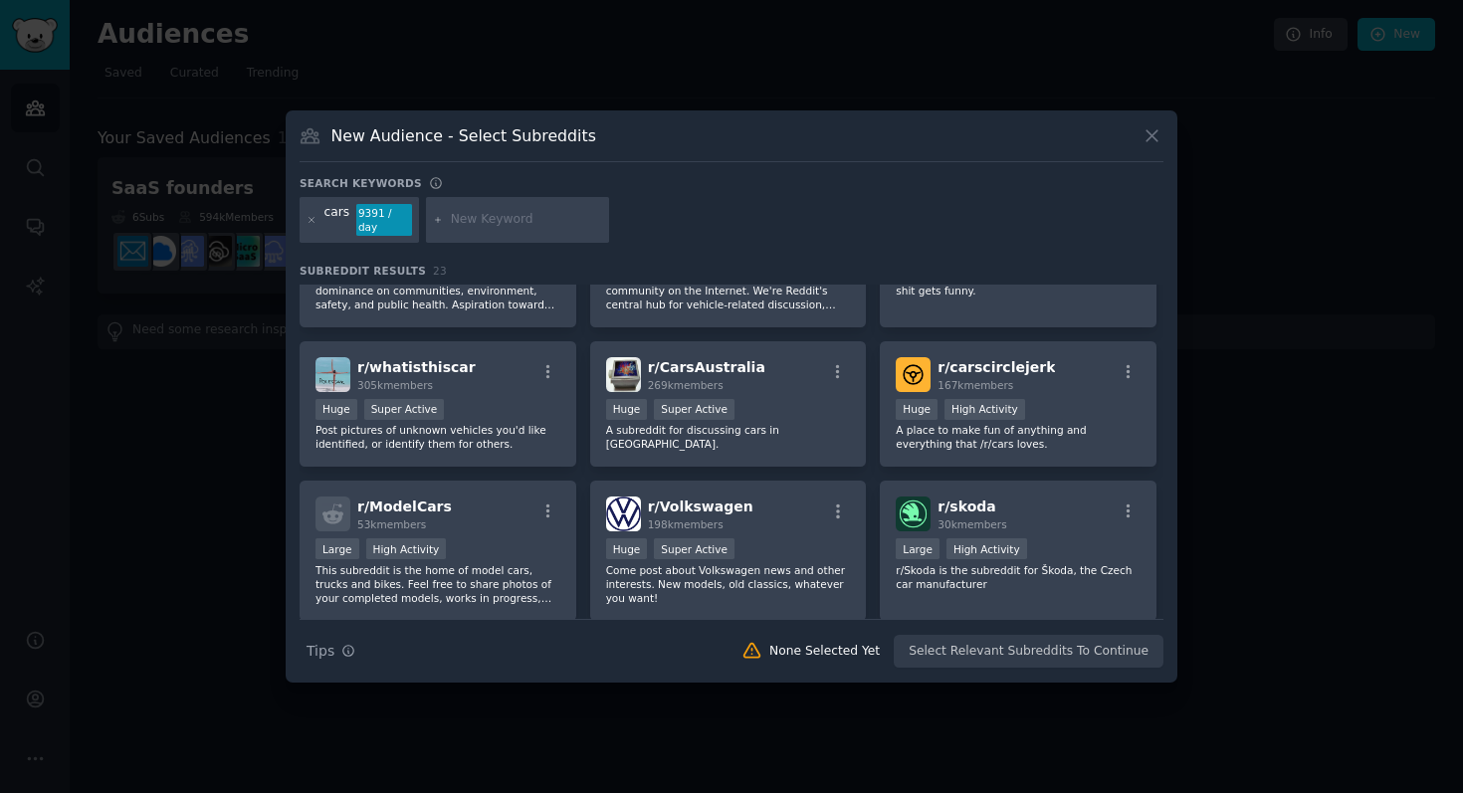
click at [461, 211] on input "text" at bounding box center [526, 220] width 151 height 18
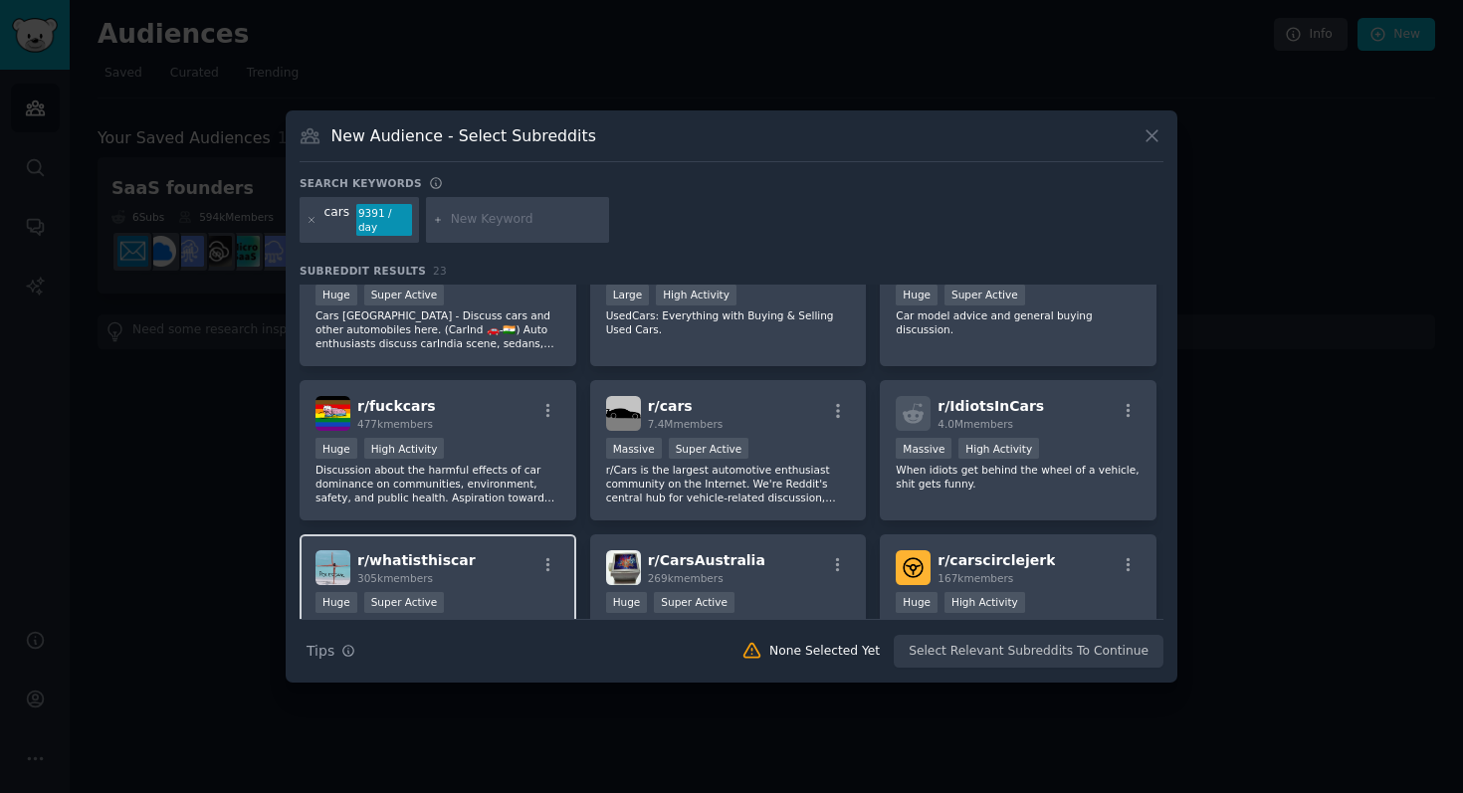
scroll to position [0, 0]
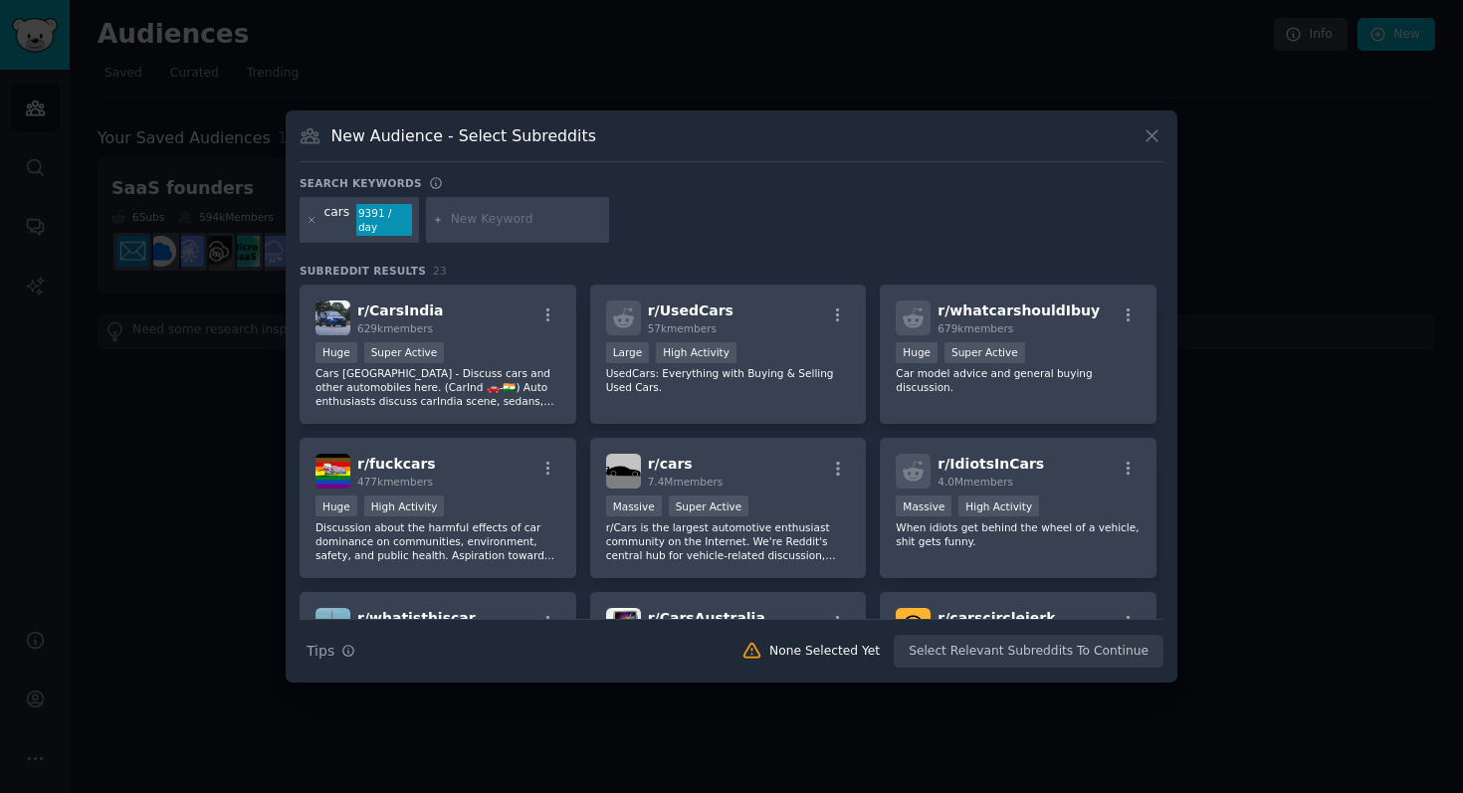
type input "m"
type input "track"
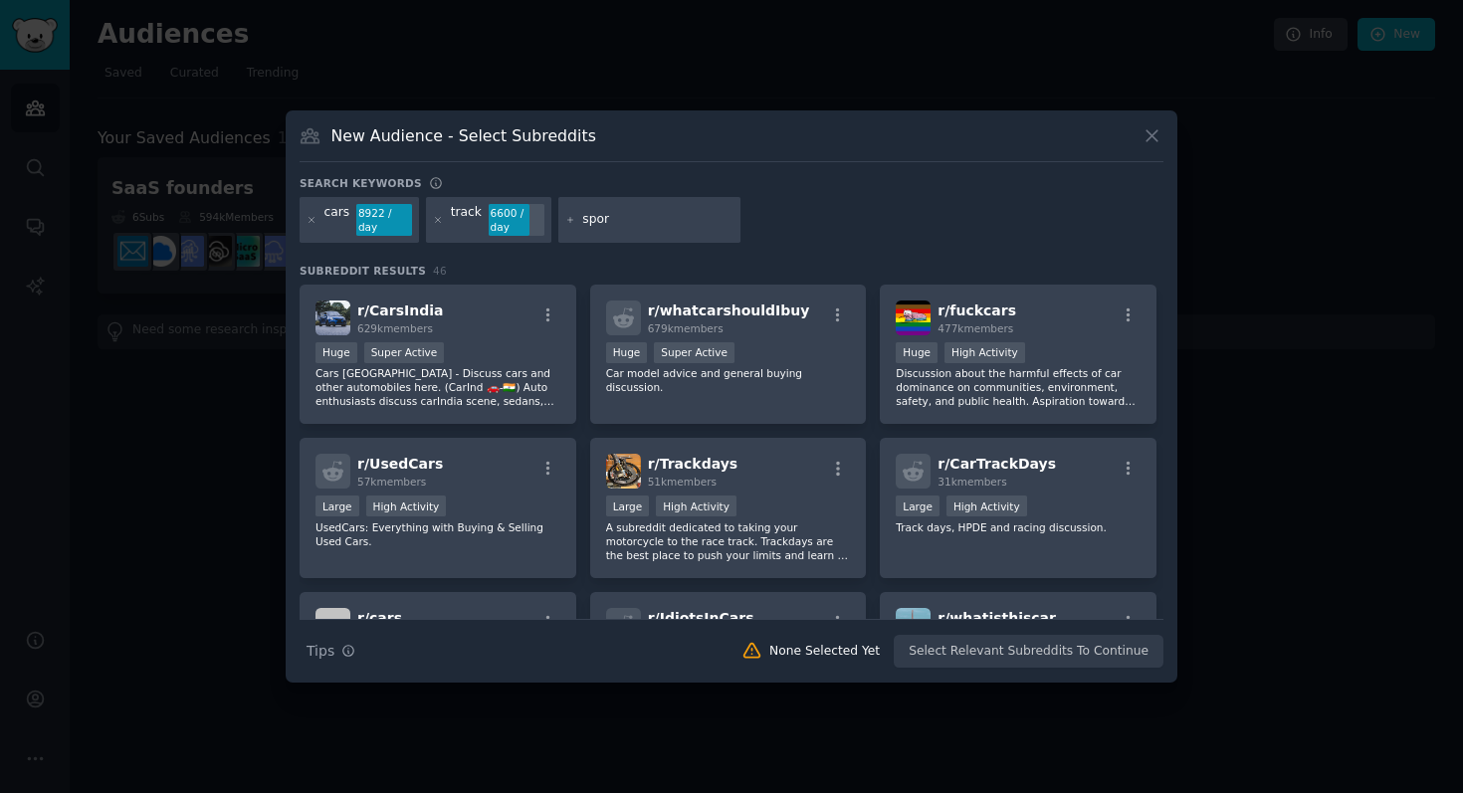
type input "sport"
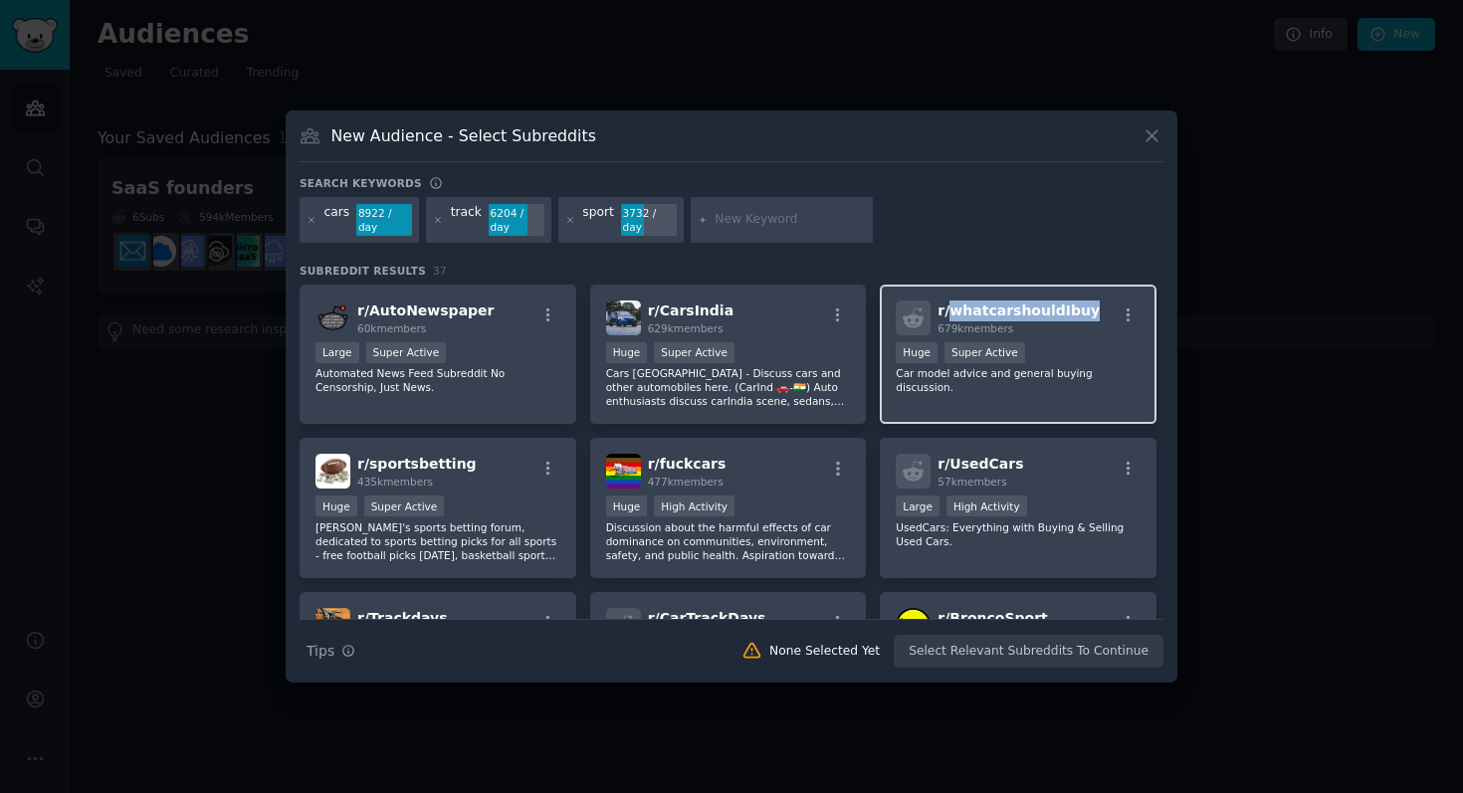
click at [943, 310] on span "r/ whatcarshouldIbuy" at bounding box center [1018, 310] width 162 height 16
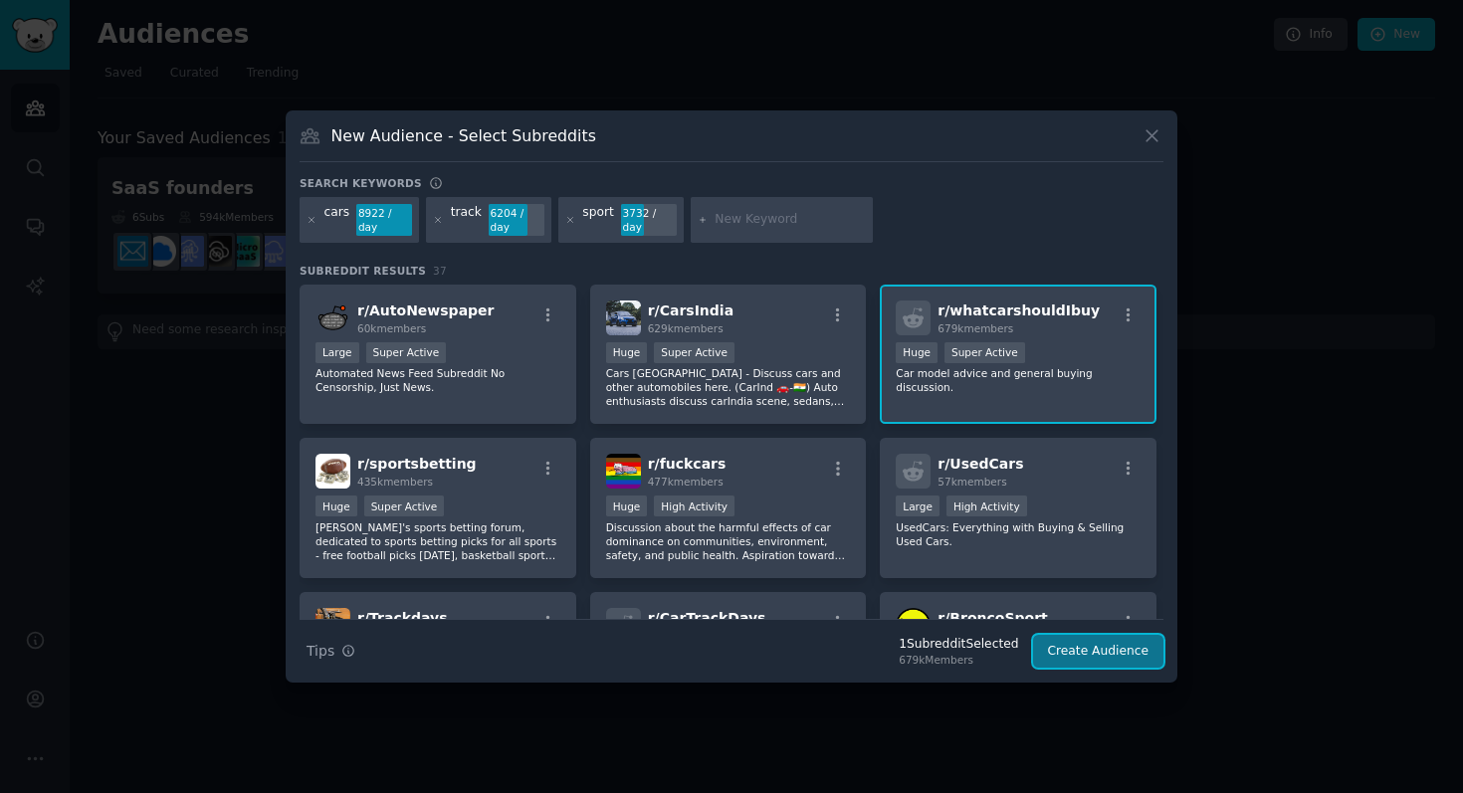
click at [1091, 654] on button "Create Audience" at bounding box center [1098, 652] width 131 height 34
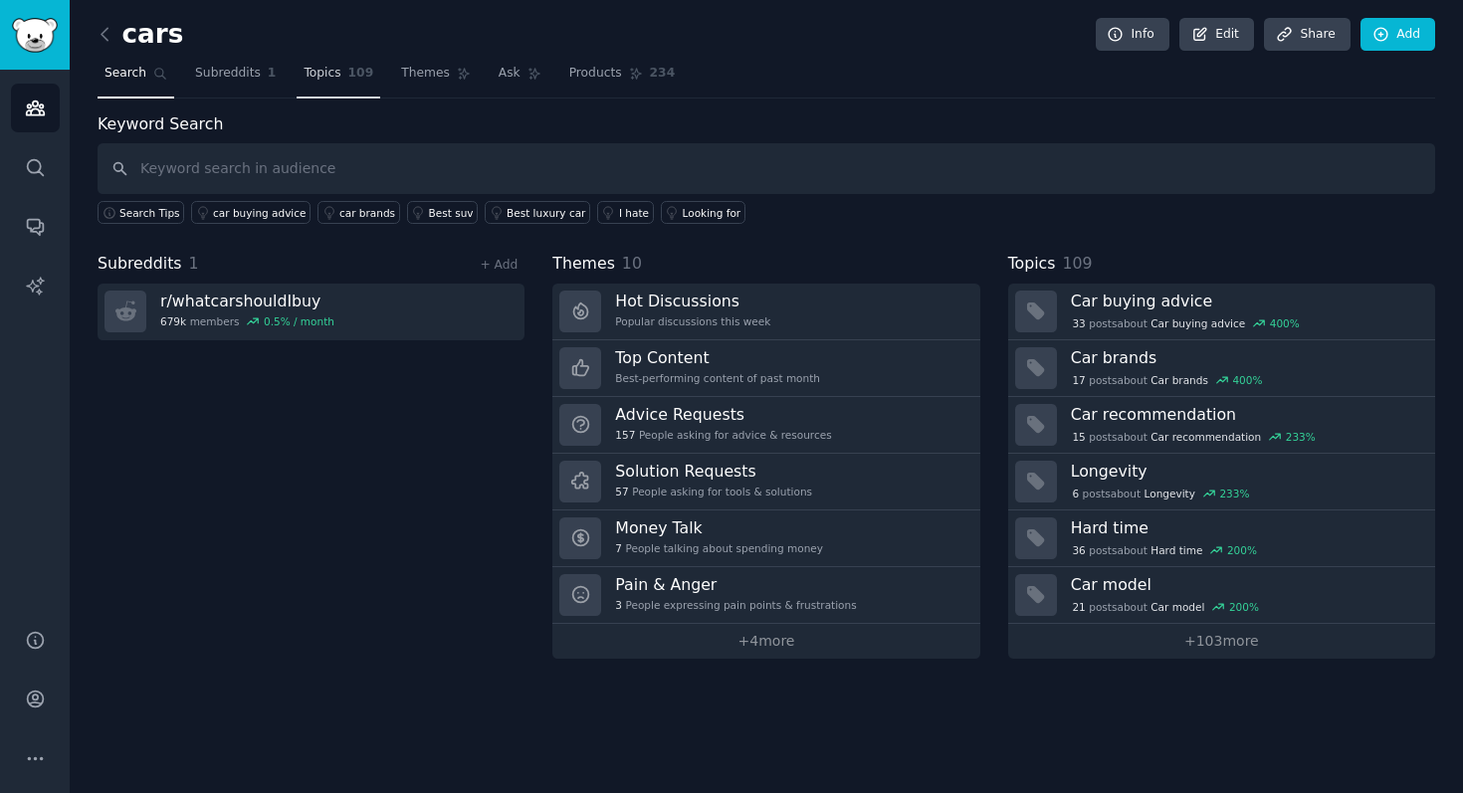
click at [326, 80] on span "Topics" at bounding box center [321, 74] width 37 height 18
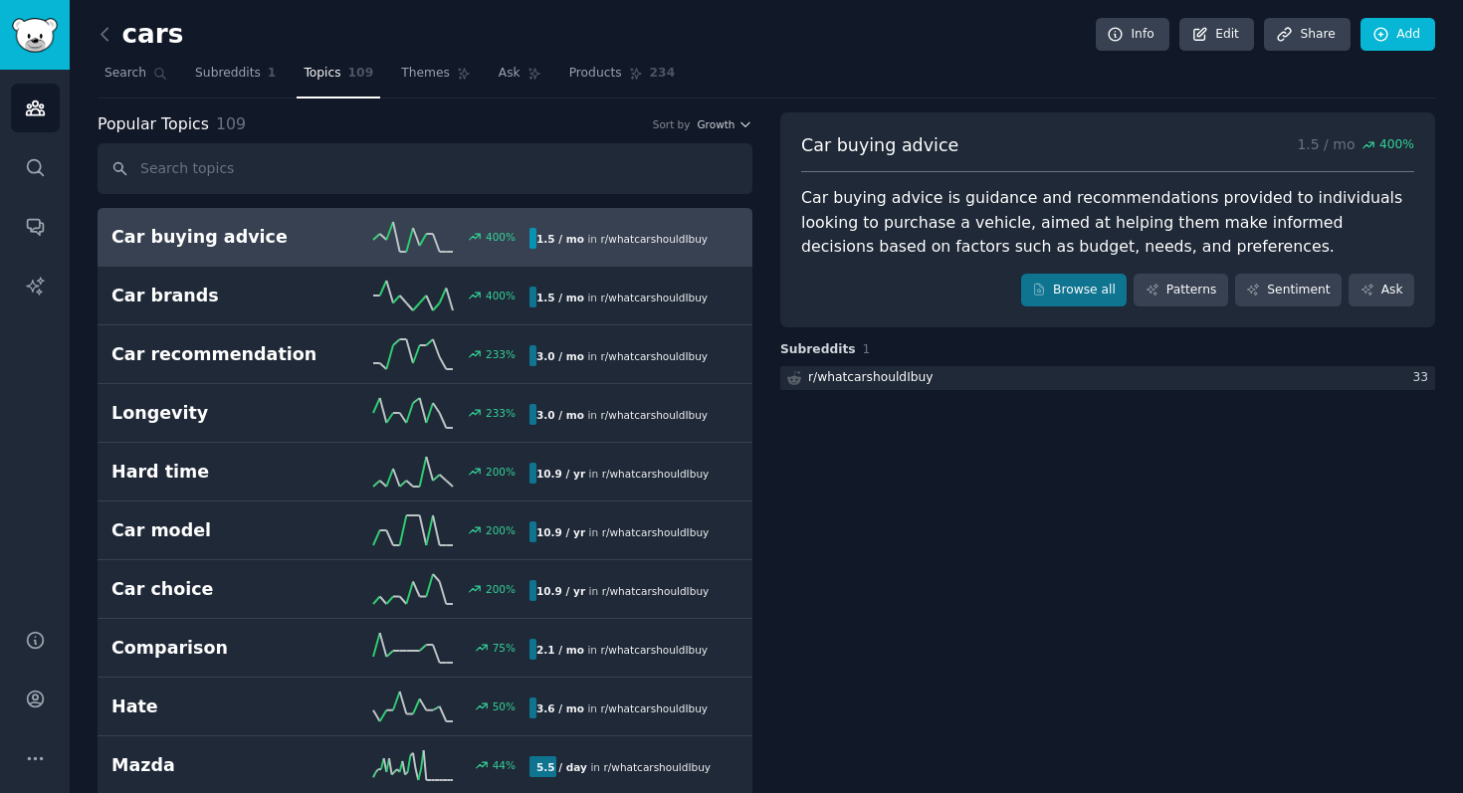
click at [303, 234] on h2 "Car buying advice" at bounding box center [215, 237] width 209 height 25
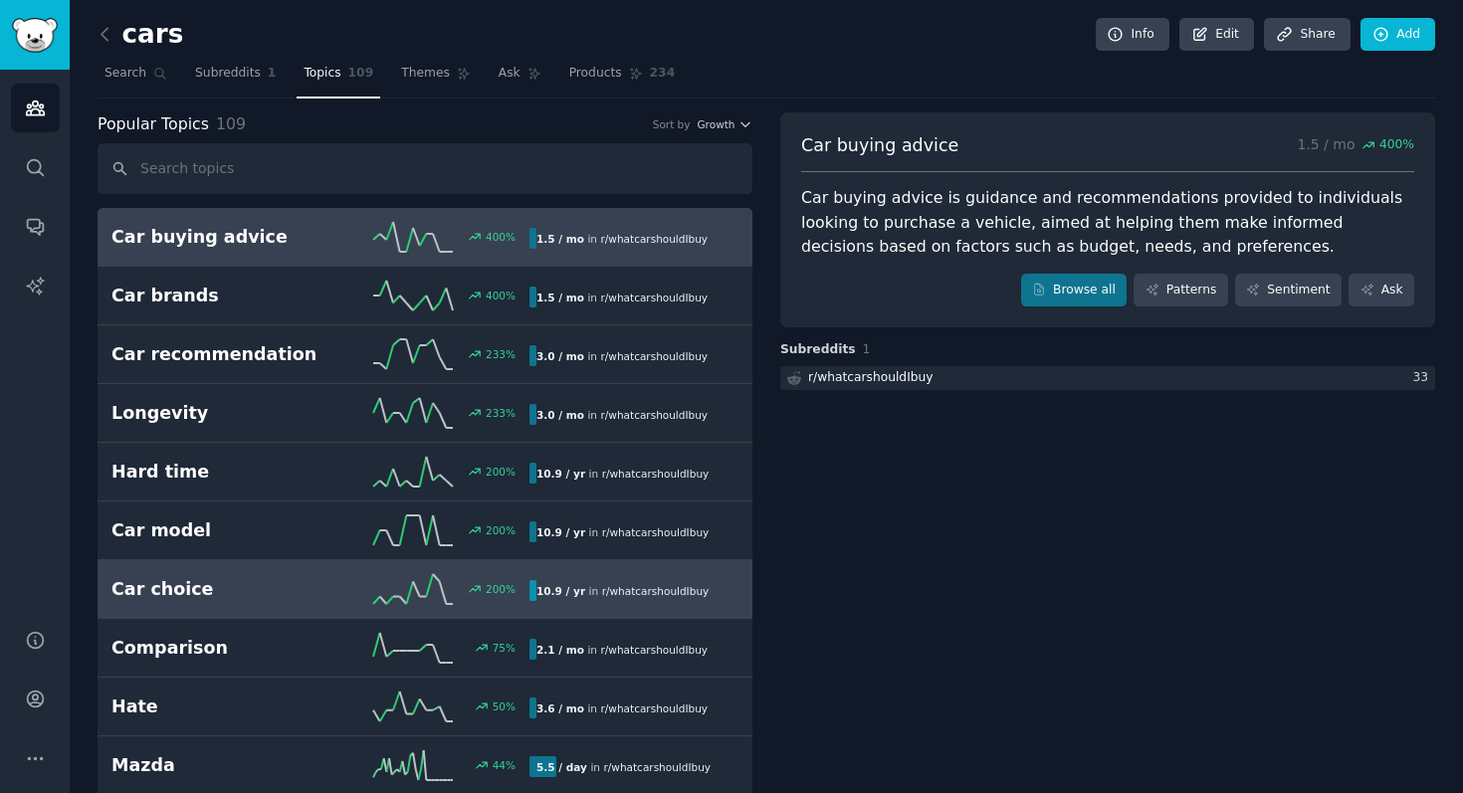
scroll to position [37, 0]
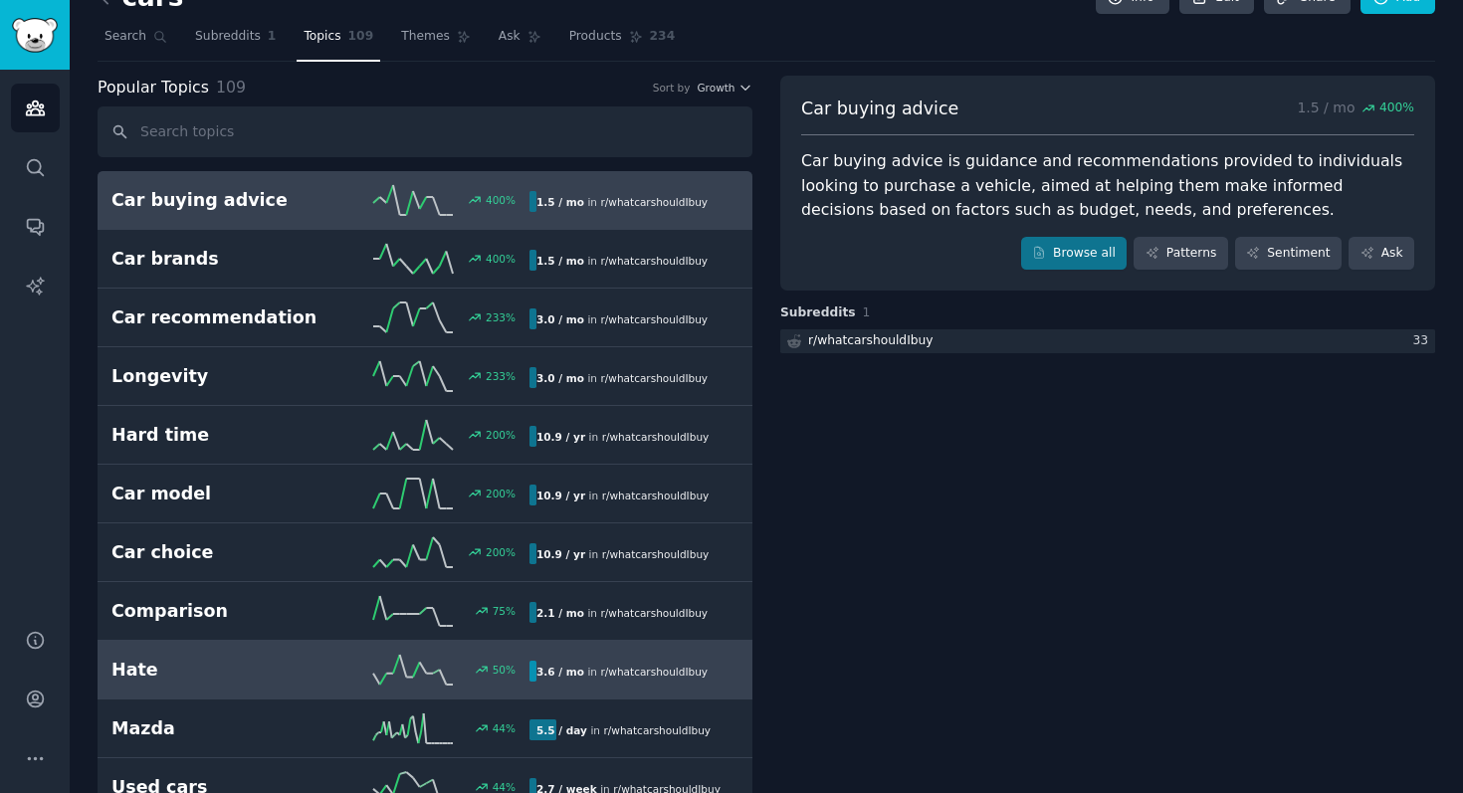
click at [297, 663] on h2 "Hate" at bounding box center [215, 670] width 209 height 25
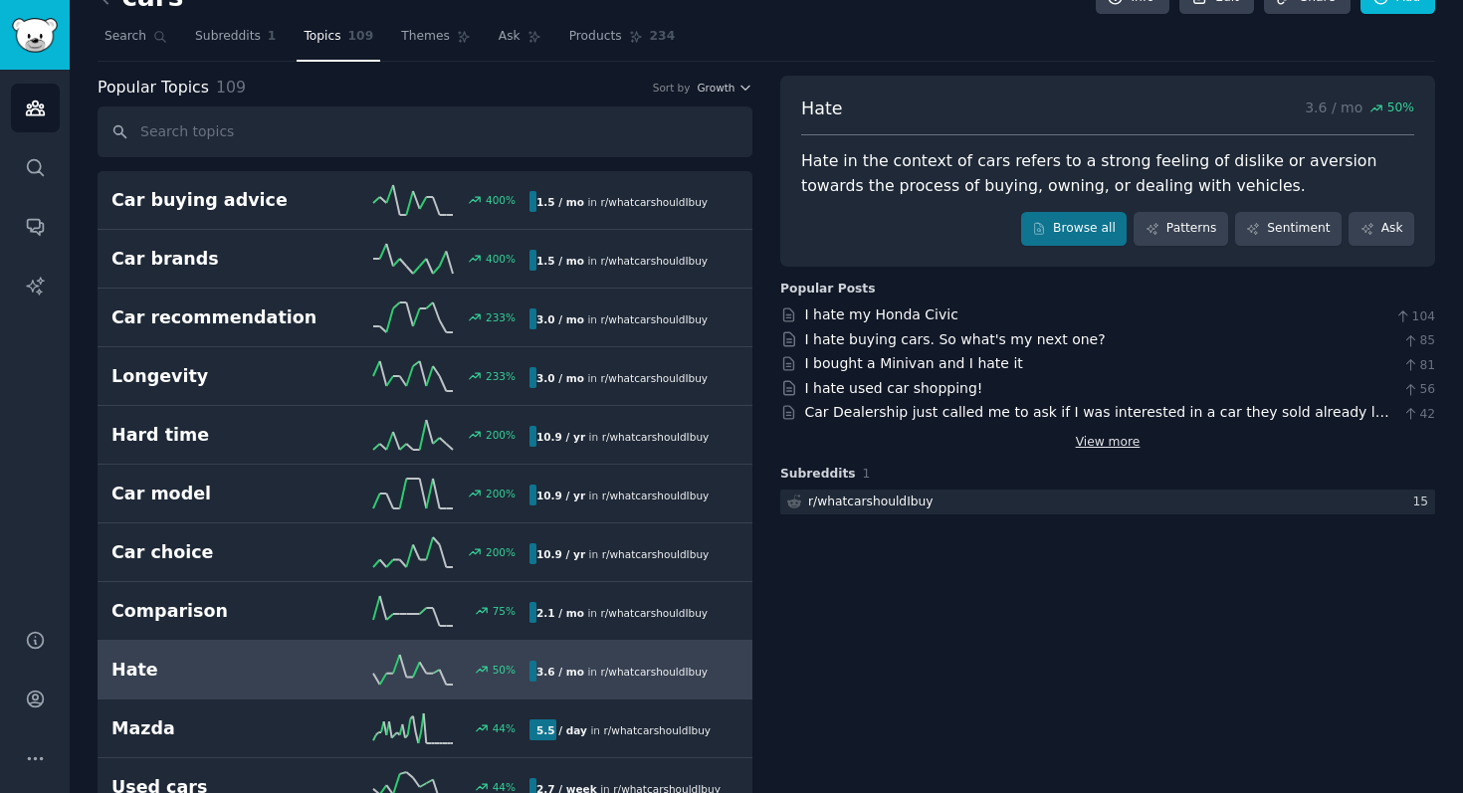
click at [1081, 439] on link "View more" at bounding box center [1108, 443] width 65 height 18
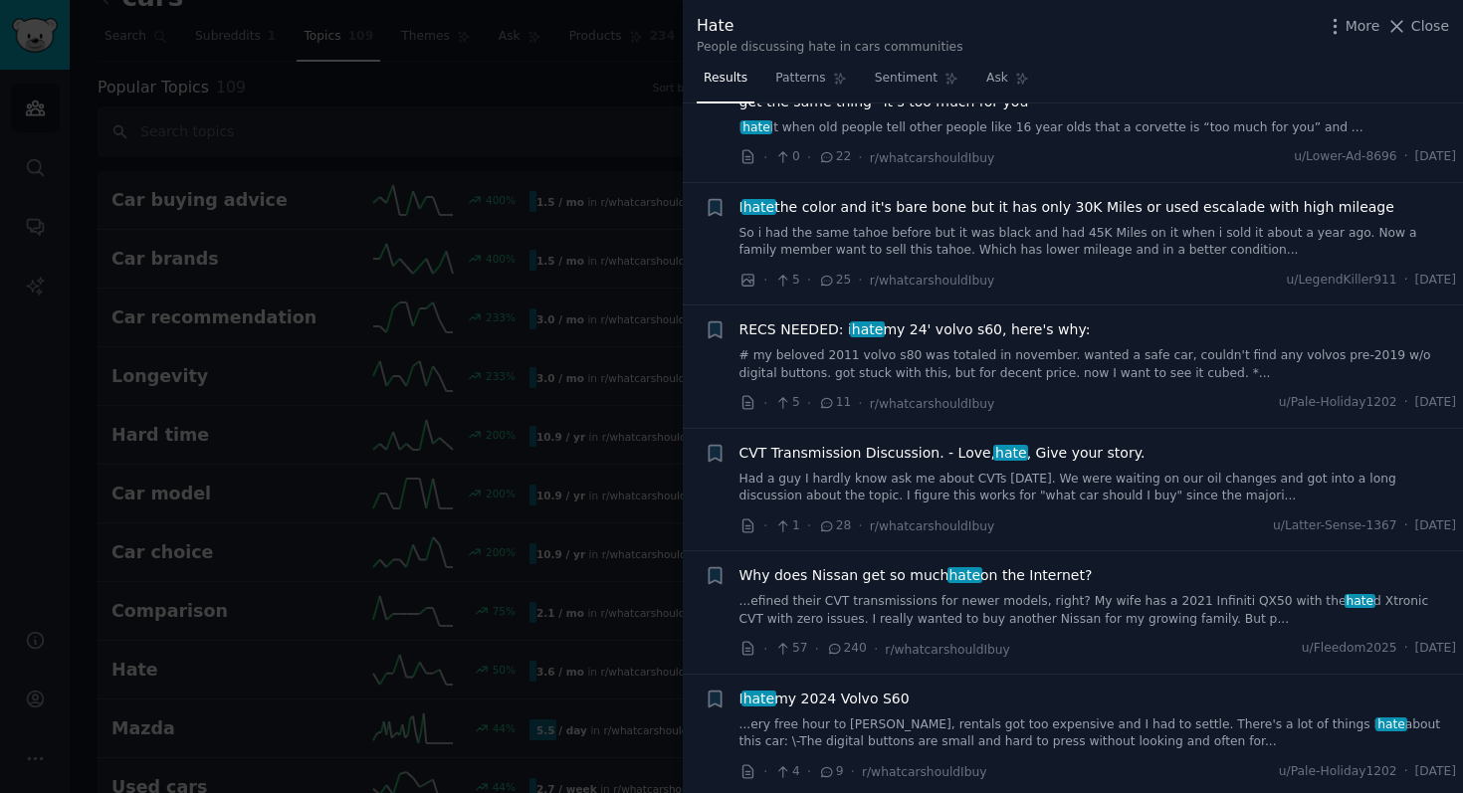
scroll to position [513, 0]
